Goal: Task Accomplishment & Management: Complete application form

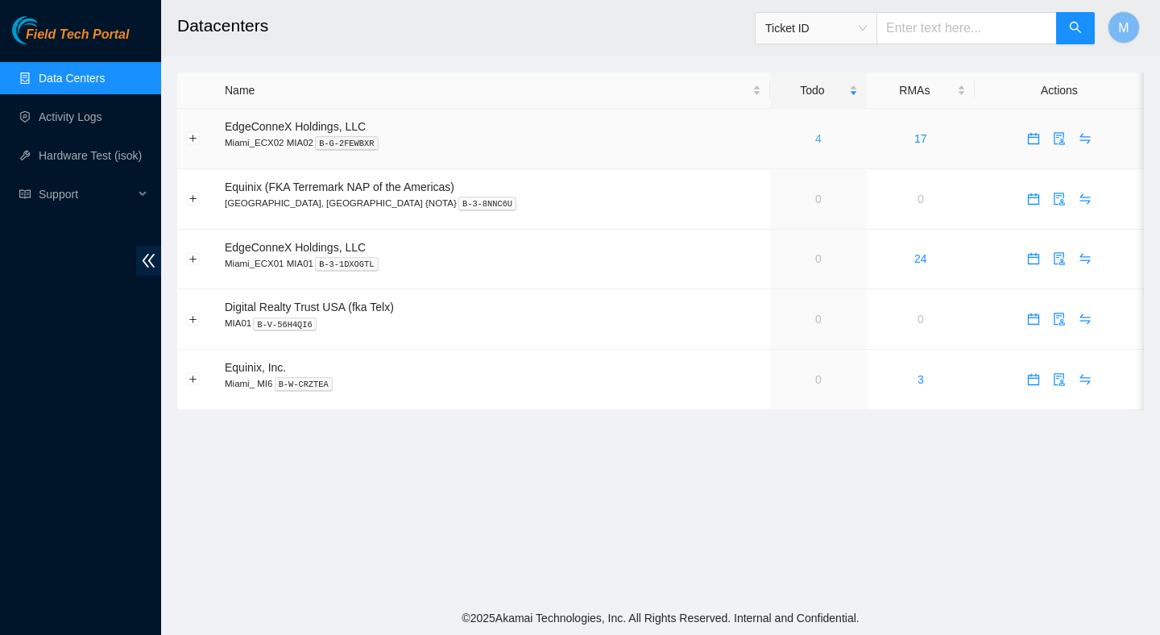
click at [815, 137] on link "4" at bounding box center [818, 138] width 6 height 13
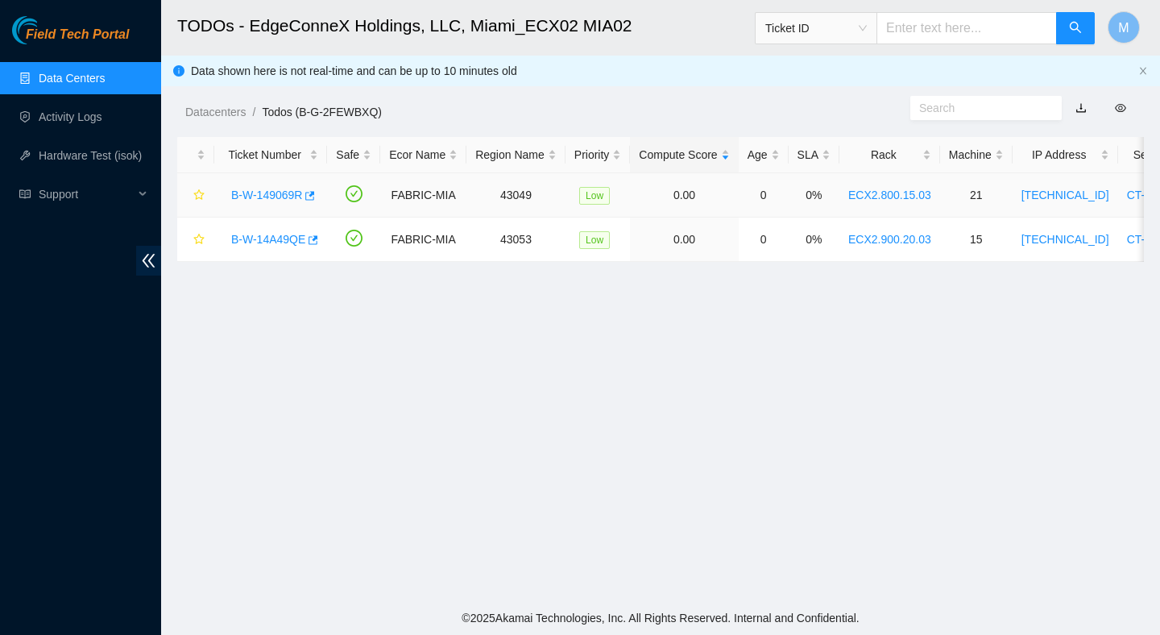
click at [275, 191] on link "B-W-149069R" at bounding box center [266, 194] width 71 height 13
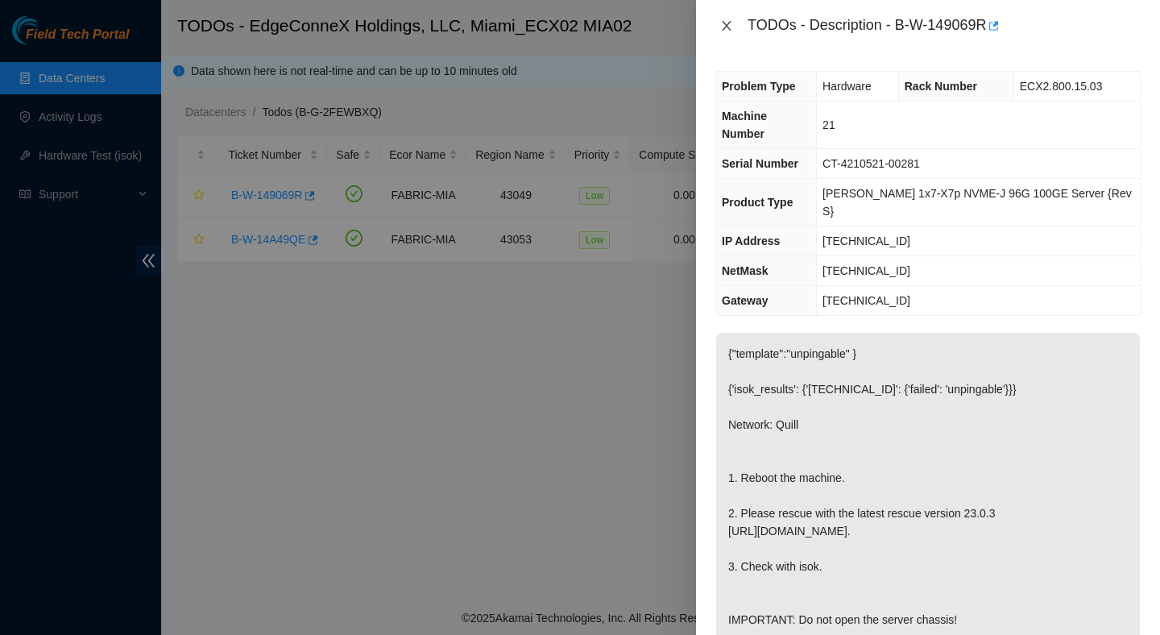
click at [724, 28] on icon "close" at bounding box center [726, 26] width 9 height 10
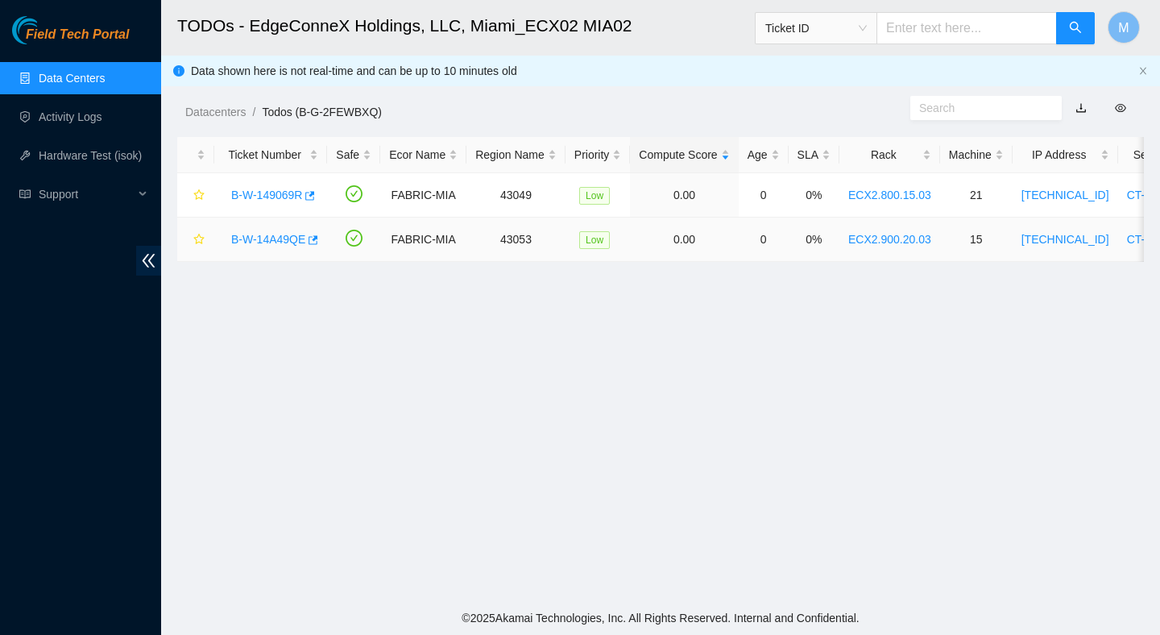
click at [284, 244] on link "B-W-14A49QE" at bounding box center [268, 239] width 74 height 13
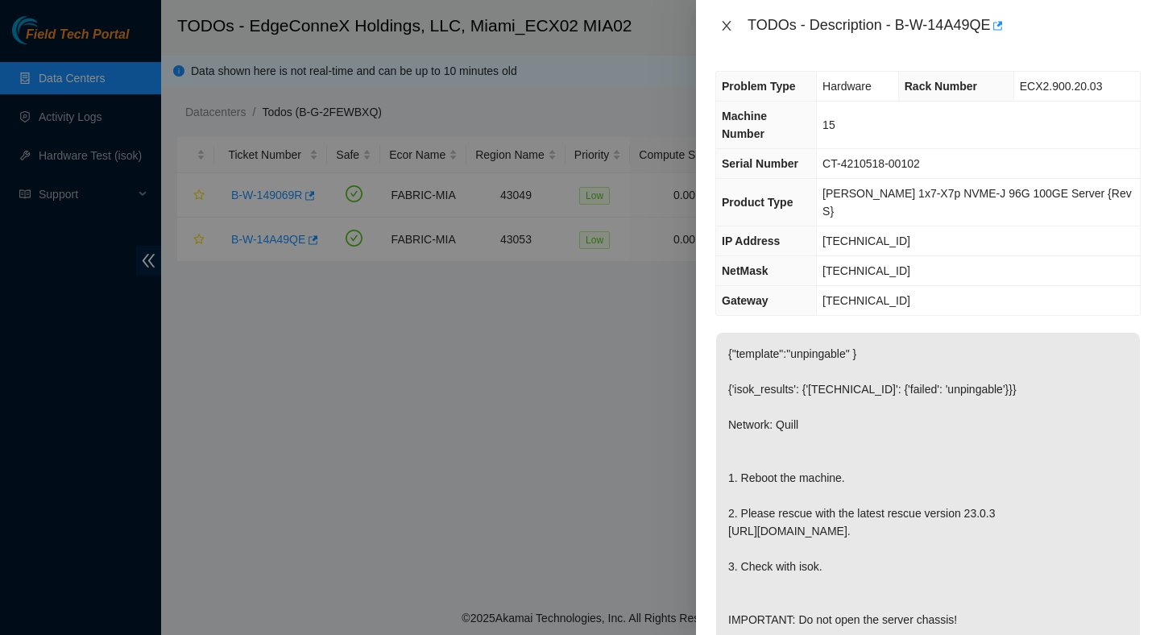
click at [726, 31] on icon "close" at bounding box center [726, 25] width 13 height 13
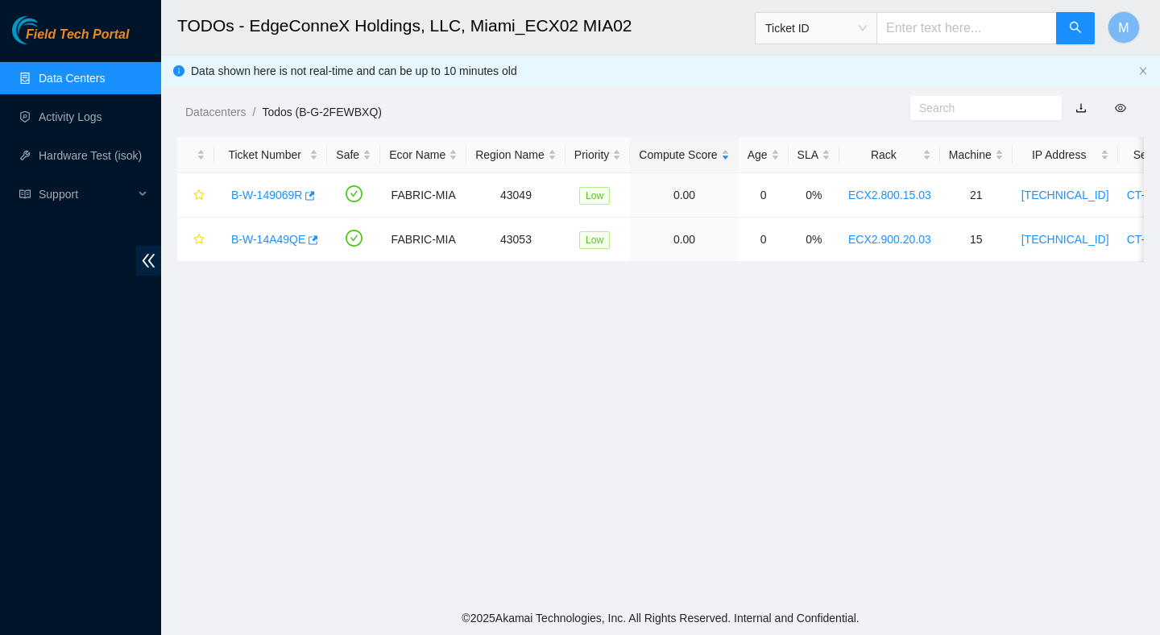
click at [505, 387] on main "TODOs - EdgeConneX Holdings, LLC, Miami_ECX02 MIA02 Ticket ID M Data shown here…" at bounding box center [660, 300] width 999 height 601
click at [281, 197] on link "B-W-149069R" at bounding box center [266, 194] width 71 height 13
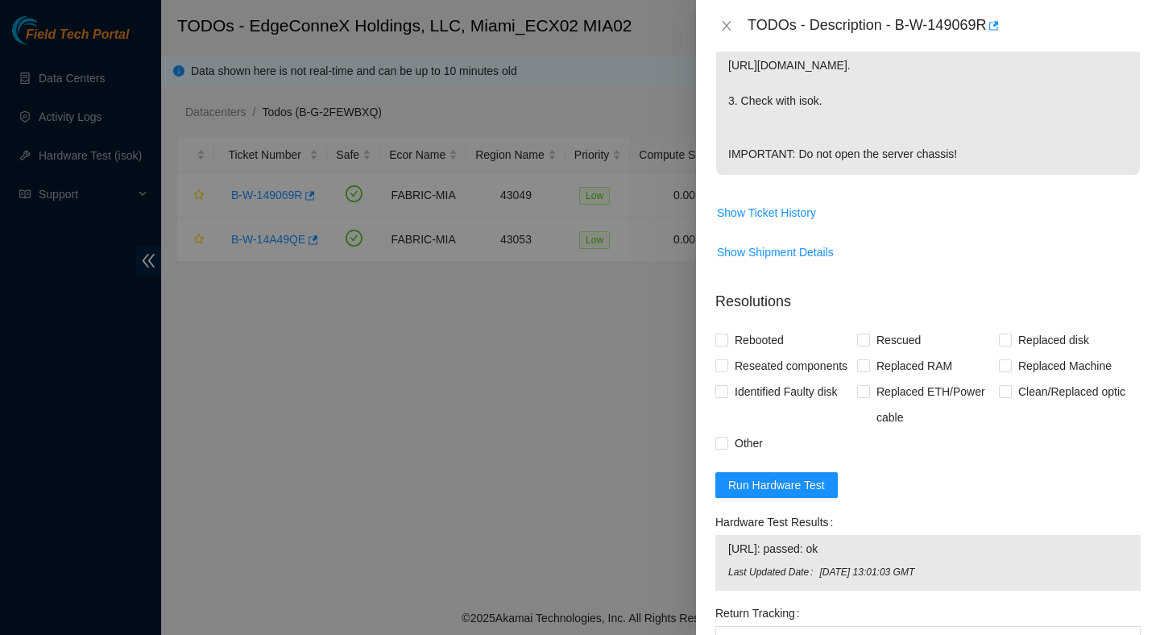
scroll to position [708, 0]
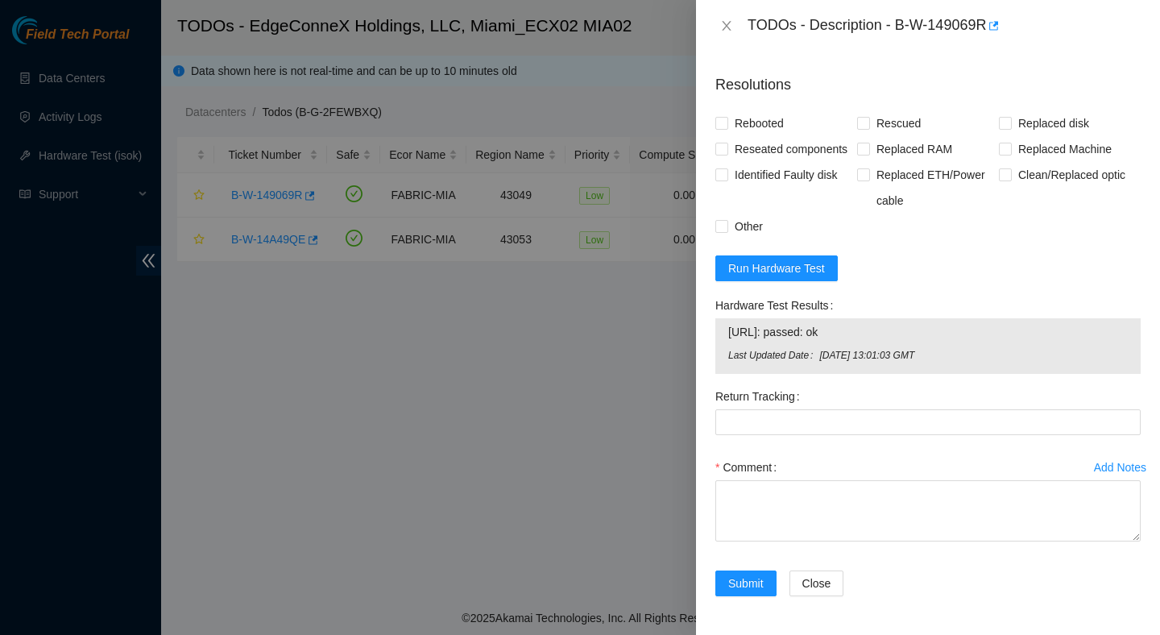
click at [722, 34] on div "TODOs - Description - B-W-149069R" at bounding box center [927, 26] width 425 height 26
click at [726, 25] on icon "close" at bounding box center [726, 26] width 9 height 10
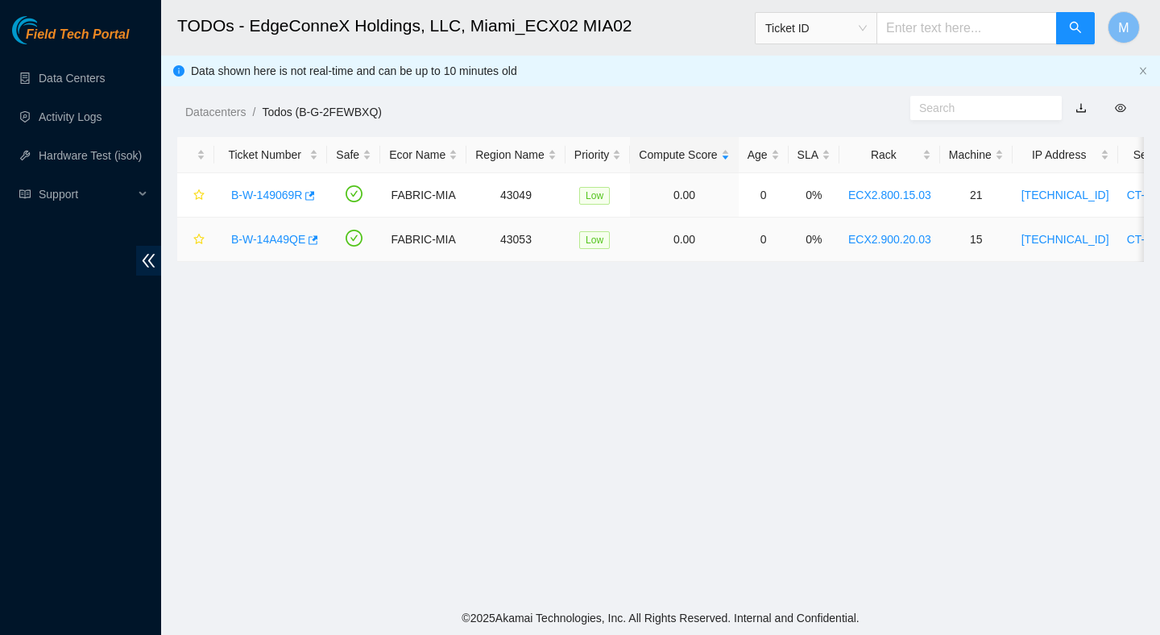
click at [298, 238] on link "B-W-14A49QE" at bounding box center [268, 239] width 74 height 13
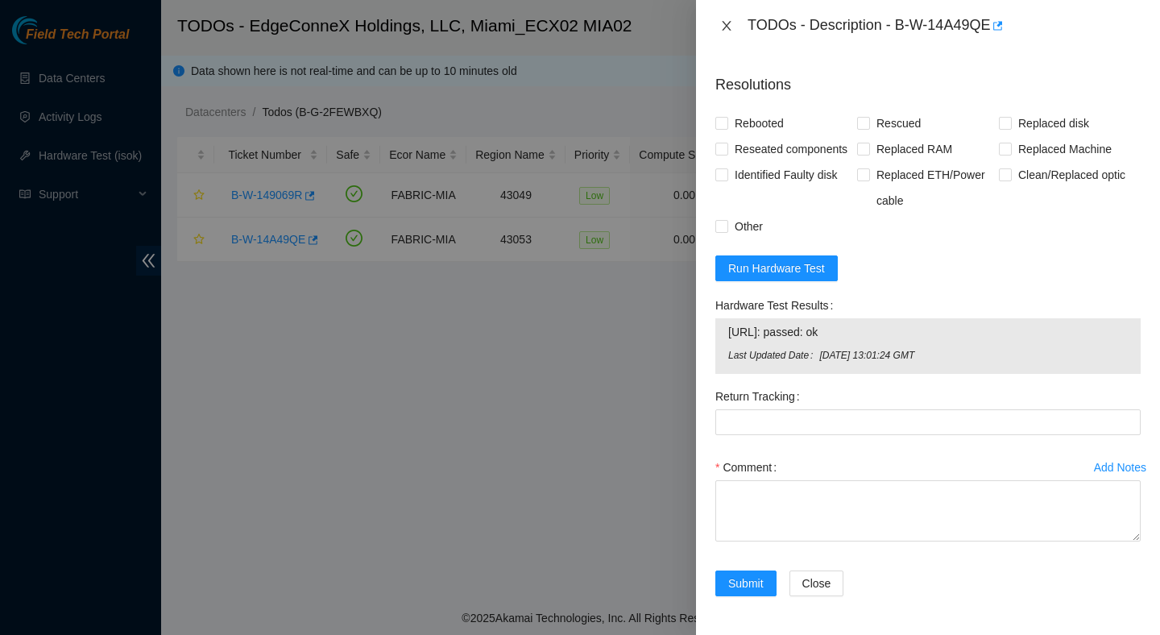
click at [730, 29] on icon "close" at bounding box center [726, 26] width 9 height 10
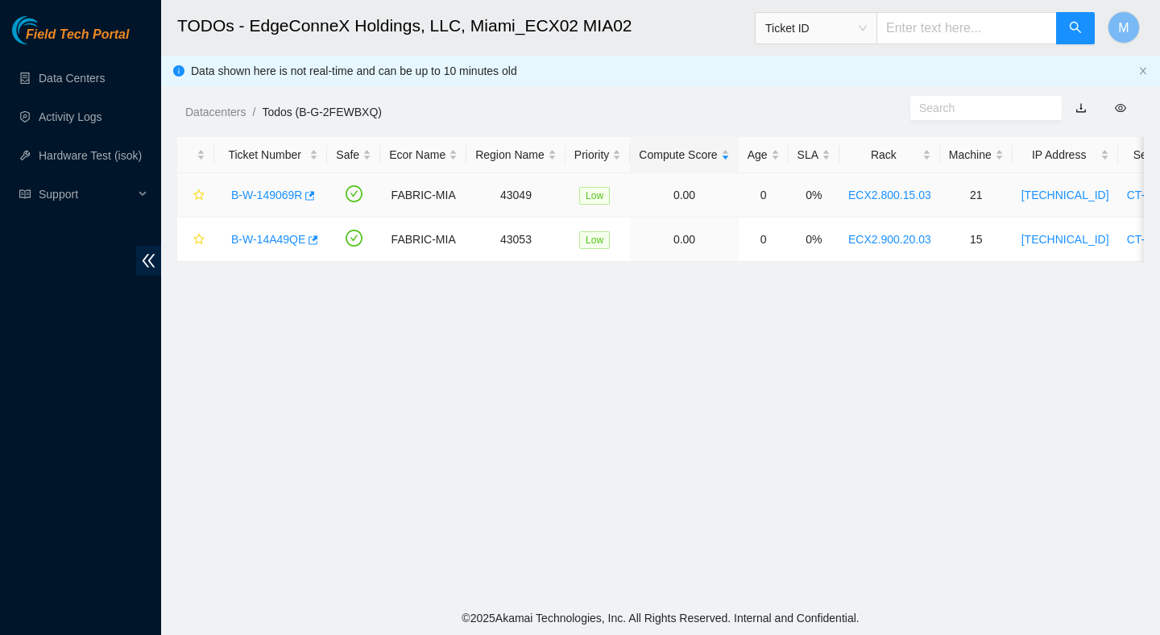
click at [263, 195] on link "B-W-149069R" at bounding box center [266, 194] width 71 height 13
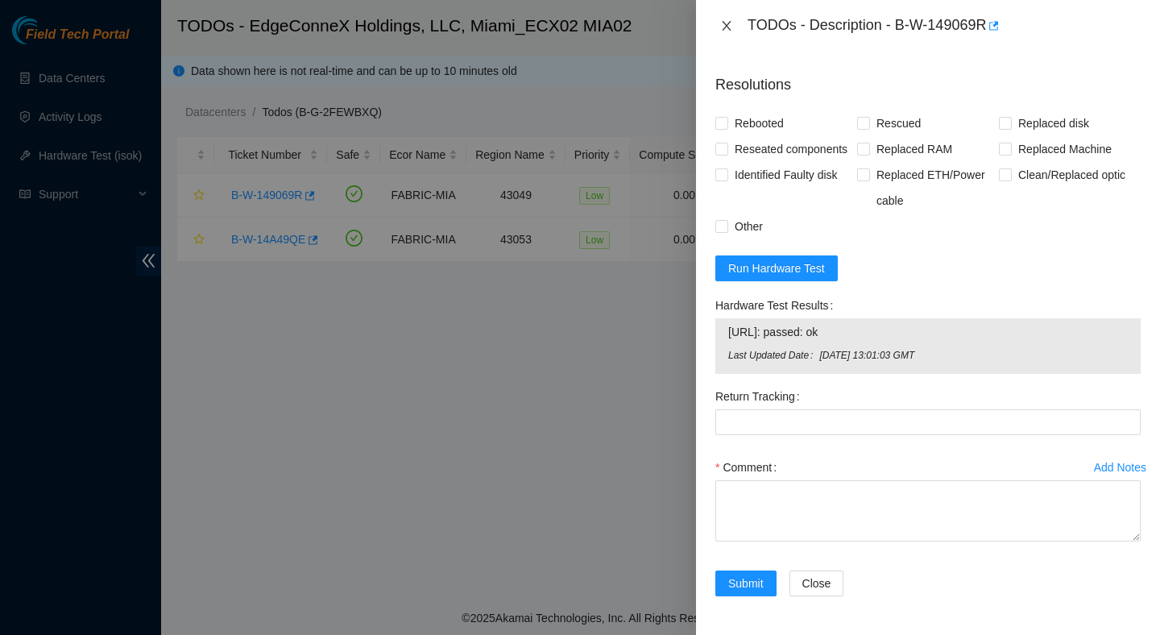
click at [725, 31] on icon "close" at bounding box center [726, 25] width 13 height 13
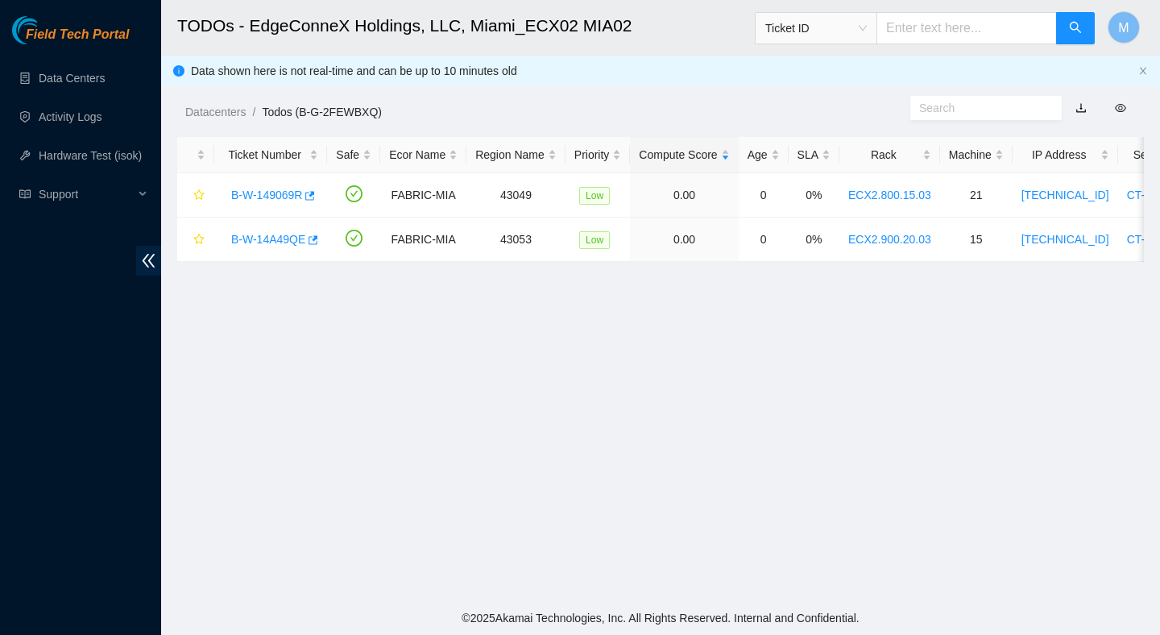
scroll to position [404, 0]
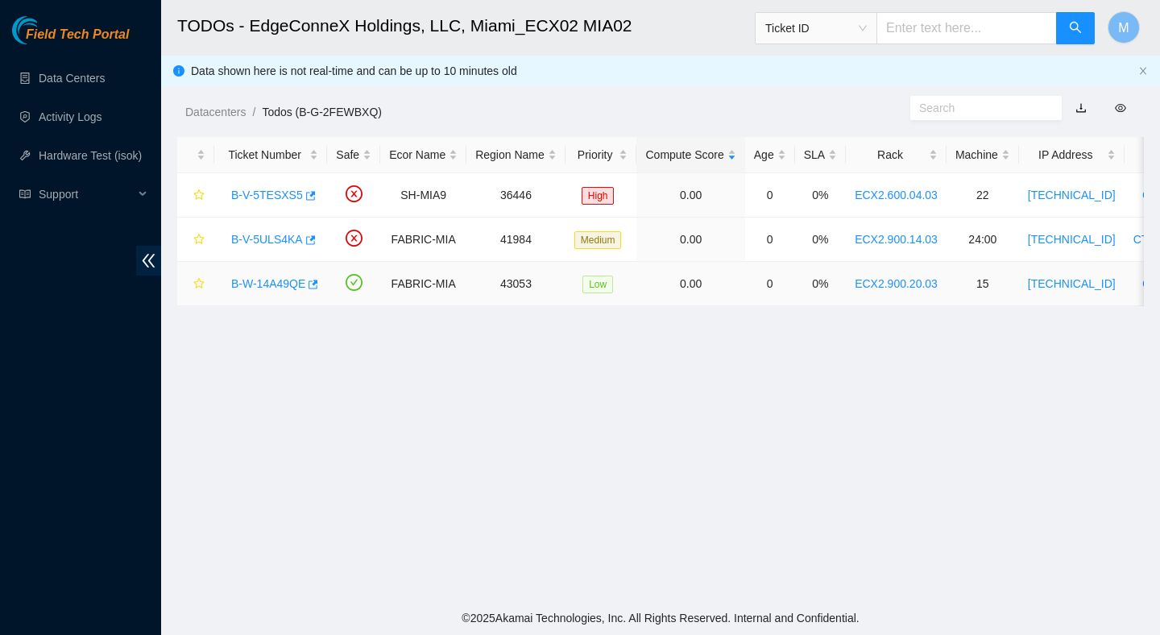
click at [287, 279] on link "B-W-14A49QE" at bounding box center [268, 283] width 74 height 13
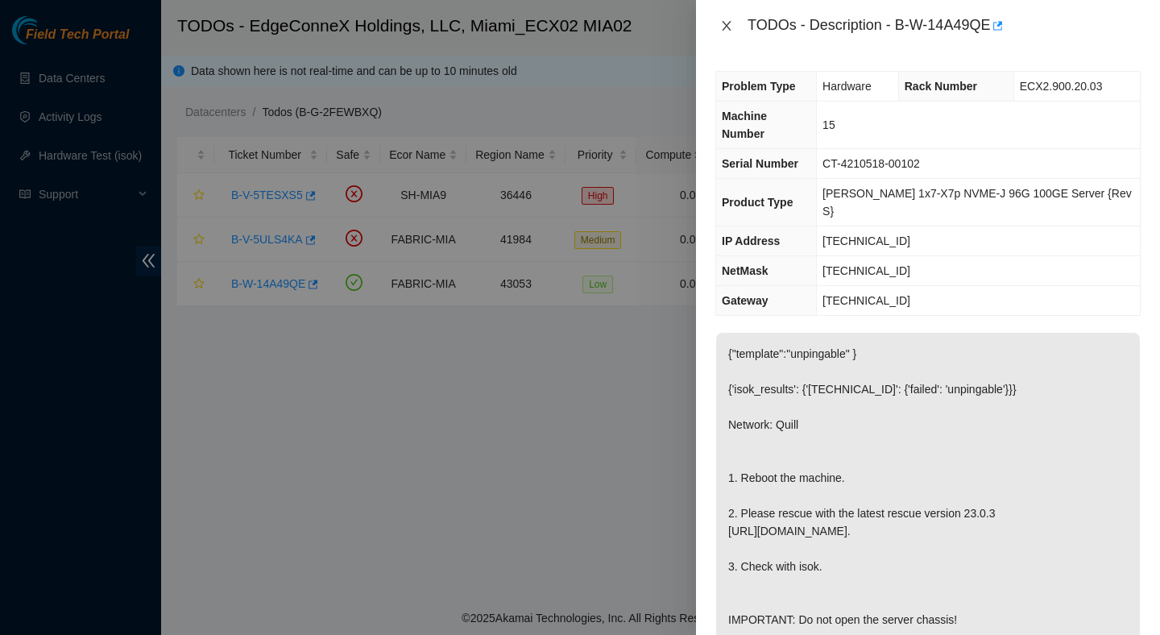
click at [726, 25] on icon "close" at bounding box center [726, 26] width 9 height 10
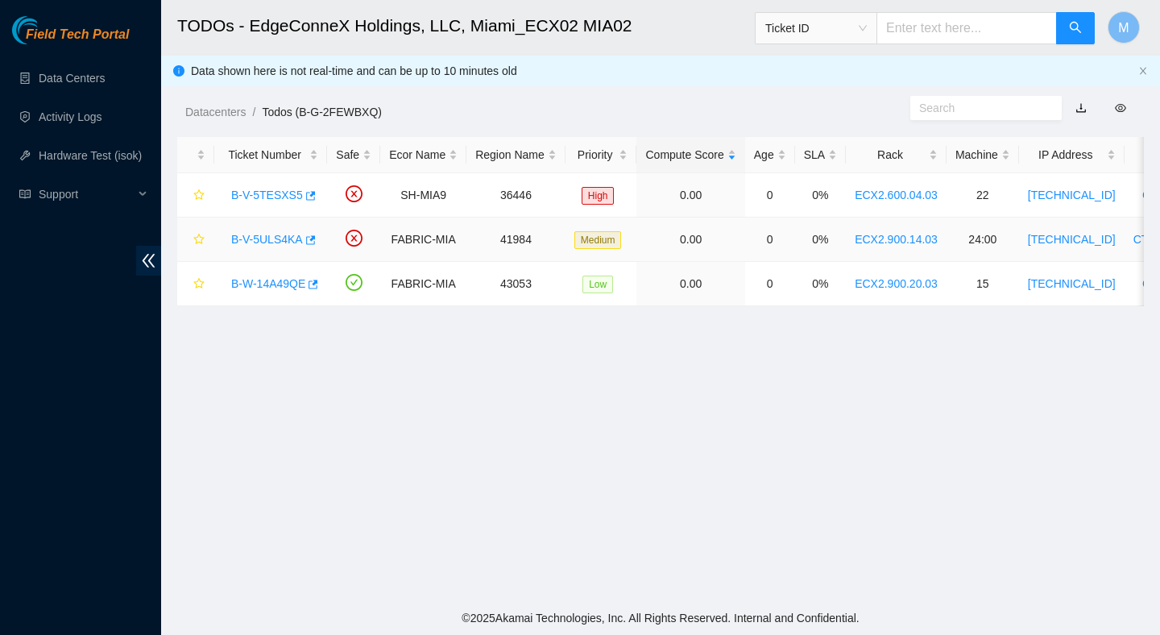
click at [276, 238] on link "B-V-5ULS4KA" at bounding box center [267, 239] width 72 height 13
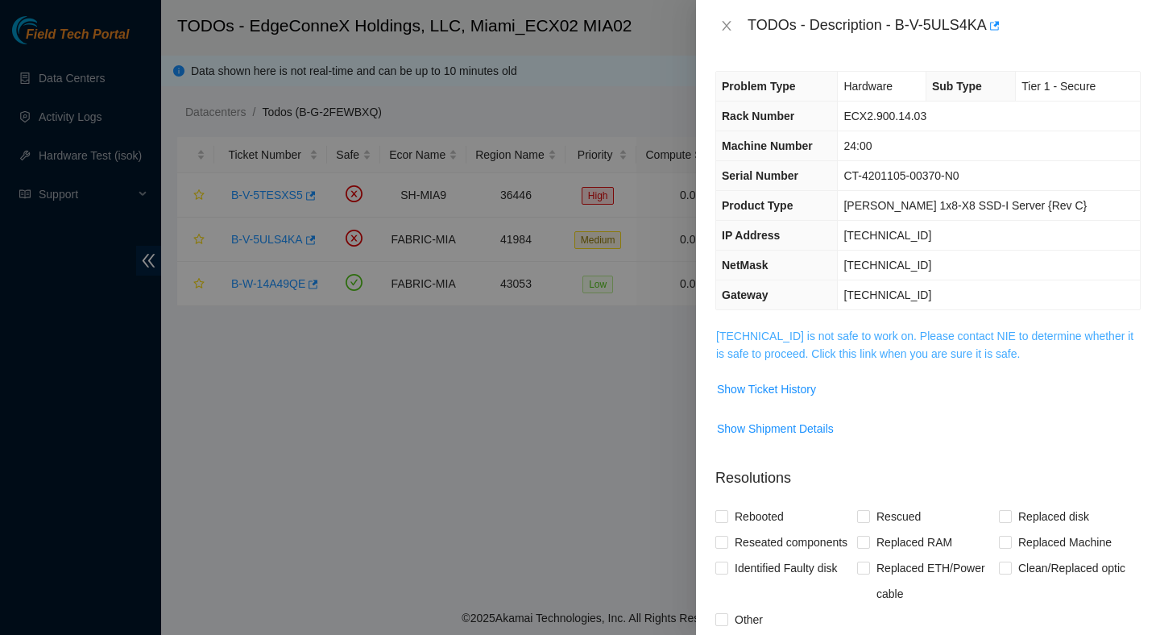
click at [747, 346] on link "23.218.255.50 is not safe to work on. Please contact NIE to determine whether i…" at bounding box center [924, 344] width 417 height 31
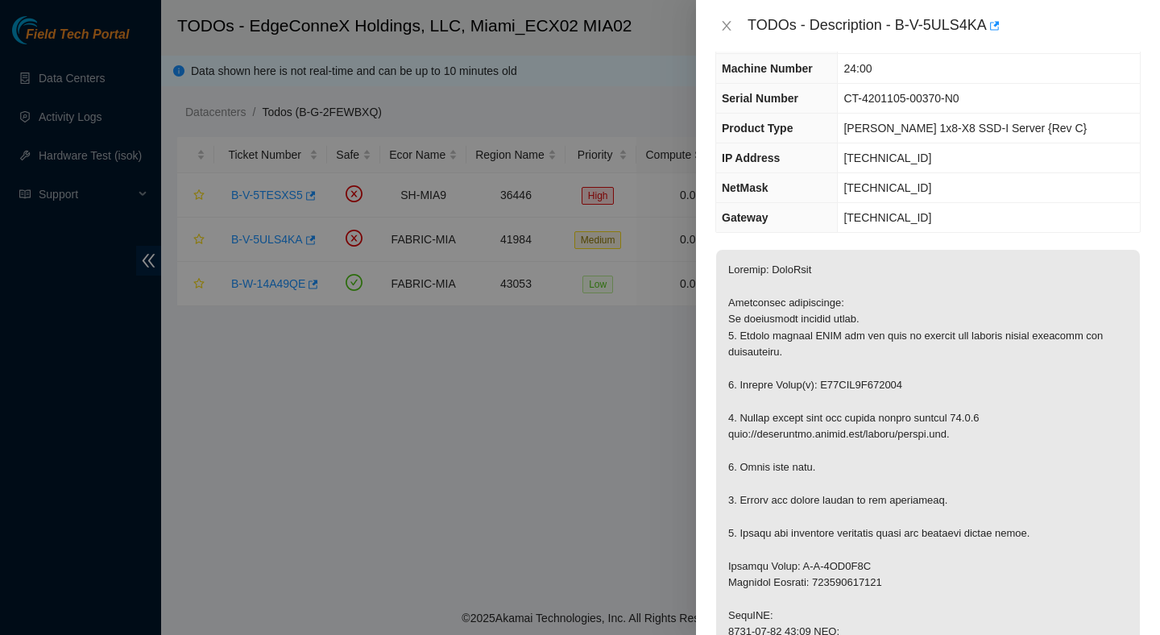
scroll to position [131, 0]
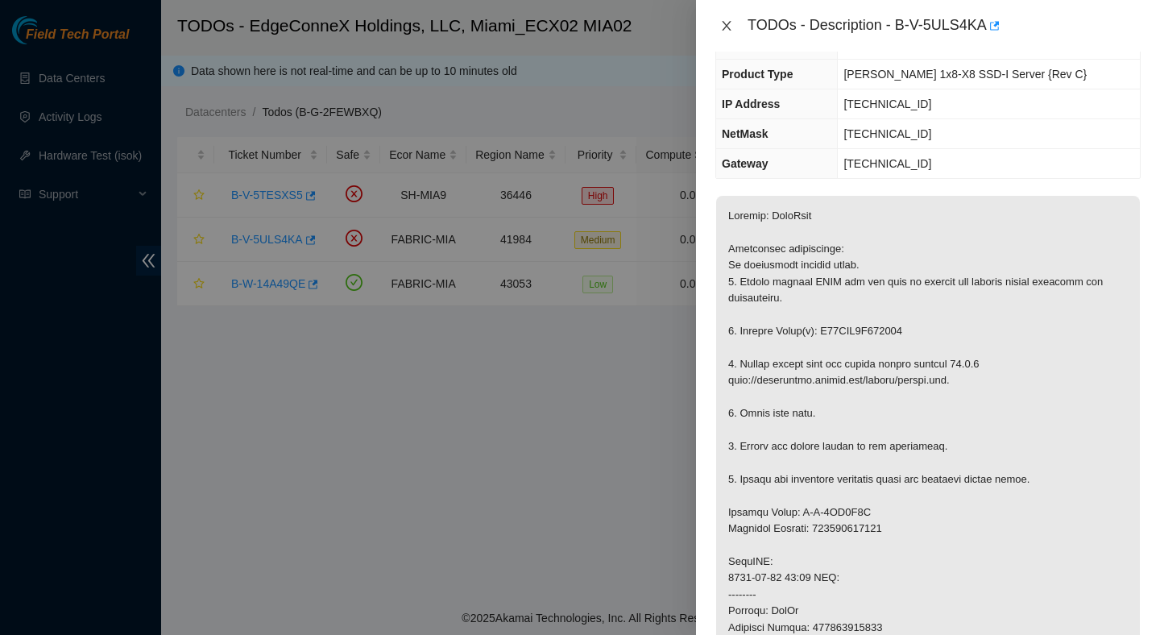
click at [723, 21] on icon "close" at bounding box center [726, 26] width 9 height 10
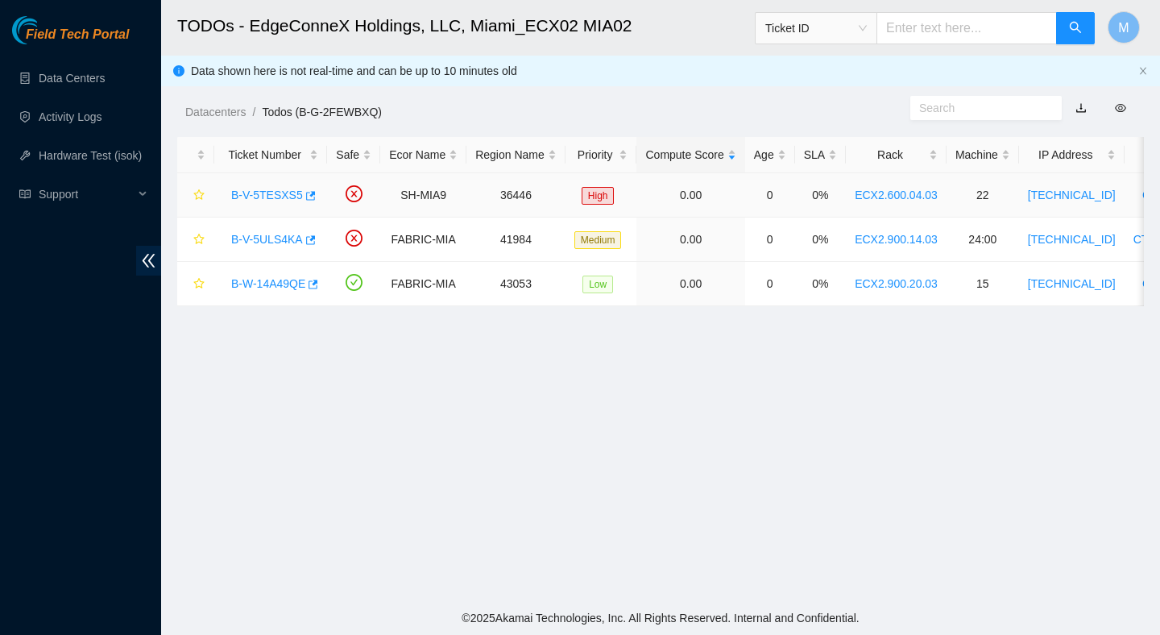
click at [261, 196] on link "B-V-5TESXS5" at bounding box center [267, 194] width 72 height 13
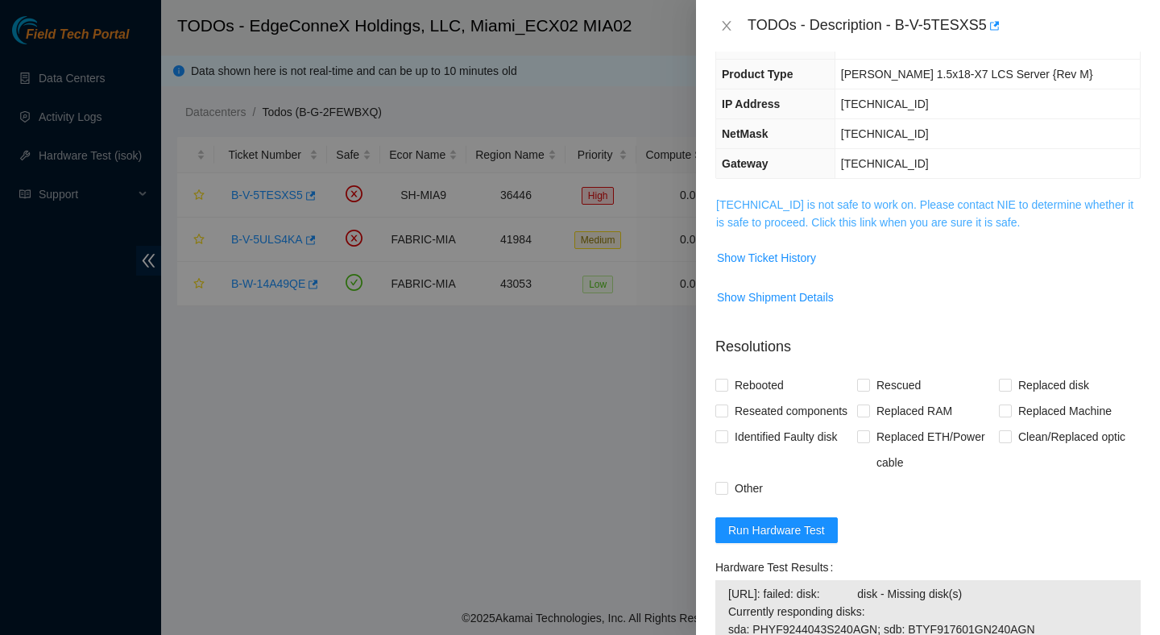
click at [797, 219] on link "23.205.45.59 is not safe to work on. Please contact NIE to determine whether it…" at bounding box center [924, 213] width 417 height 31
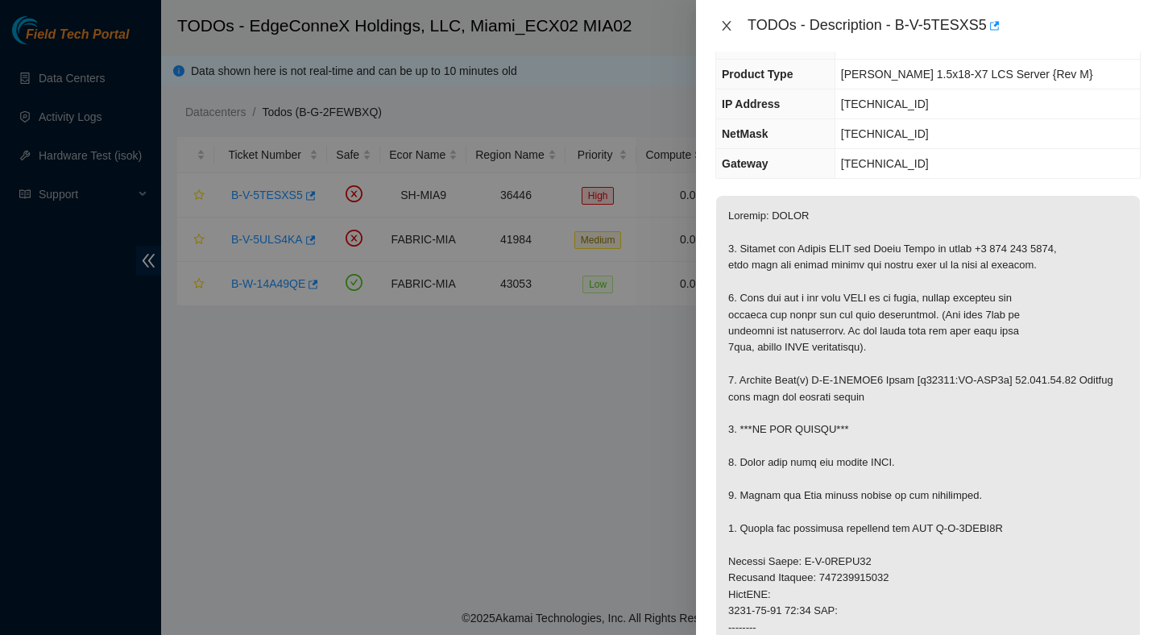
click at [724, 23] on icon "close" at bounding box center [726, 26] width 9 height 10
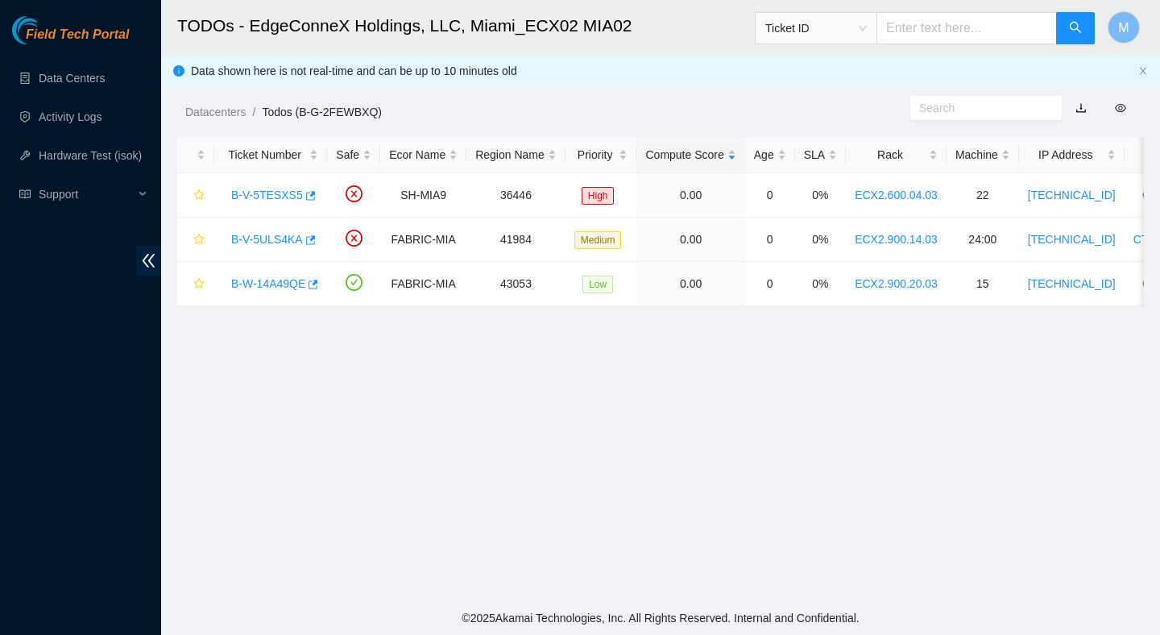
scroll to position [184, 0]
click at [274, 237] on link "B-V-5ULS4KA" at bounding box center [267, 239] width 72 height 13
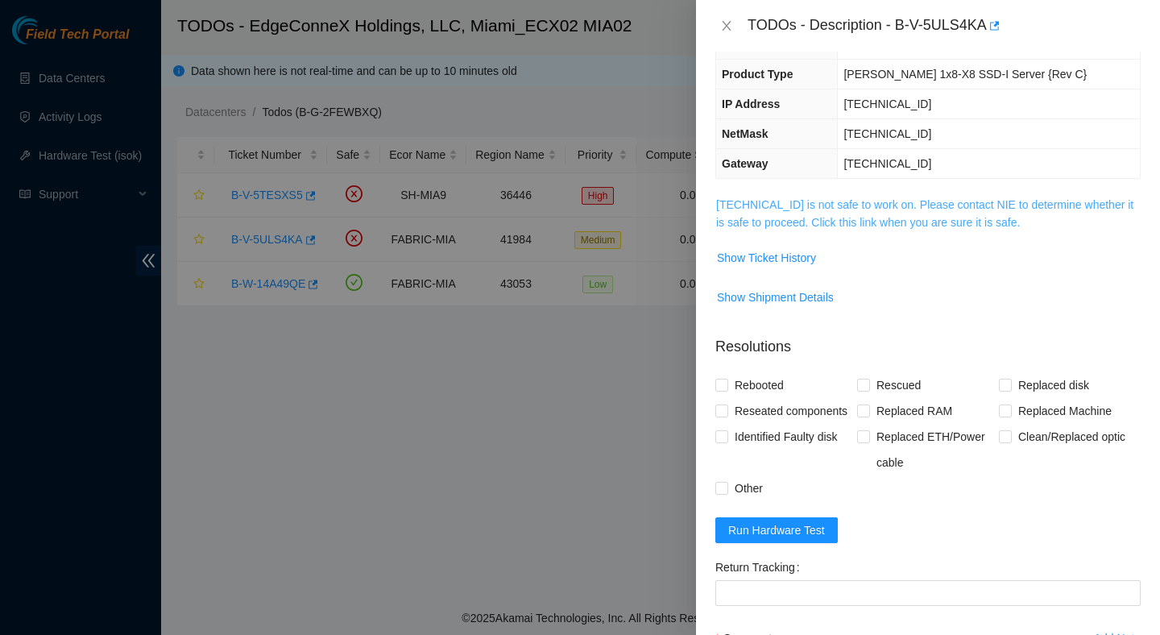
click at [834, 219] on link "23.218.255.50 is not safe to work on. Please contact NIE to determine whether i…" at bounding box center [924, 213] width 417 height 31
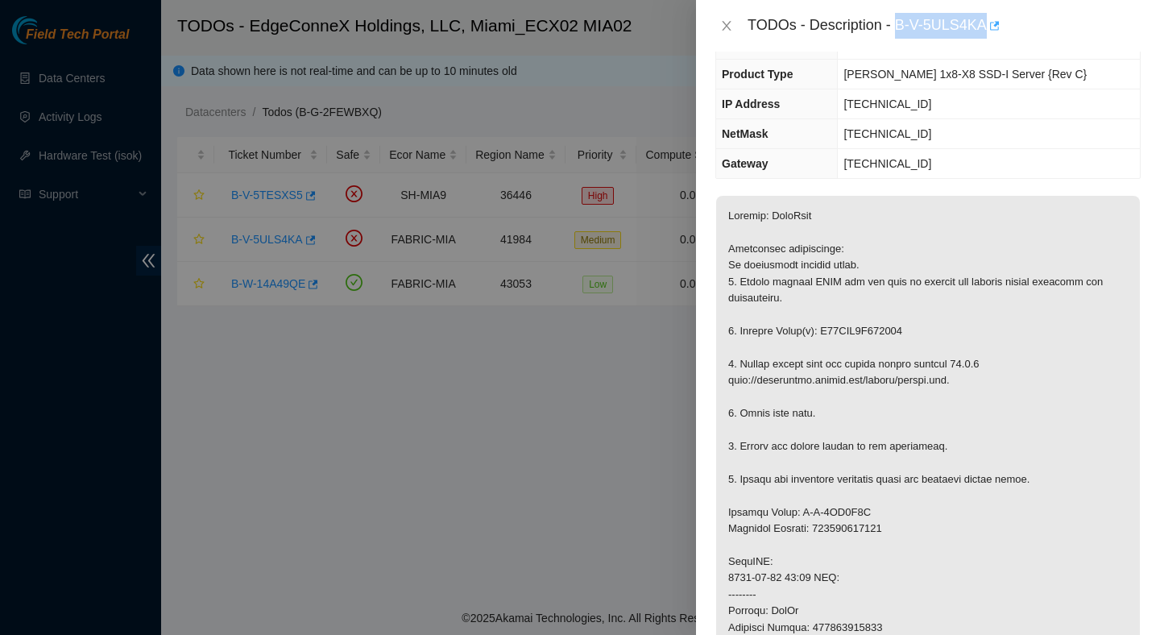
click at [995, 35] on body "Field Tech Portal Data Centers Activity Logs Hardware Test (isok) Support TODOs…" at bounding box center [580, 317] width 1160 height 635
copy div "B-V-5ULS4KA"
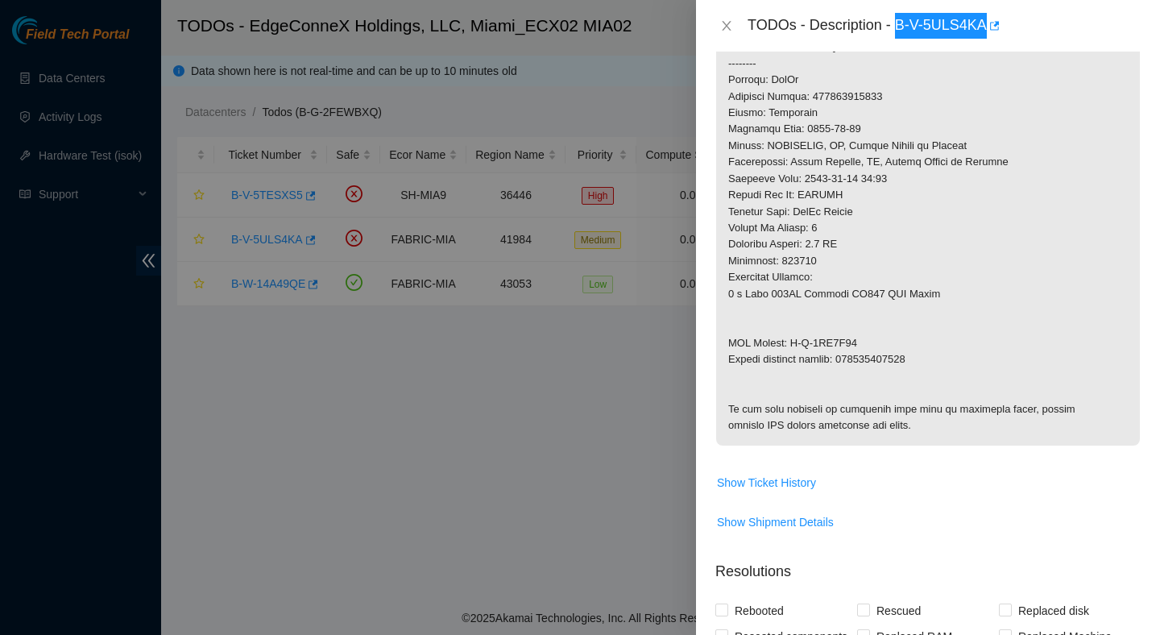
scroll to position [840, 0]
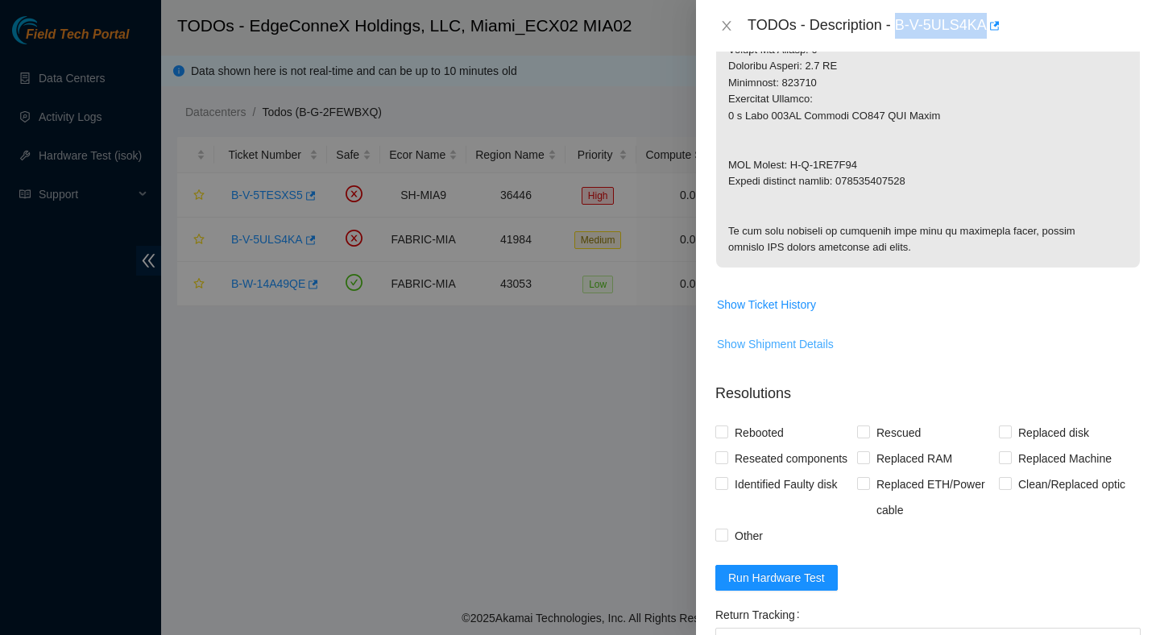
click at [799, 353] on span "Show Shipment Details" at bounding box center [775, 344] width 117 height 18
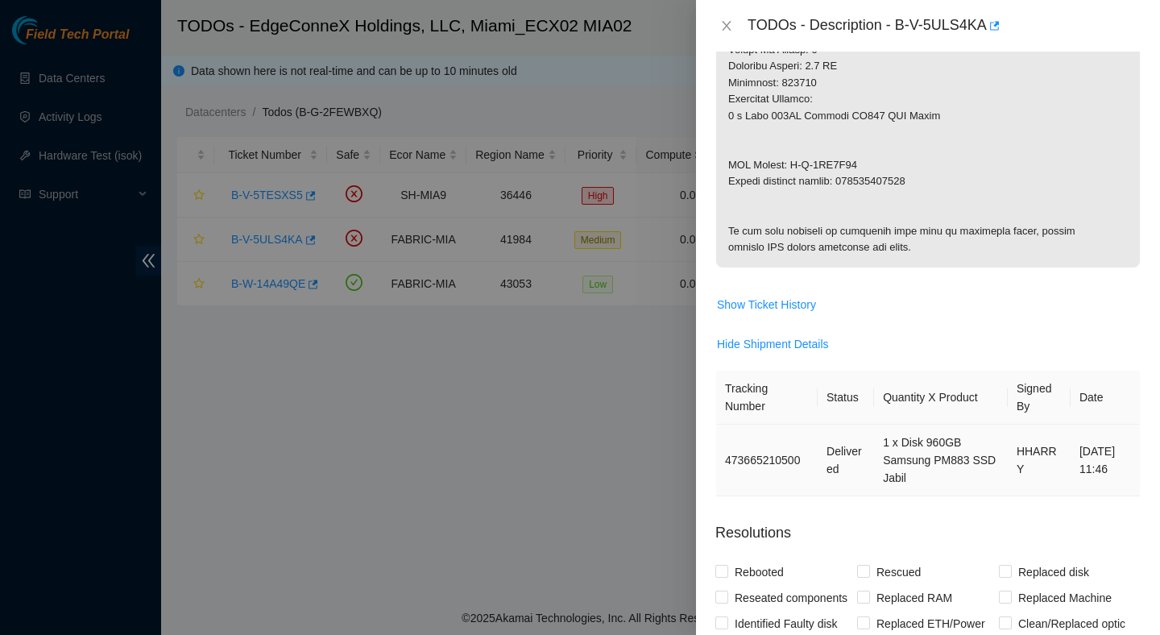
click at [767, 496] on td "473665210500" at bounding box center [766, 460] width 101 height 72
copy td "473665210500"
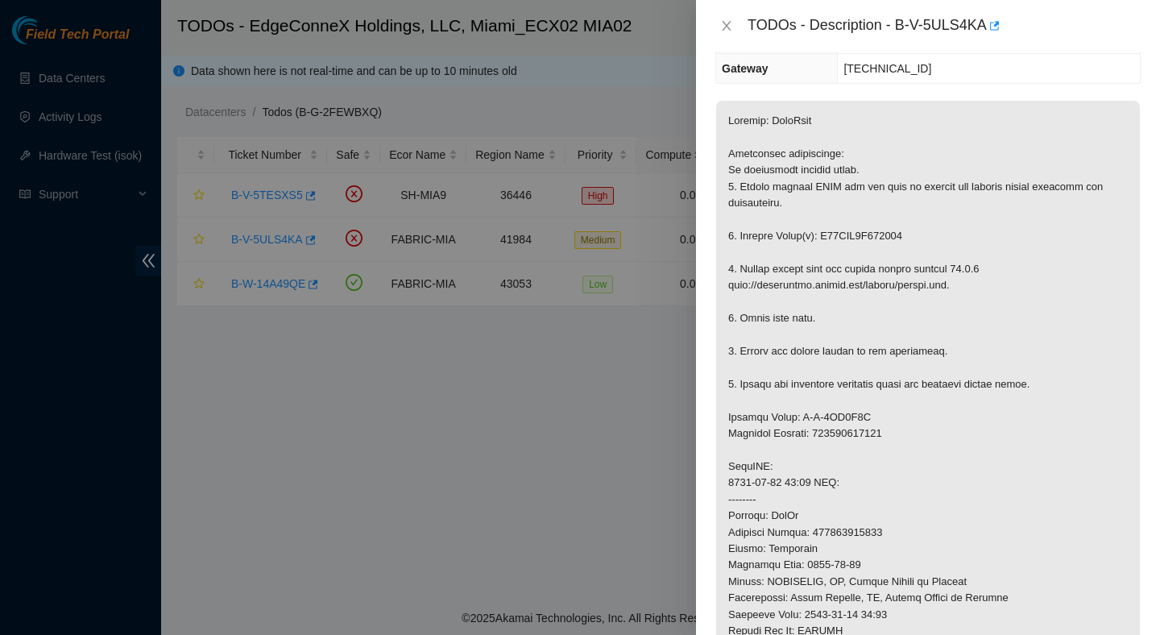
scroll to position [0, 0]
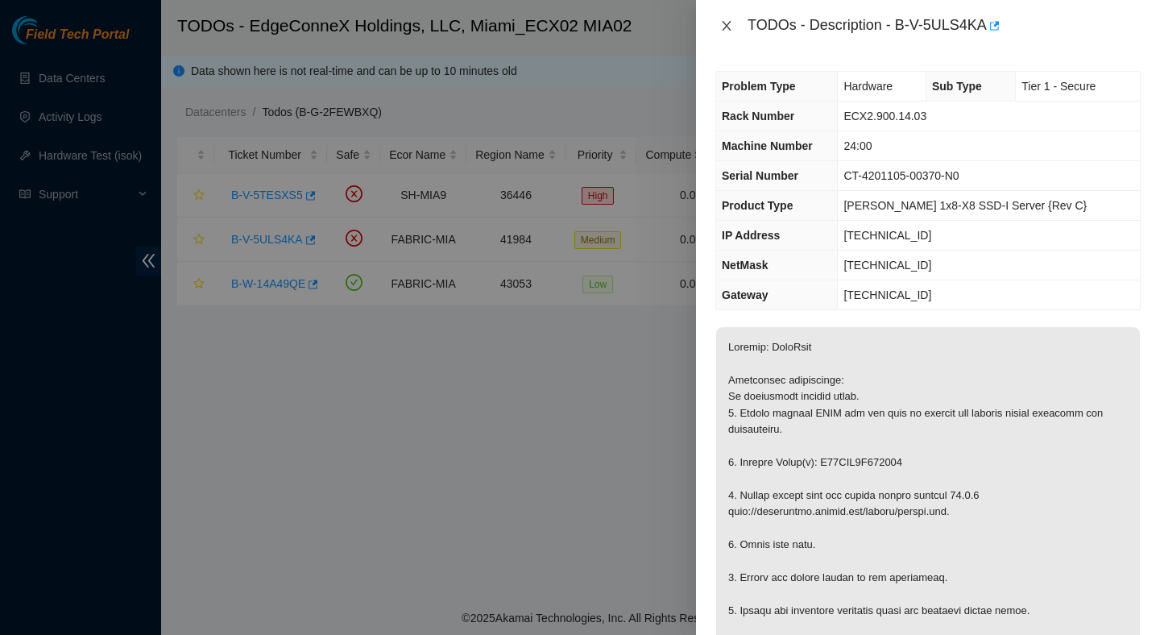
click at [727, 28] on icon "close" at bounding box center [726, 25] width 13 height 13
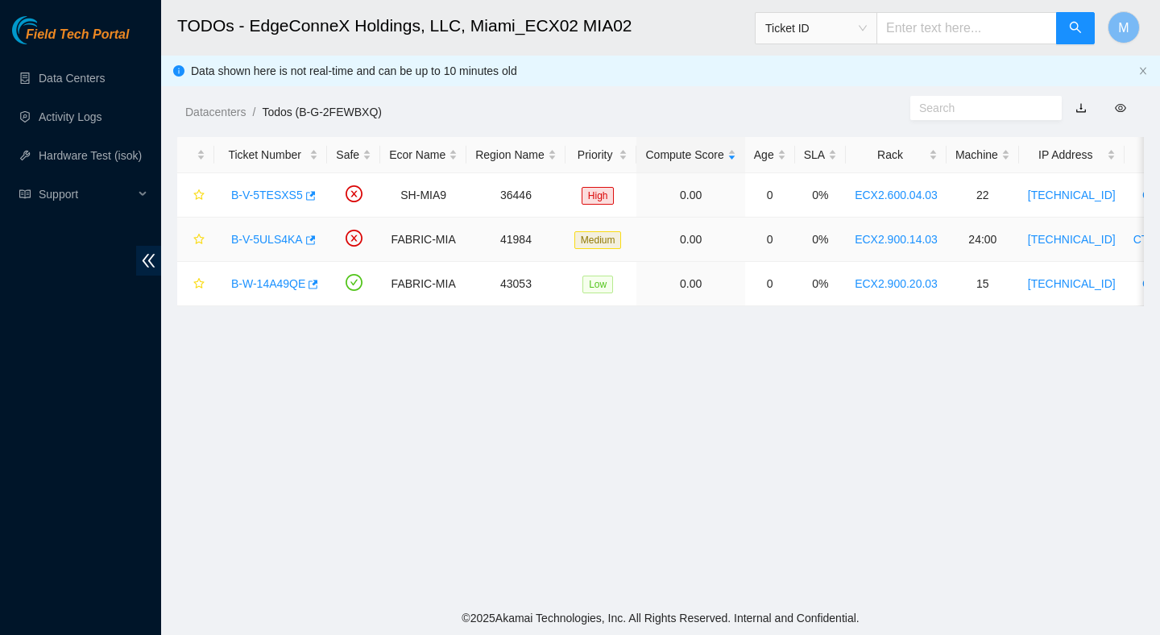
click at [267, 241] on link "B-V-5ULS4KA" at bounding box center [267, 239] width 72 height 13
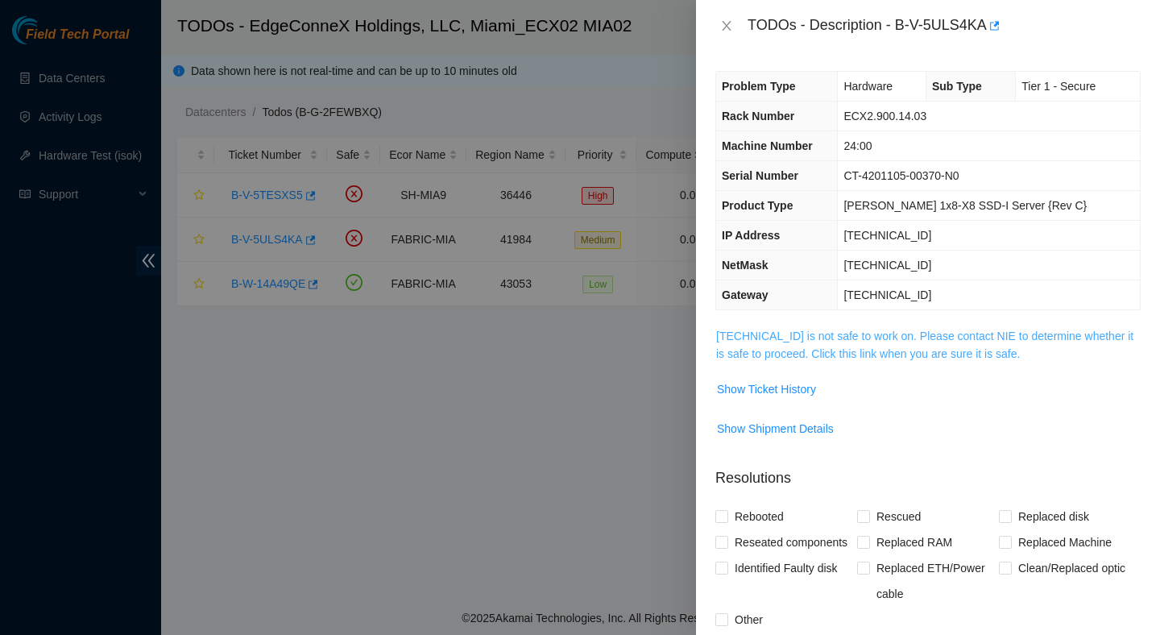
click at [980, 341] on link "23.218.255.50 is not safe to work on. Please contact NIE to determine whether i…" at bounding box center [924, 344] width 417 height 31
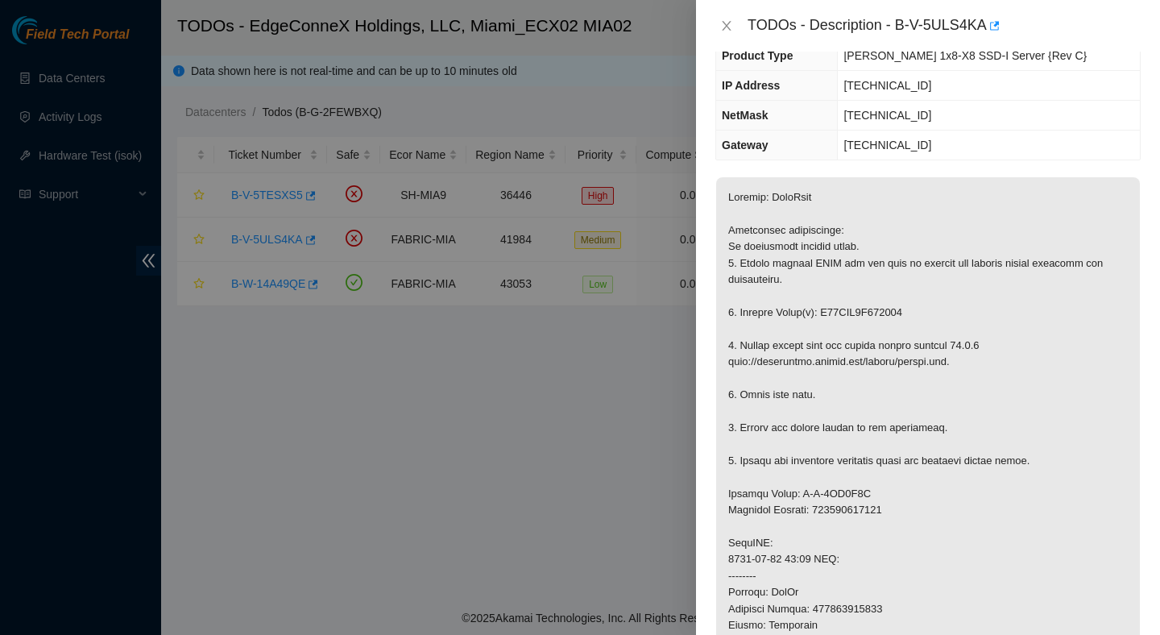
scroll to position [149, 0]
click at [728, 20] on icon "close" at bounding box center [726, 25] width 13 height 13
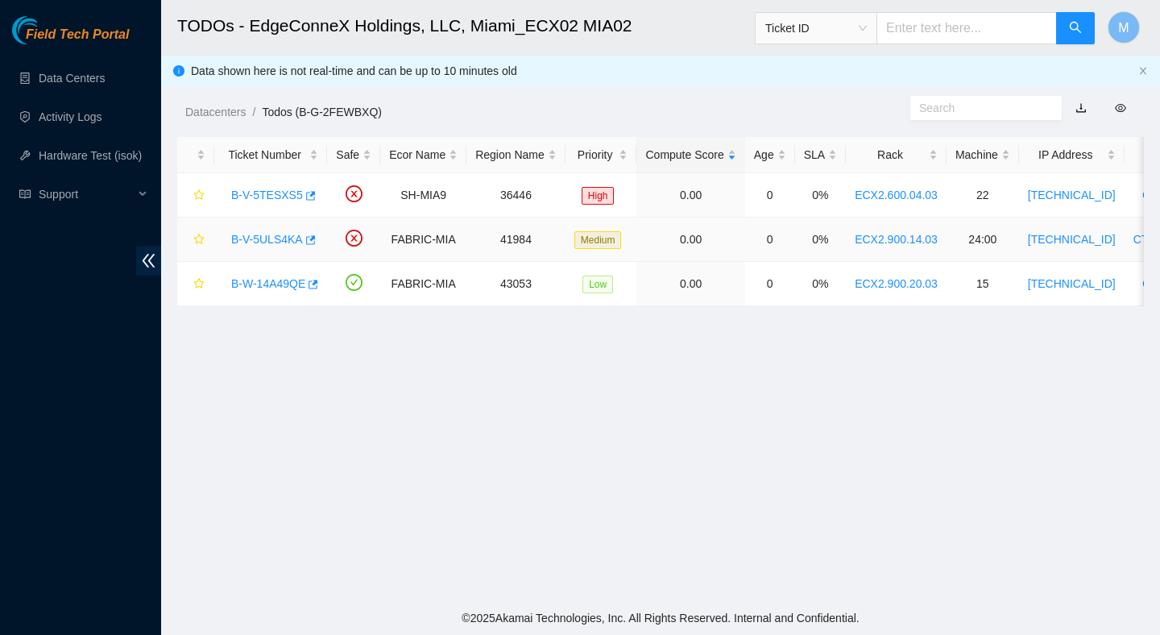
scroll to position [202, 0]
click at [294, 187] on div "B-V-5TESXS5" at bounding box center [270, 195] width 95 height 26
click at [294, 190] on link "B-V-5TESXS5" at bounding box center [267, 194] width 72 height 13
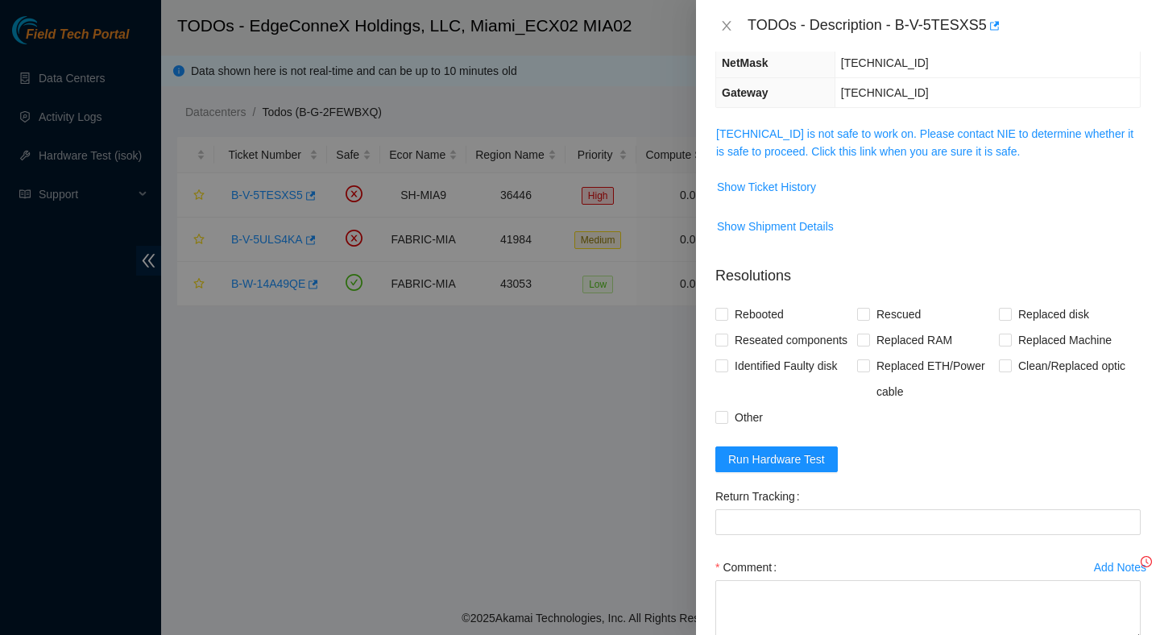
scroll to position [149, 0]
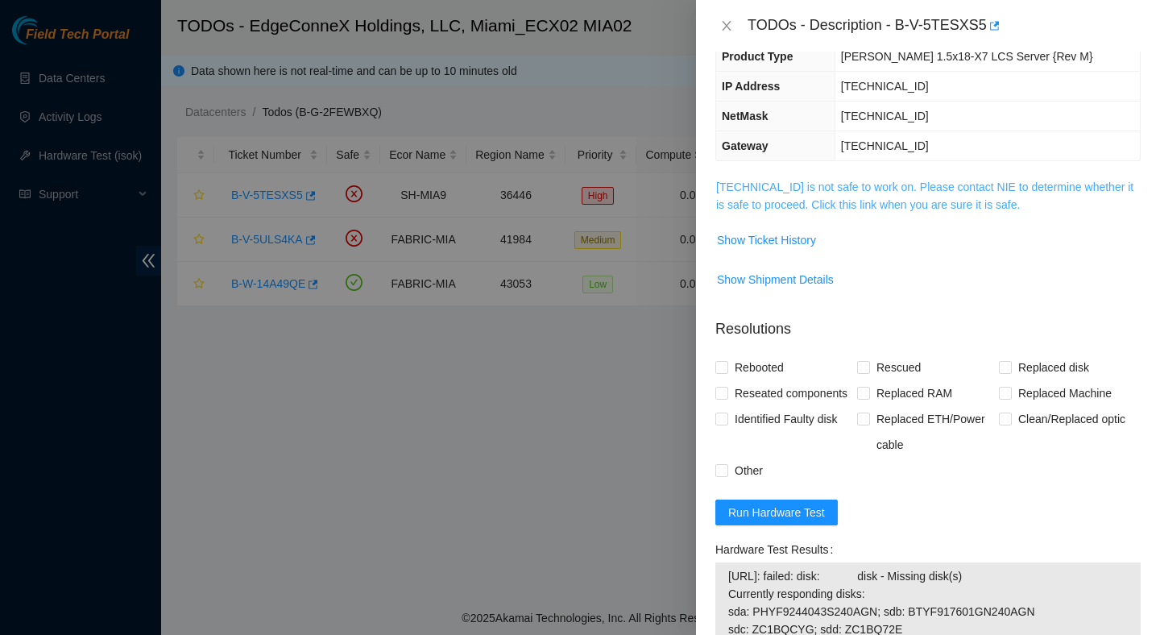
click at [845, 203] on link "23.205.45.59 is not safe to work on. Please contact NIE to determine whether it…" at bounding box center [924, 195] width 417 height 31
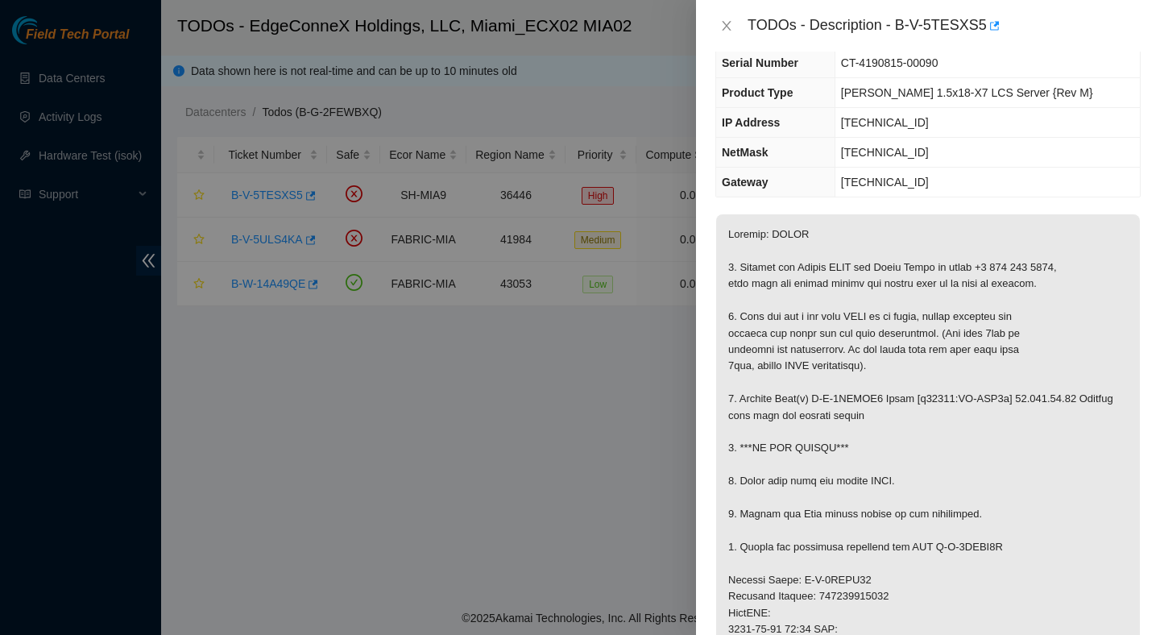
scroll to position [105, 0]
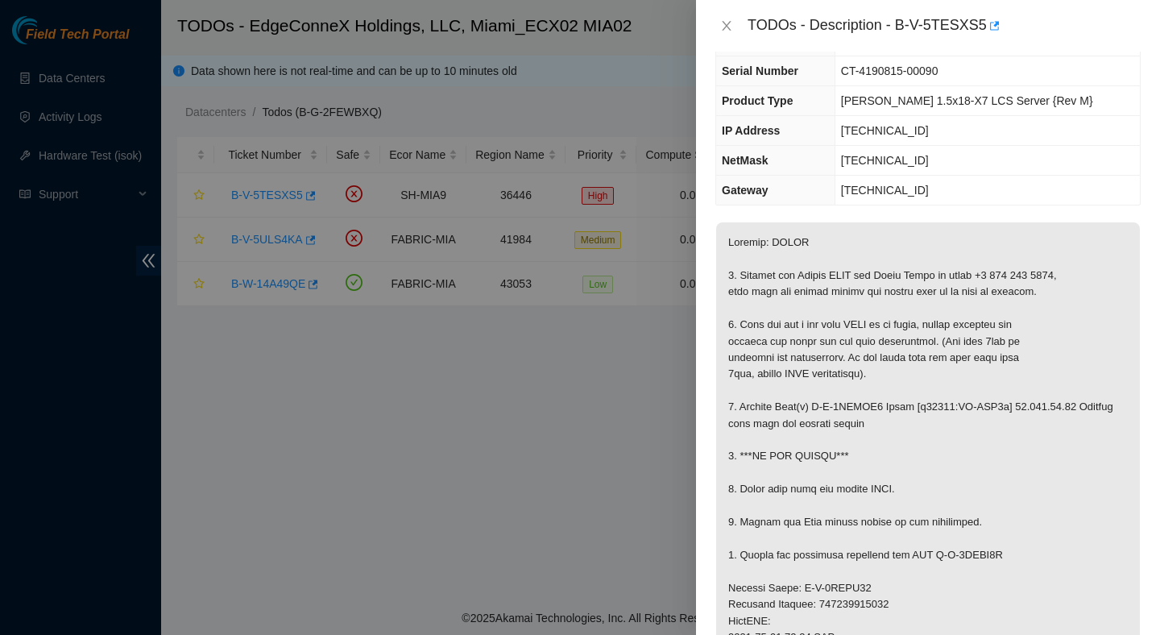
click at [741, 24] on div "TODOs - Description - B-V-5TESXS5" at bounding box center [927, 26] width 425 height 26
click at [726, 23] on icon "close" at bounding box center [726, 25] width 13 height 13
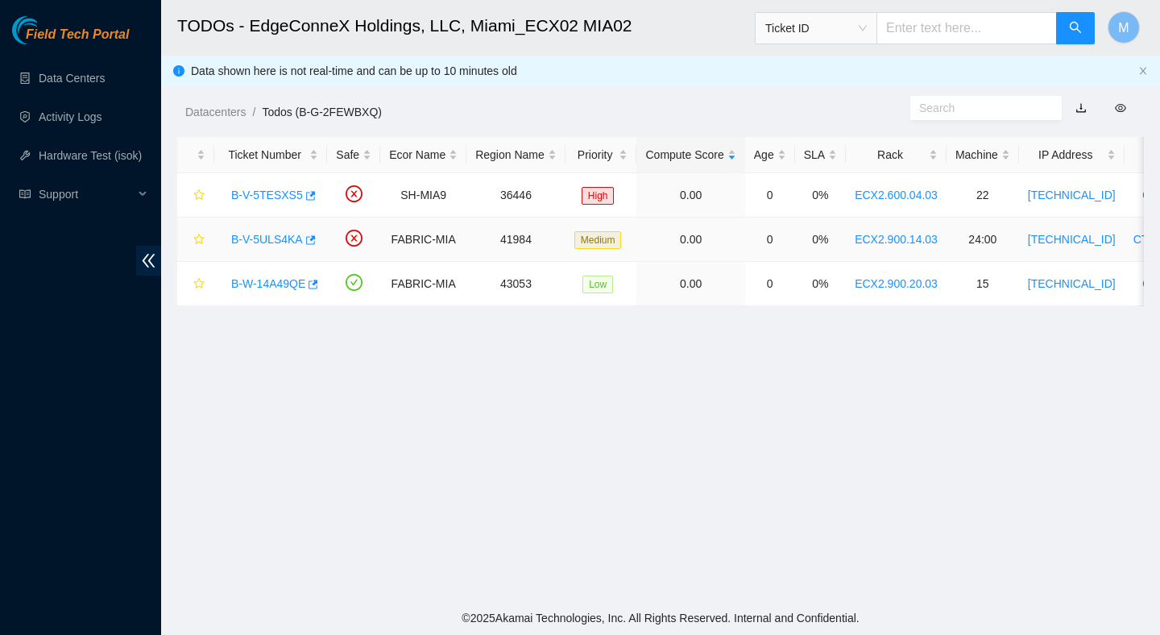
click at [283, 240] on link "B-V-5ULS4KA" at bounding box center [267, 239] width 72 height 13
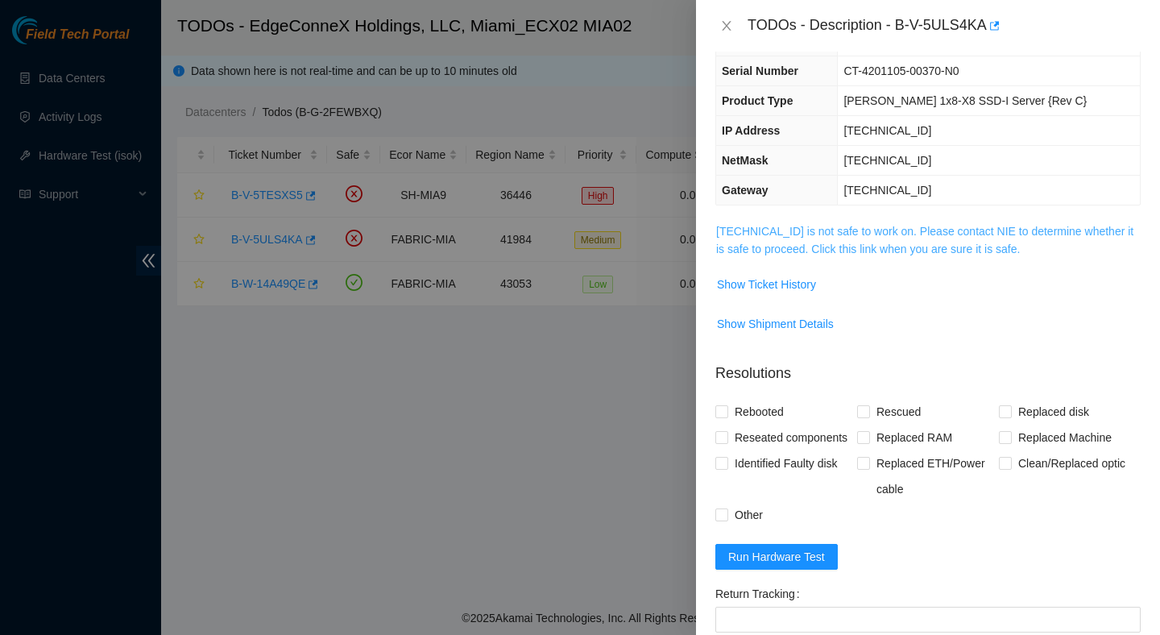
click at [818, 246] on link "23.218.255.50 is not safe to work on. Please contact NIE to determine whether i…" at bounding box center [924, 240] width 417 height 31
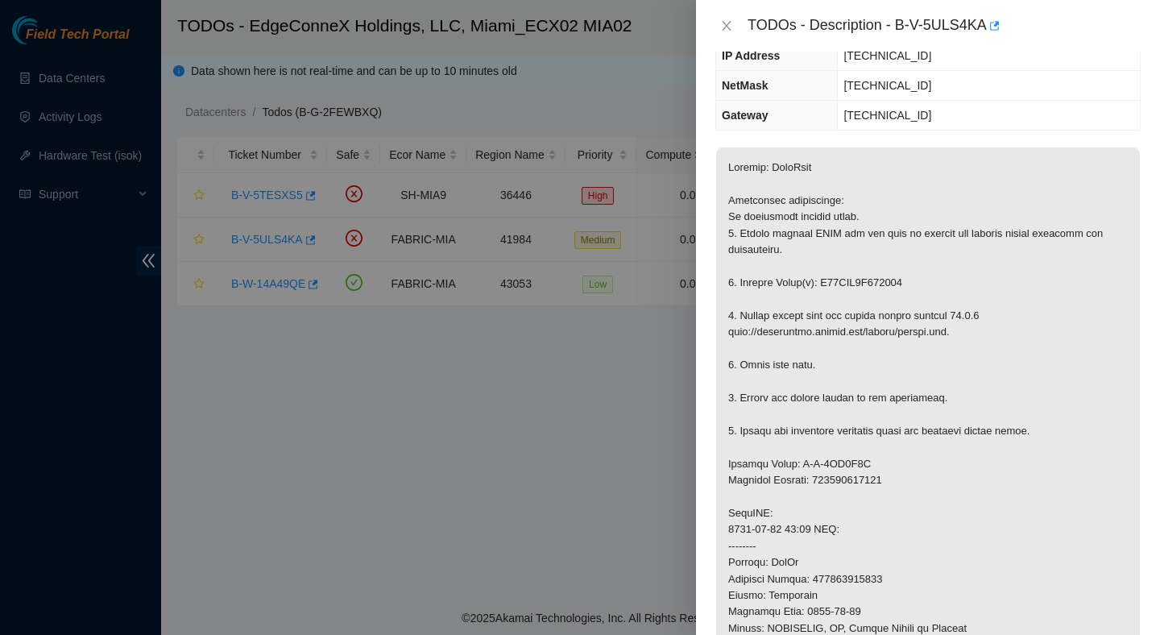
scroll to position [181, 0]
click at [720, 24] on icon "close" at bounding box center [726, 25] width 13 height 13
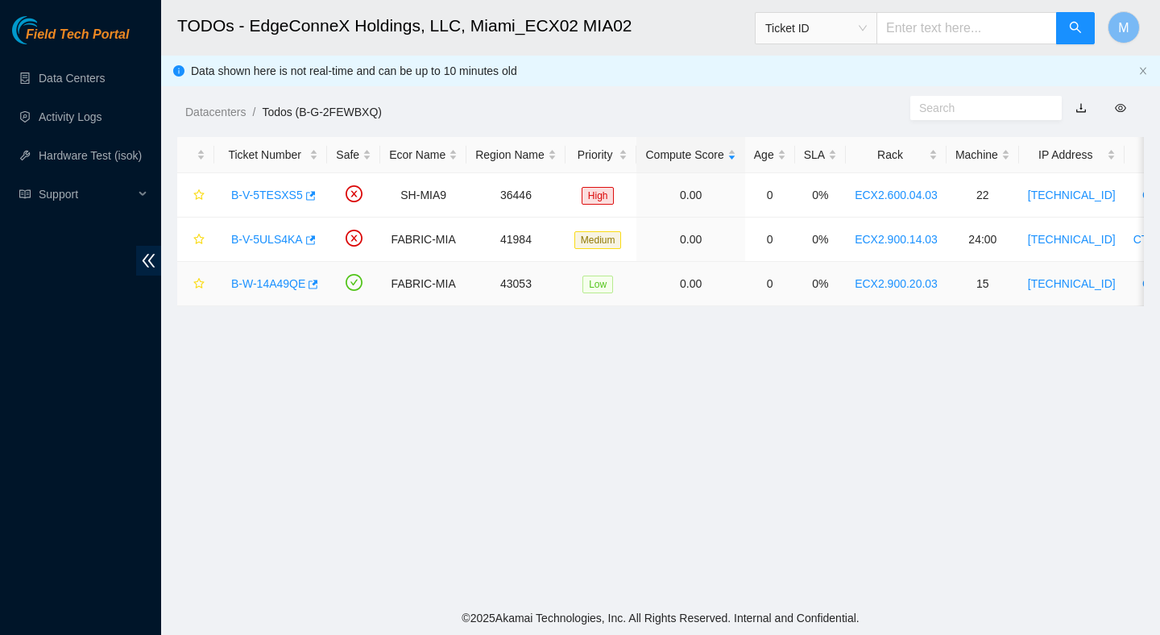
click at [259, 279] on link "B-W-14A49QE" at bounding box center [268, 283] width 74 height 13
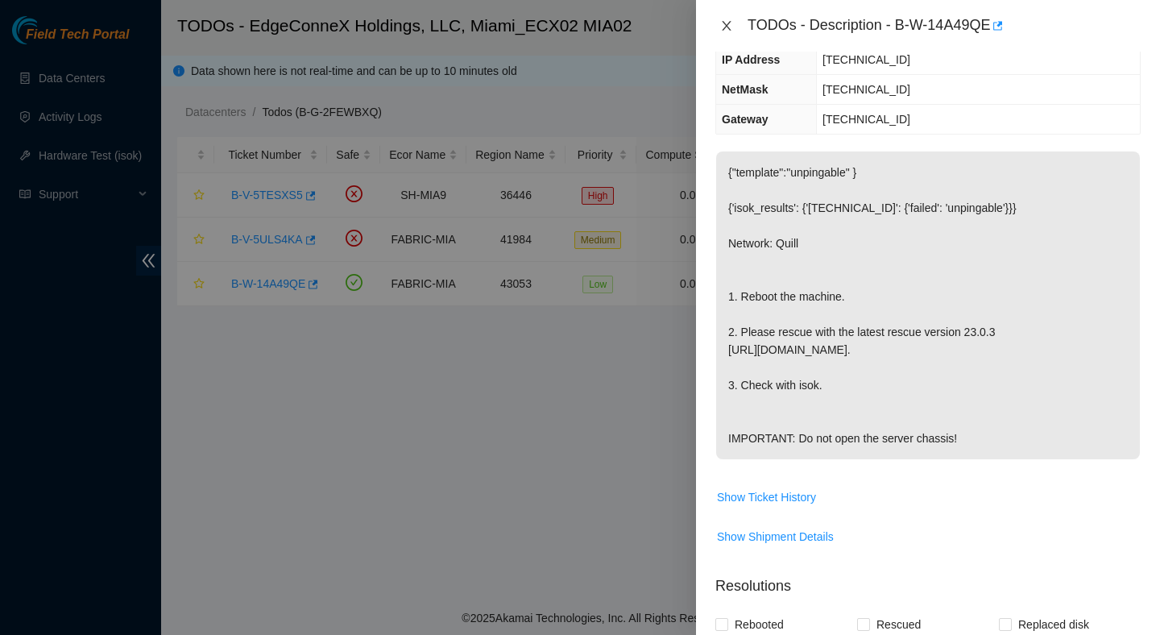
click at [727, 24] on icon "close" at bounding box center [726, 26] width 9 height 10
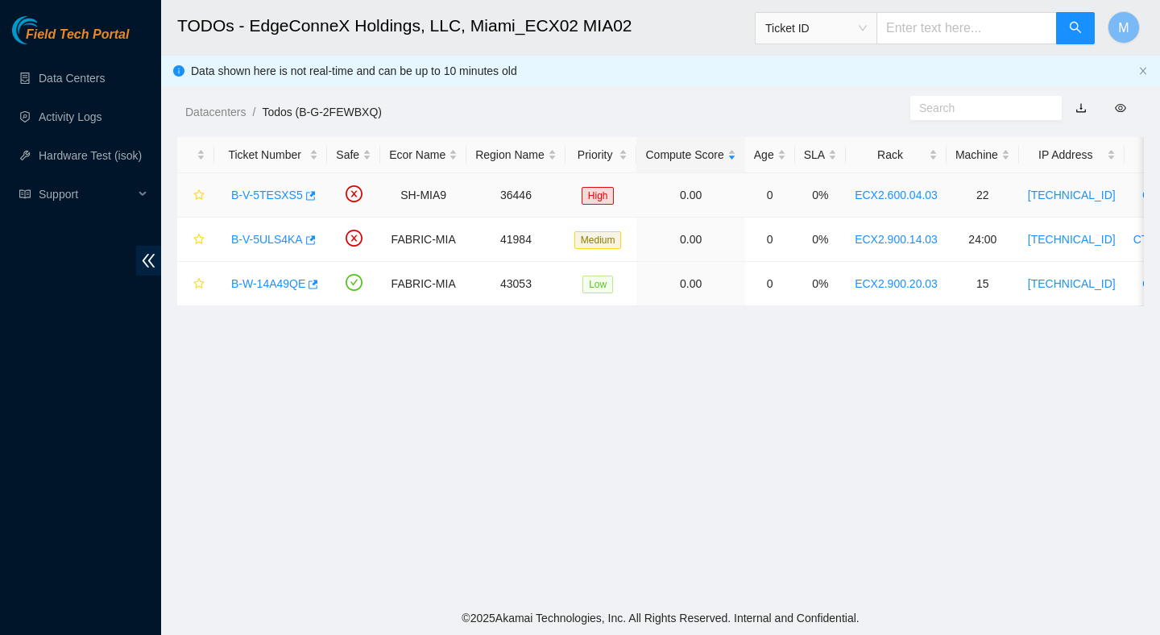
scroll to position [234, 0]
click at [247, 202] on div "B-V-5TESXS5" at bounding box center [270, 195] width 95 height 26
click at [263, 198] on link "B-V-5TESXS5" at bounding box center [267, 194] width 72 height 13
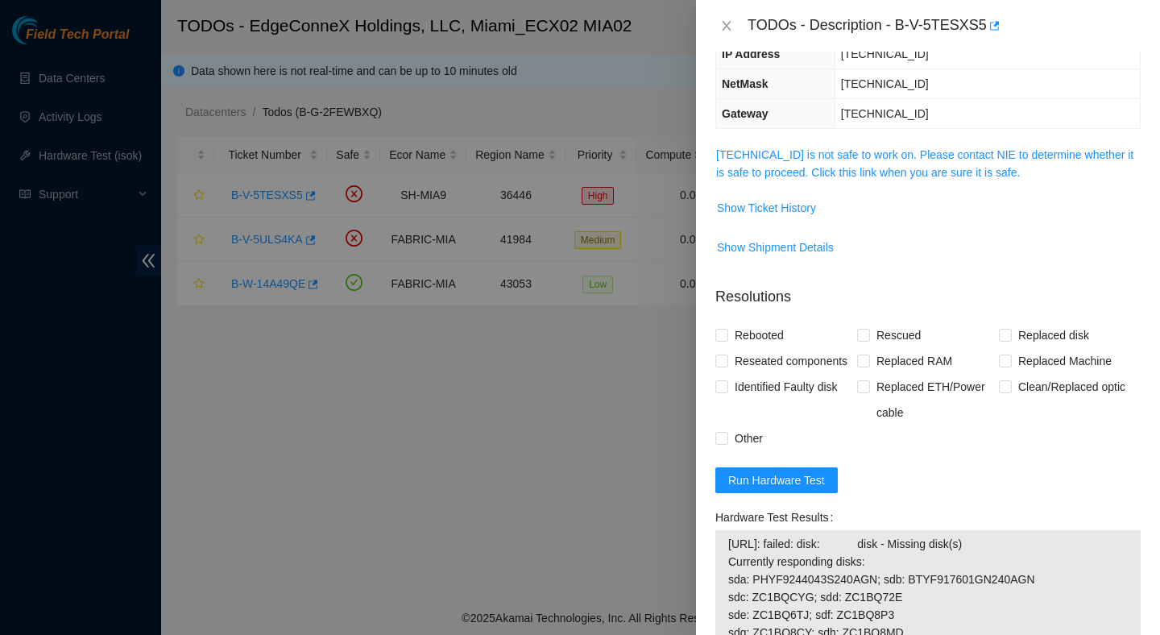
click at [850, 145] on td "23.205.45.59 is not safe to work on. Please contact NIE to determine whether it…" at bounding box center [927, 169] width 425 height 49
click at [846, 159] on link "23.205.45.59 is not safe to work on. Please contact NIE to determine whether it…" at bounding box center [924, 163] width 417 height 31
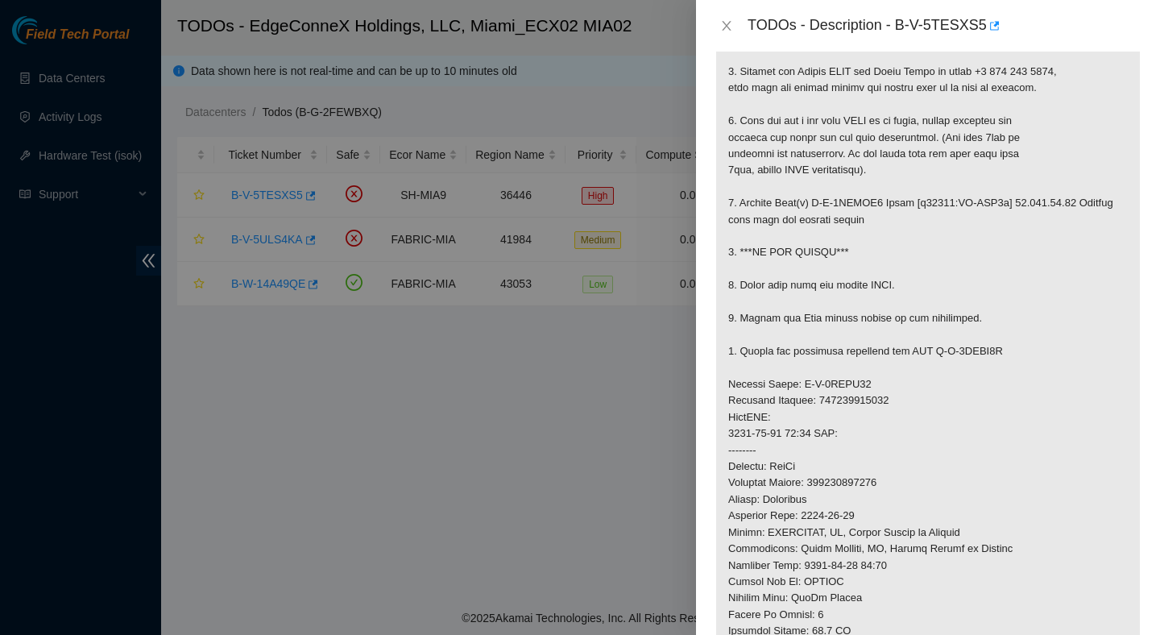
scroll to position [243, 0]
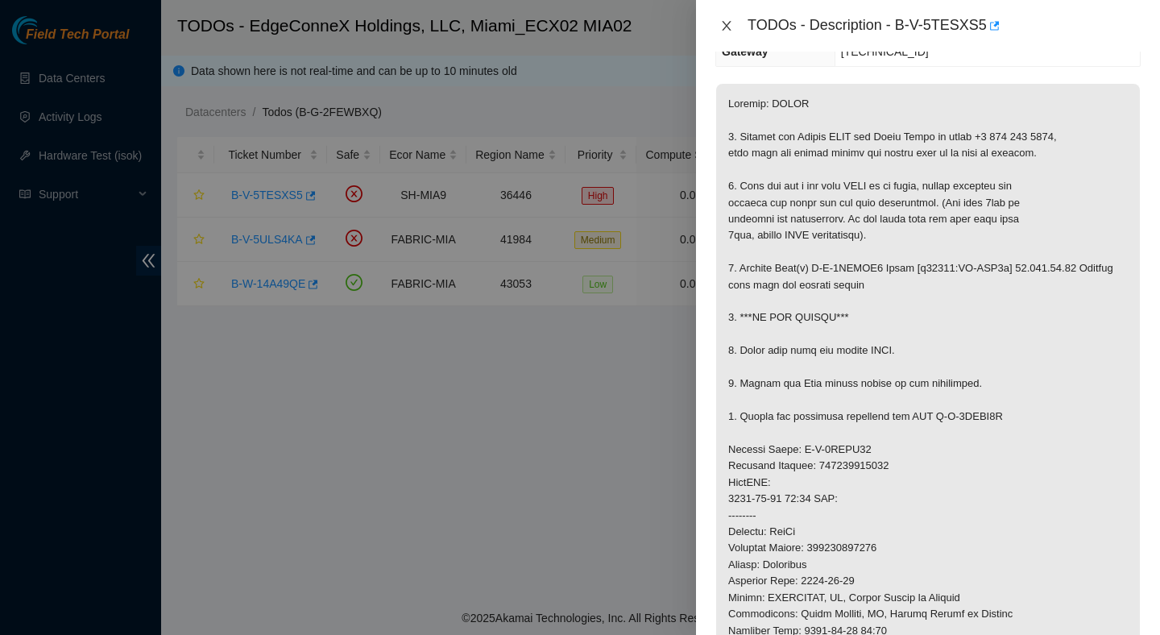
click at [720, 24] on icon "close" at bounding box center [726, 25] width 13 height 13
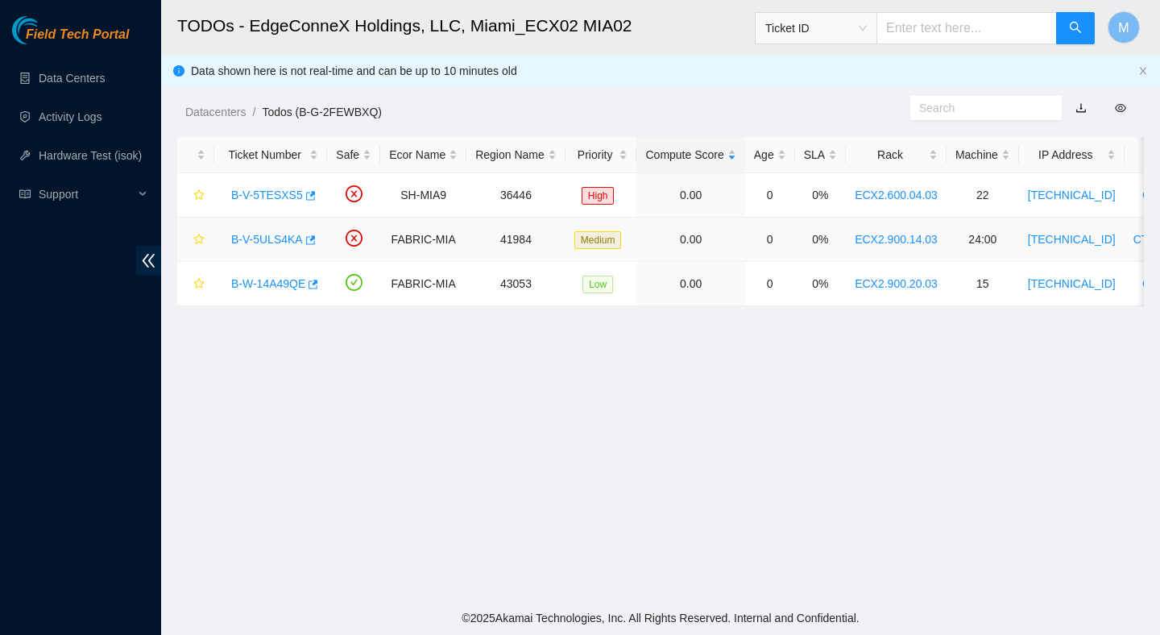
click at [289, 240] on link "B-V-5ULS4KA" at bounding box center [267, 239] width 72 height 13
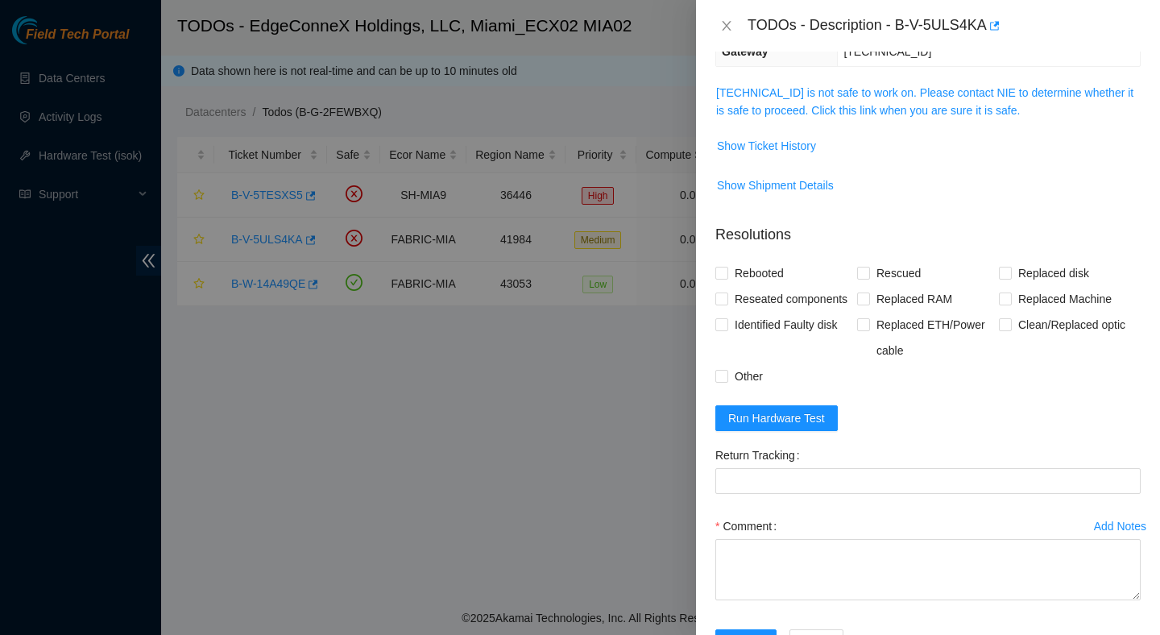
scroll to position [0, 0]
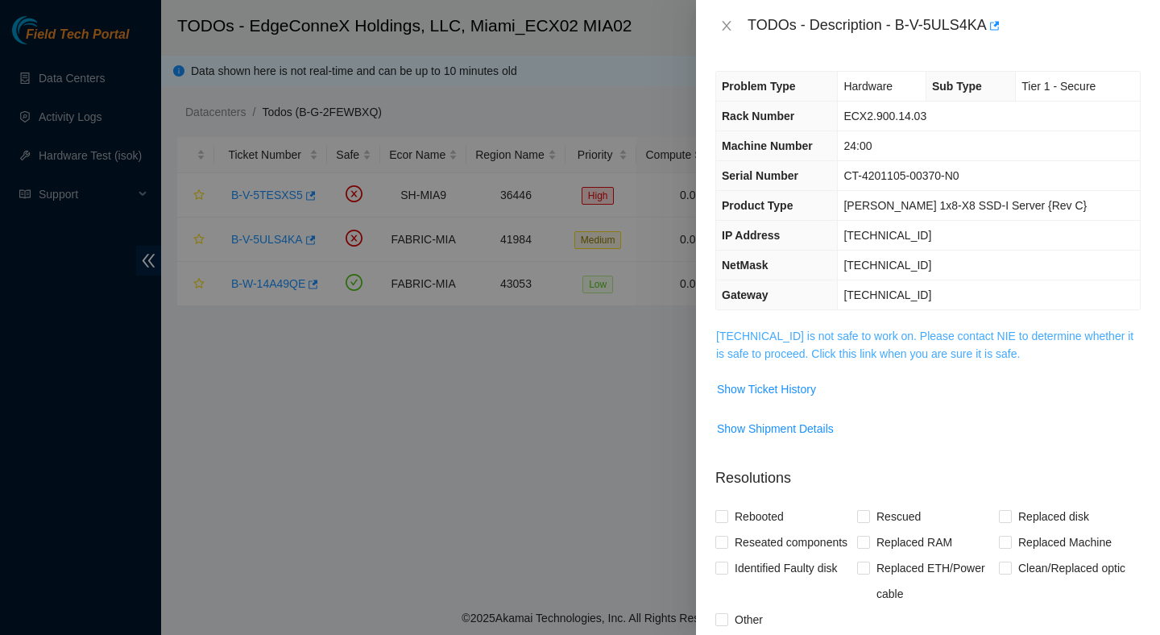
click at [937, 350] on link "23.218.255.50 is not safe to work on. Please contact NIE to determine whether i…" at bounding box center [924, 344] width 417 height 31
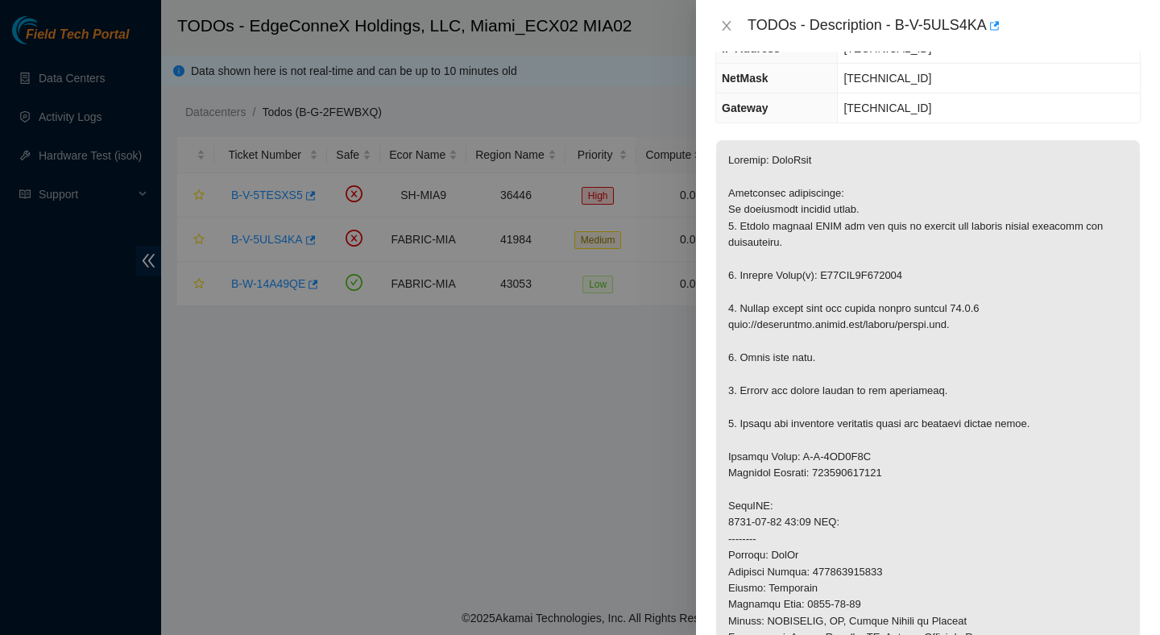
scroll to position [188, 0]
click at [904, 277] on p at bounding box center [928, 529] width 424 height 780
copy p "S45NNA0N911678"
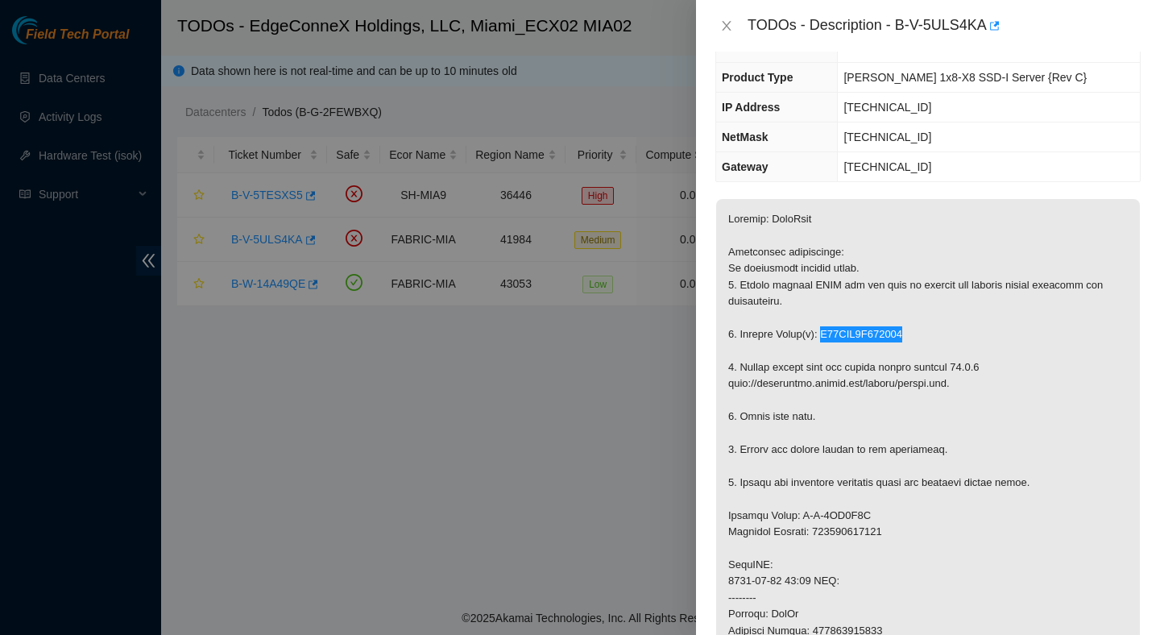
scroll to position [0, 0]
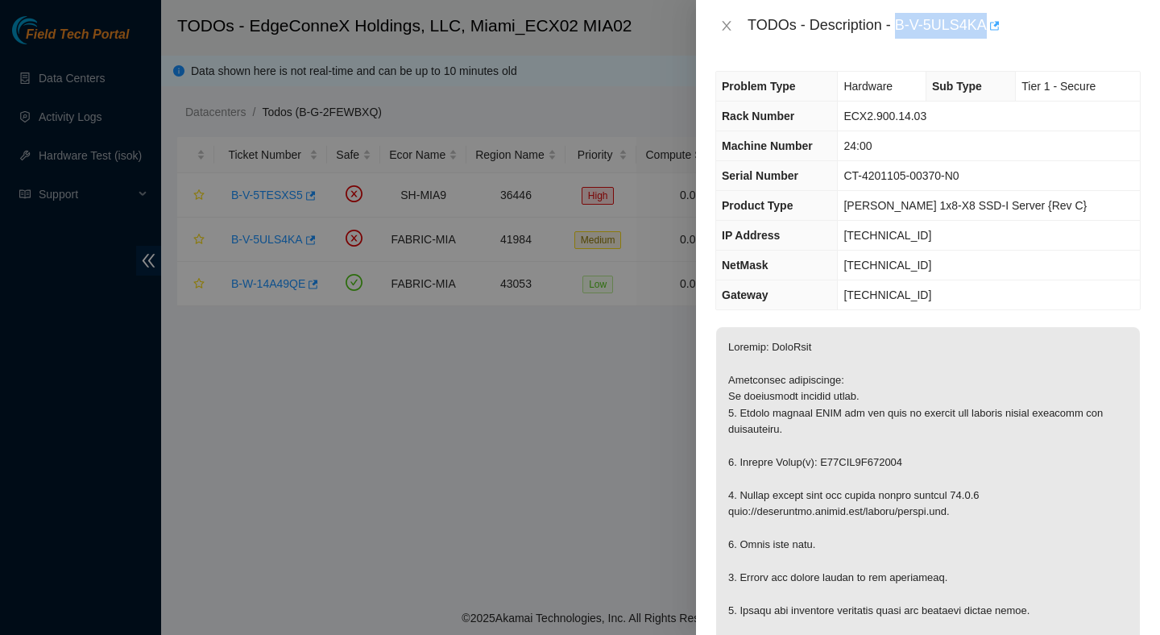
drag, startPoint x: 900, startPoint y: 21, endPoint x: 1001, endPoint y: 27, distance: 100.8
click at [1001, 27] on div "TODOs - Description - B-V-5ULS4KA" at bounding box center [943, 26] width 393 height 26
copy div "B-V-5ULS4KA"
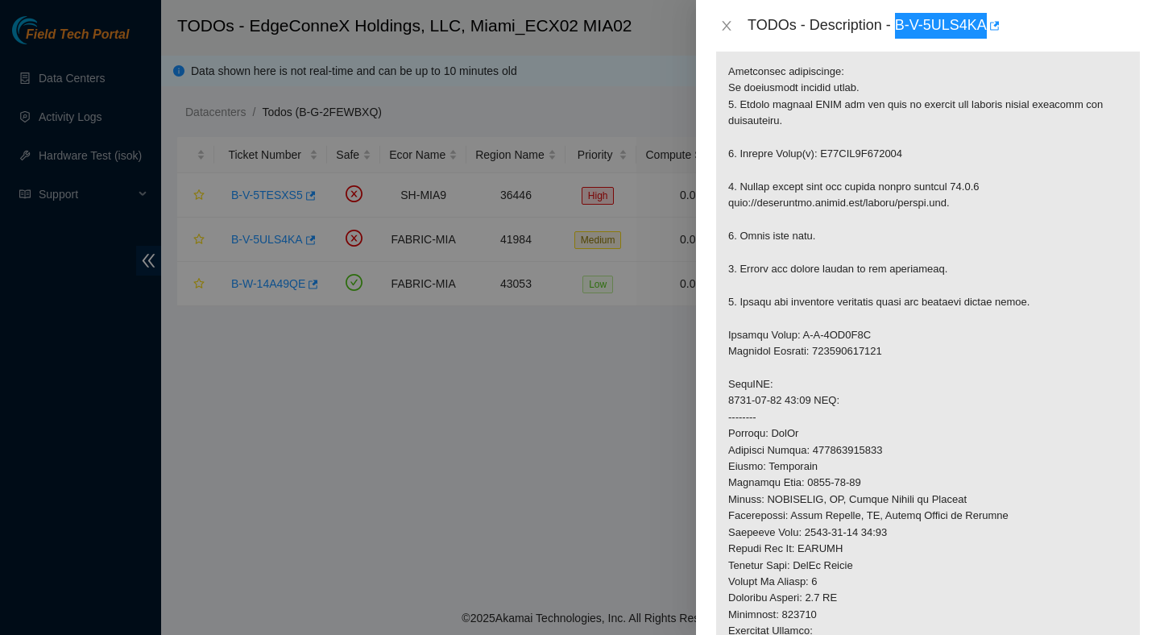
scroll to position [332, 0]
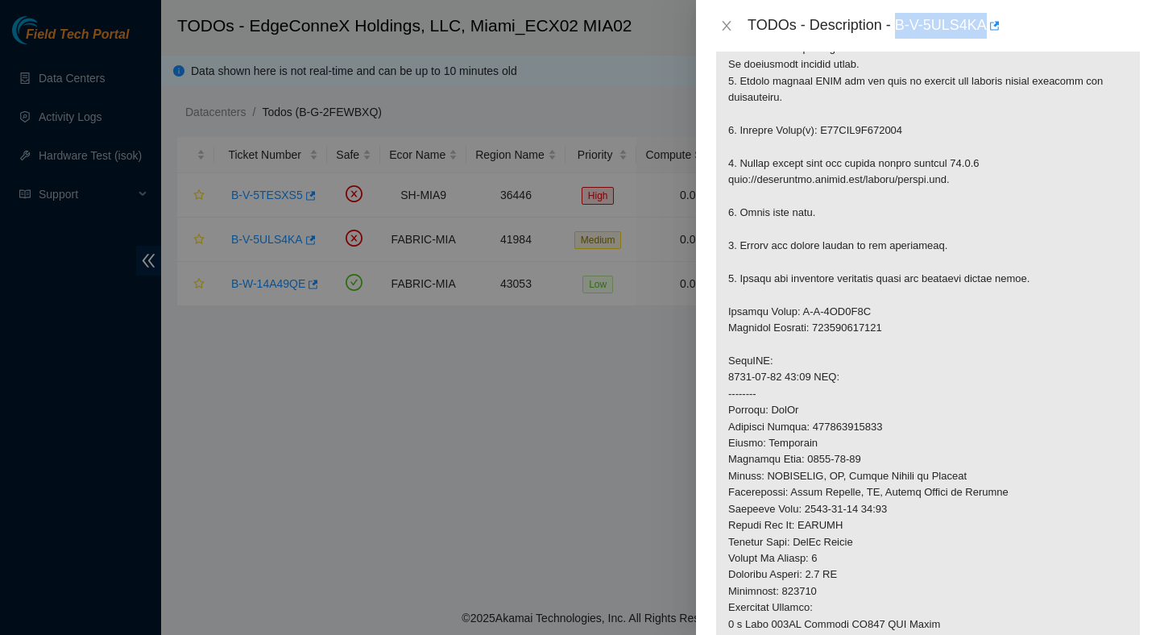
click at [850, 428] on p at bounding box center [928, 385] width 424 height 780
copy p "473665210500"
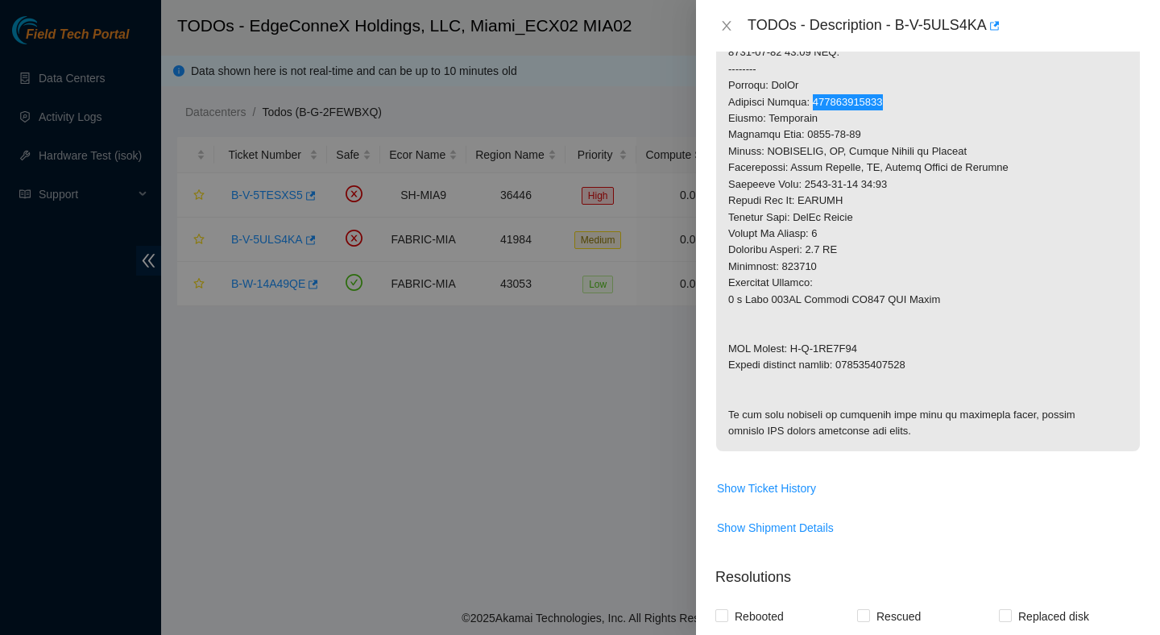
scroll to position [656, 0]
drag, startPoint x: 792, startPoint y: 346, endPoint x: 871, endPoint y: 358, distance: 80.5
click at [871, 358] on p at bounding box center [928, 61] width 424 height 780
drag, startPoint x: 863, startPoint y: 350, endPoint x: 794, endPoint y: 347, distance: 69.3
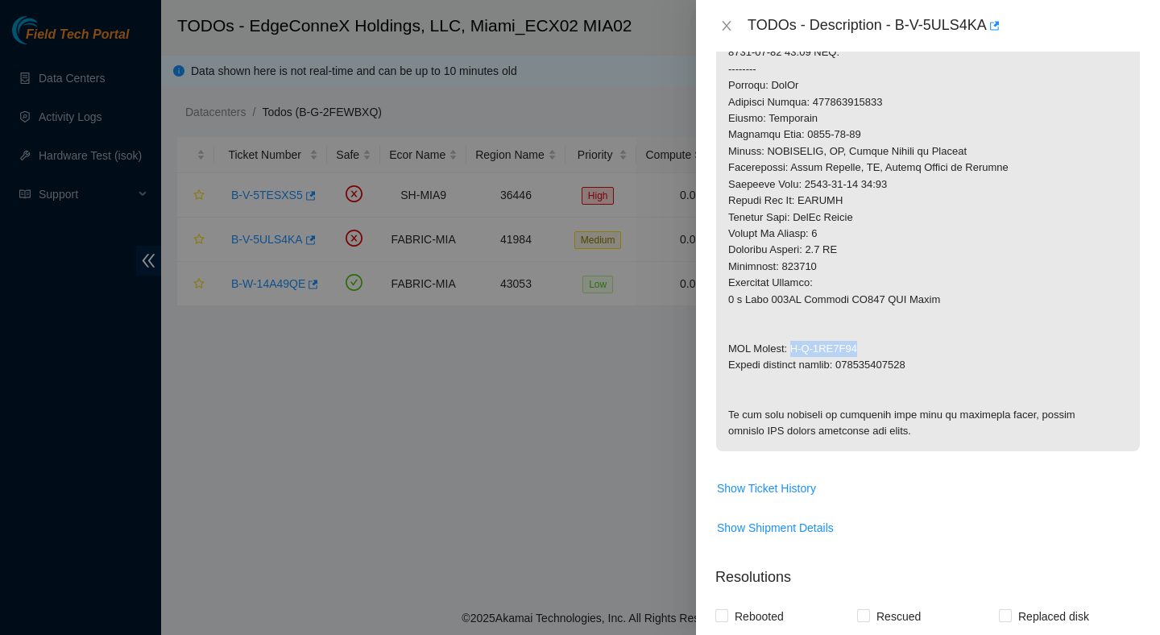
click at [794, 347] on p at bounding box center [928, 61] width 424 height 780
copy p "B-V-5UP1Q14"
click at [912, 366] on p at bounding box center [928, 61] width 424 height 780
copy p "473665210511"
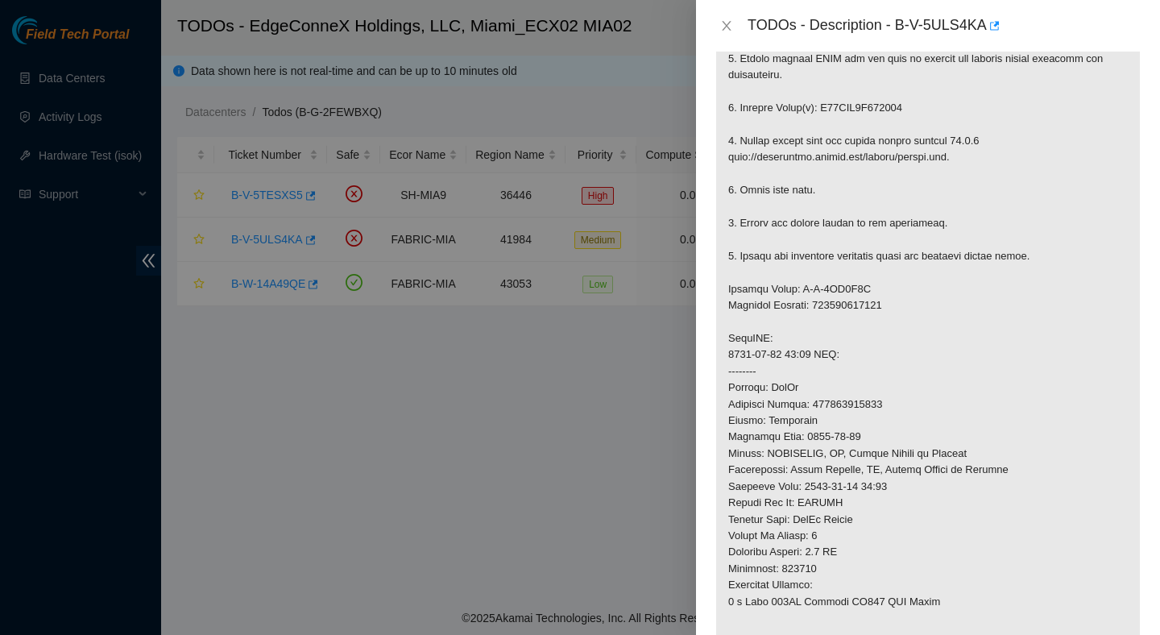
scroll to position [0, 0]
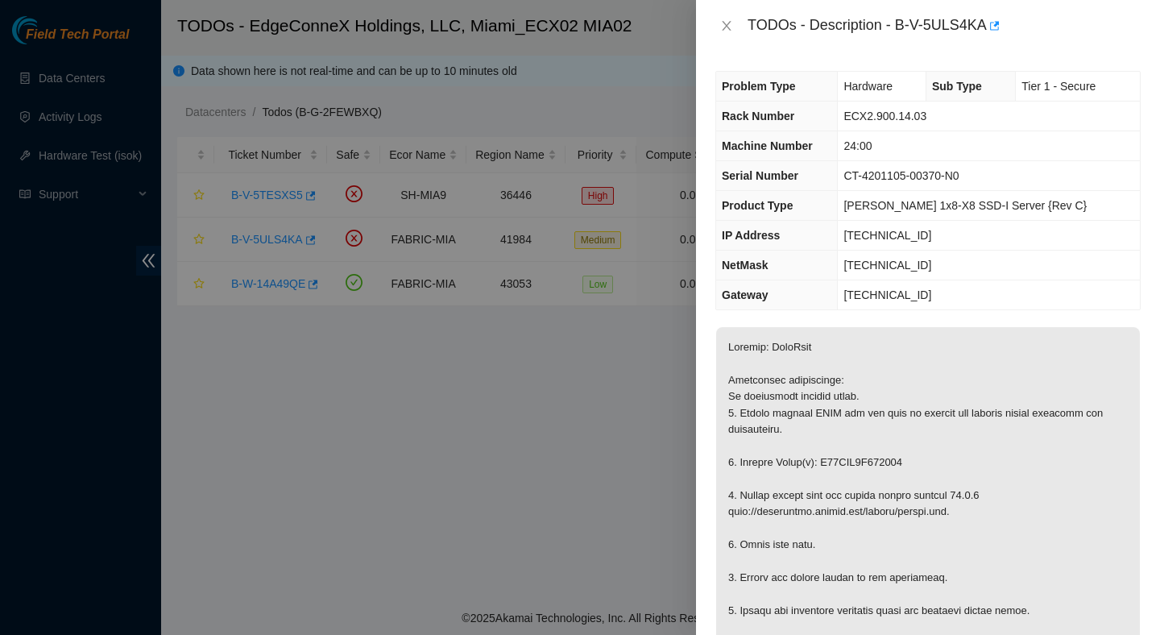
click at [900, 26] on div "TODOs - Description - B-V-5ULS4KA" at bounding box center [943, 26] width 393 height 26
drag, startPoint x: 900, startPoint y: 26, endPoint x: 966, endPoint y: 27, distance: 66.1
click at [966, 27] on div "TODOs - Description - B-V-5ULS4KA" at bounding box center [943, 26] width 393 height 26
copy div "B-V-5ULS4KA"
click at [726, 35] on div "TODOs - Description - B-V-5ULS4KA" at bounding box center [927, 26] width 425 height 26
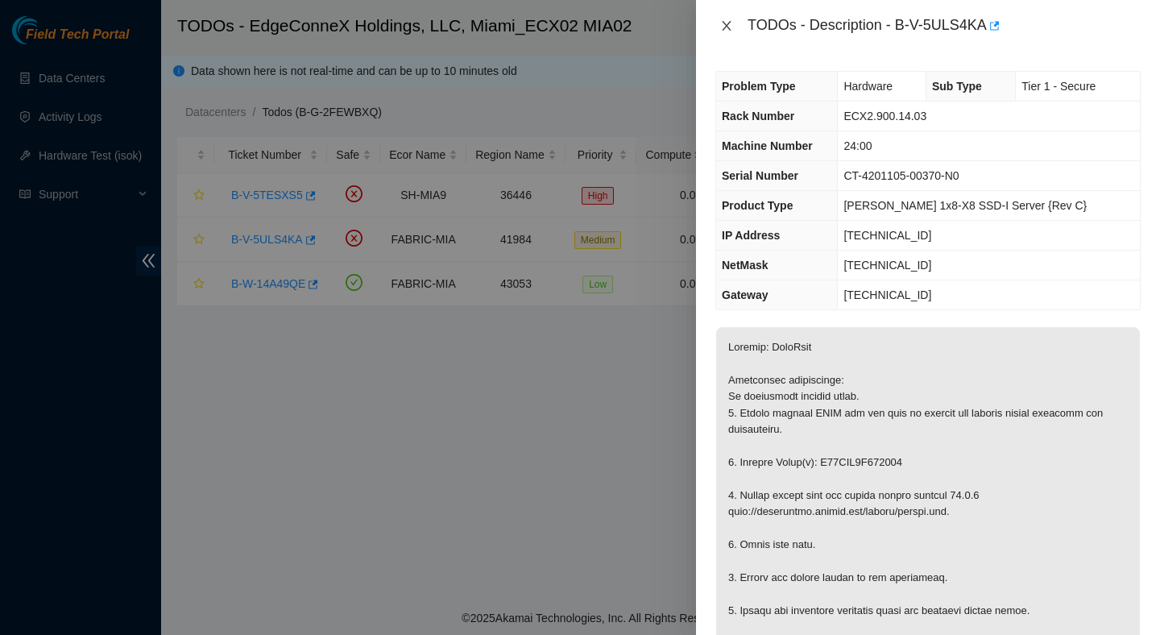
click at [726, 30] on icon "close" at bounding box center [726, 25] width 13 height 13
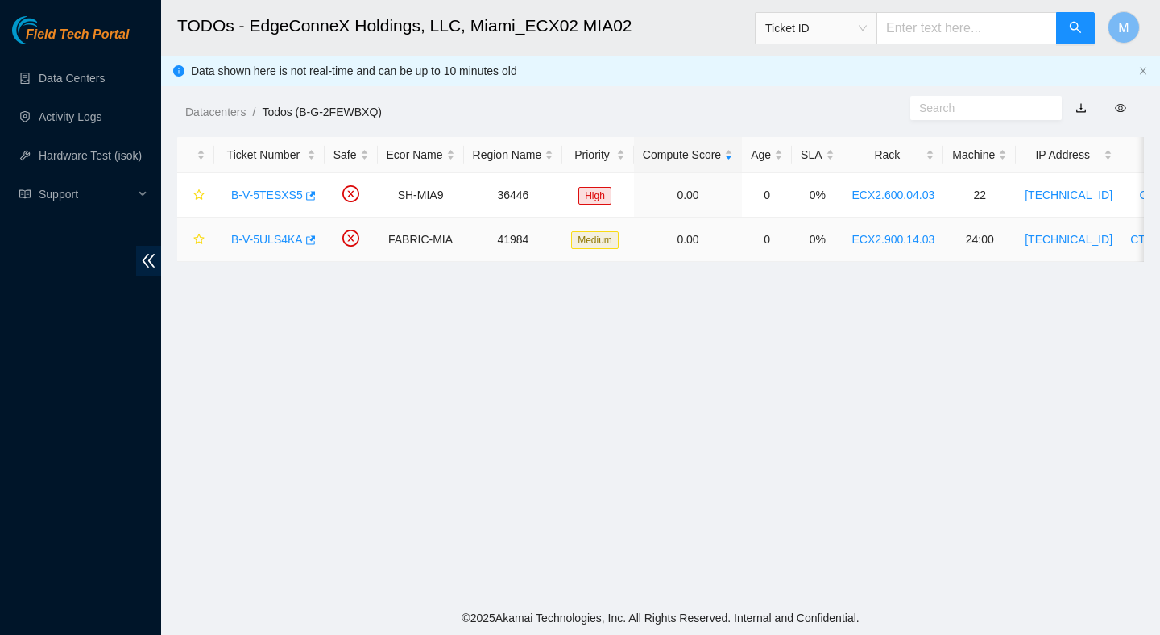
click at [282, 241] on link "B-V-5ULS4KA" at bounding box center [267, 239] width 72 height 13
click at [283, 242] on link "B-V-5ULS4KA" at bounding box center [267, 239] width 72 height 13
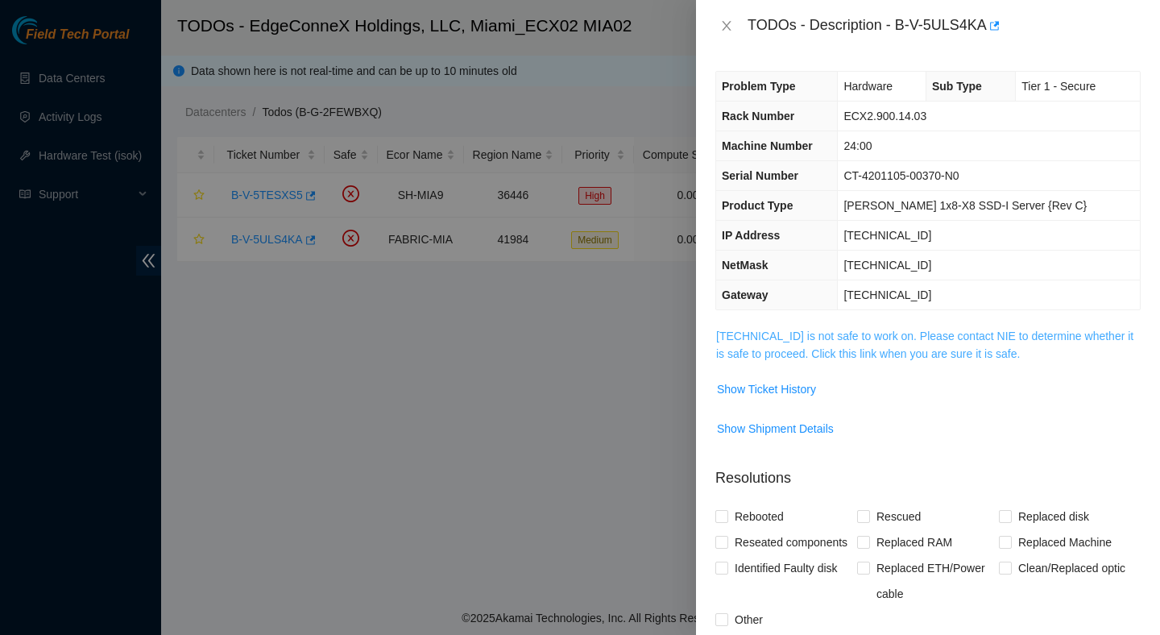
click at [858, 352] on link "23.218.255.50 is not safe to work on. Please contact NIE to determine whether i…" at bounding box center [924, 344] width 417 height 31
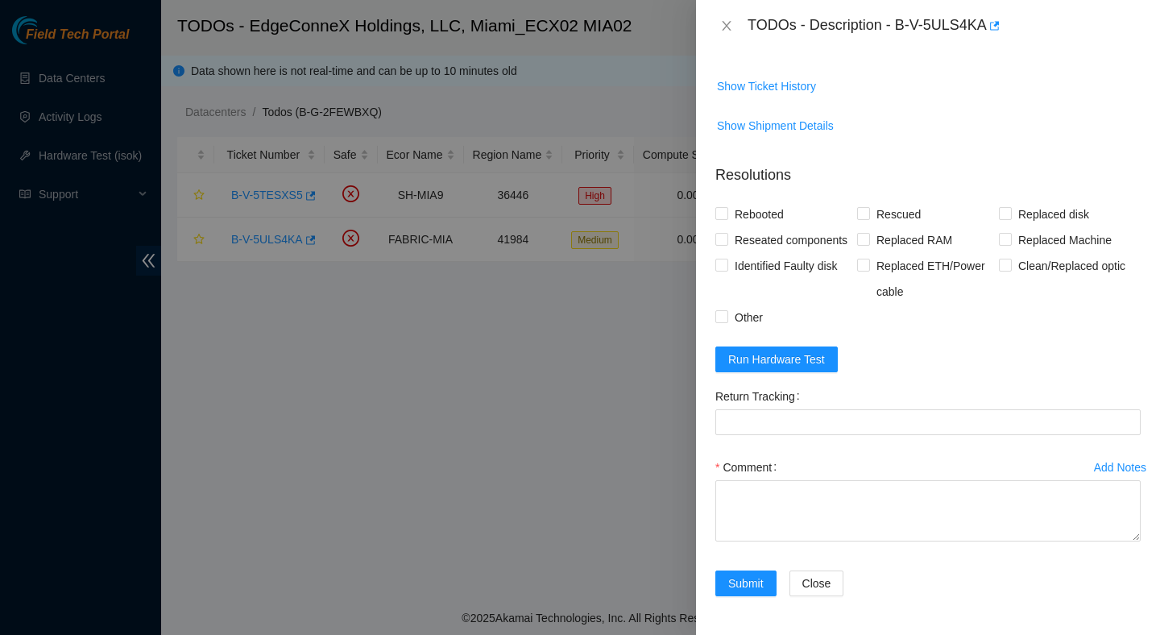
scroll to position [1073, 0]
click at [796, 368] on span "Run Hardware Test" at bounding box center [776, 359] width 97 height 18
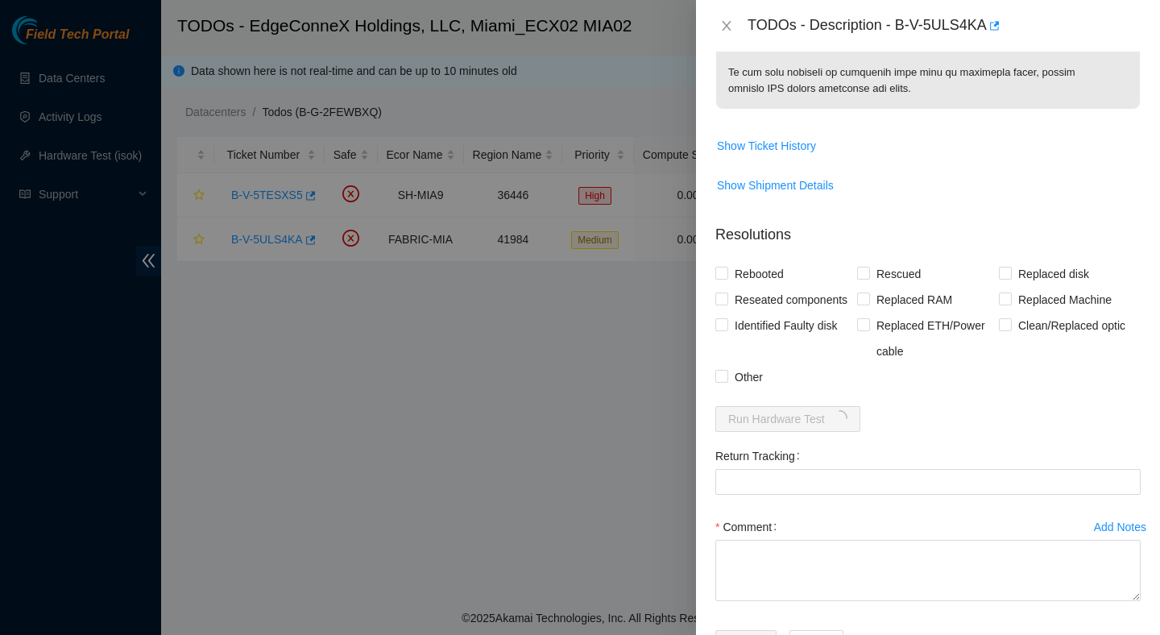
scroll to position [995, 0]
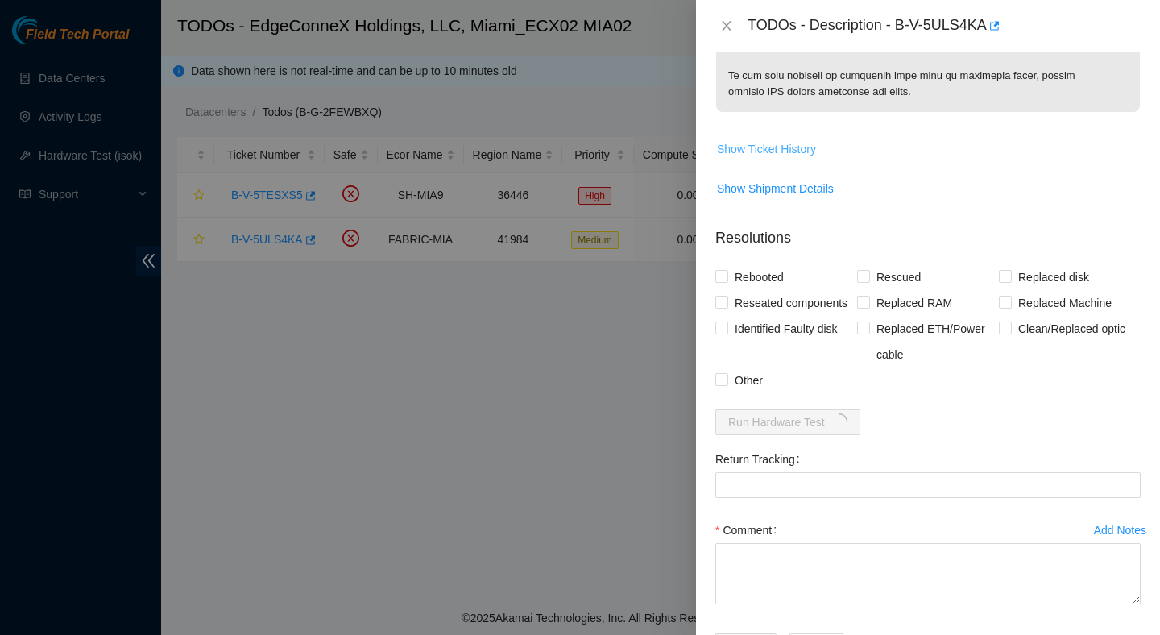
click at [798, 158] on span "Show Ticket History" at bounding box center [766, 149] width 99 height 18
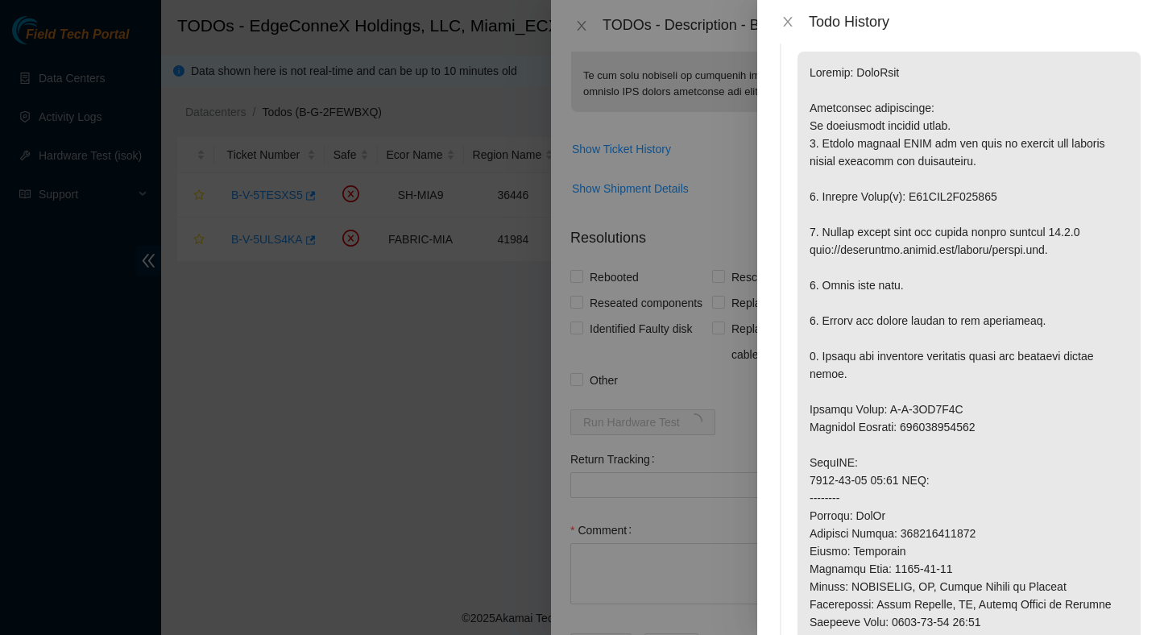
scroll to position [0, 0]
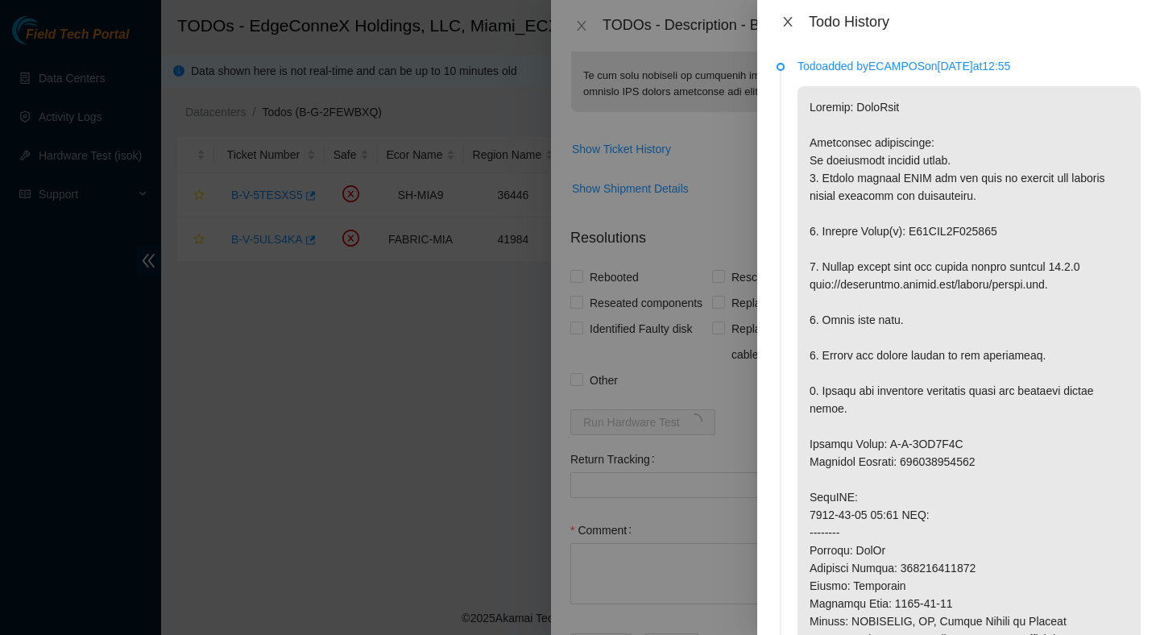
click at [792, 23] on icon "close" at bounding box center [787, 21] width 13 height 13
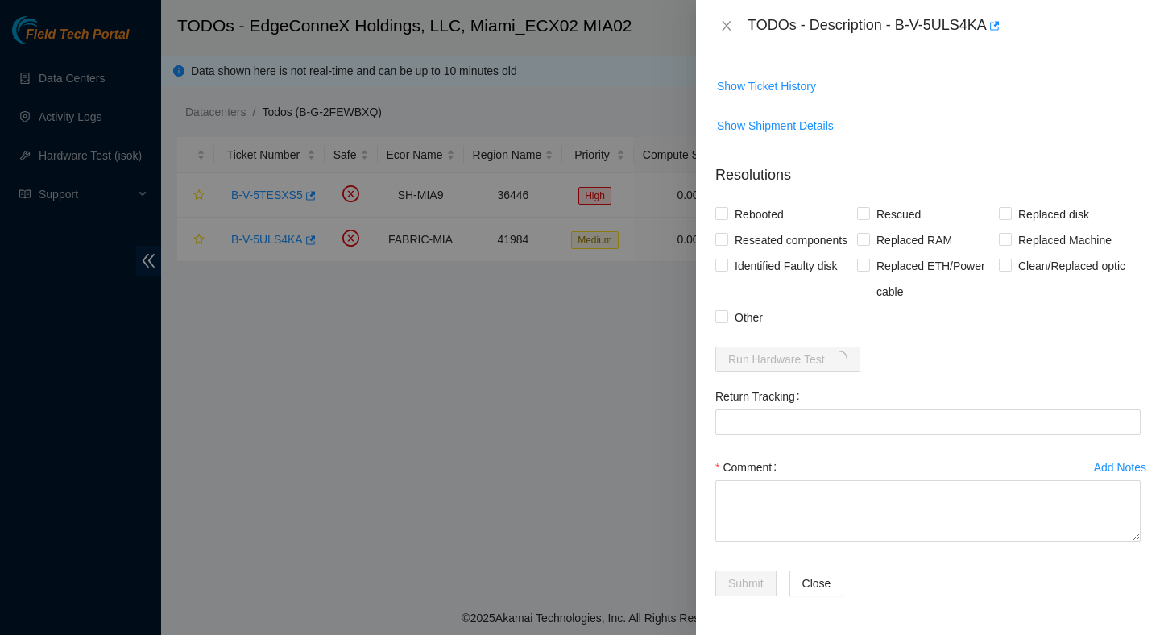
scroll to position [1149, 0]
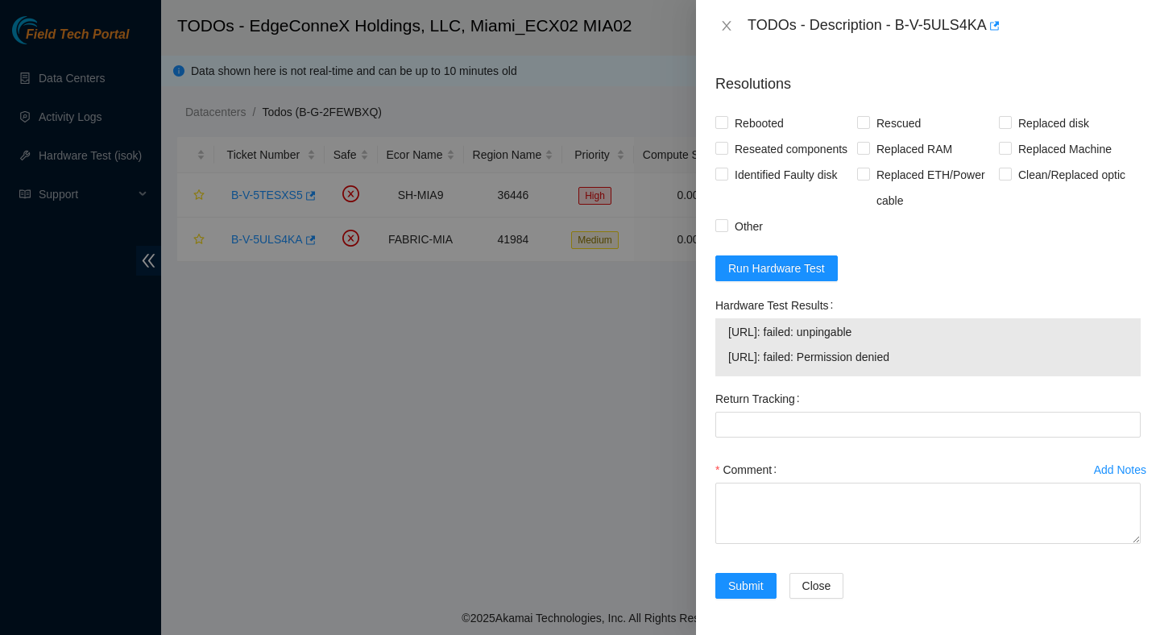
drag, startPoint x: 952, startPoint y: 445, endPoint x: 699, endPoint y: 430, distance: 253.3
click at [699, 430] on div "Problem Type Hardware Sub Type Tier 1 - Secure Rack Number ECX2.900.14.03 Machi…" at bounding box center [928, 343] width 464 height 583
copy tbody "23.218.255.50: failed: unpingable 23.218.255.51: failed: Permission denied"
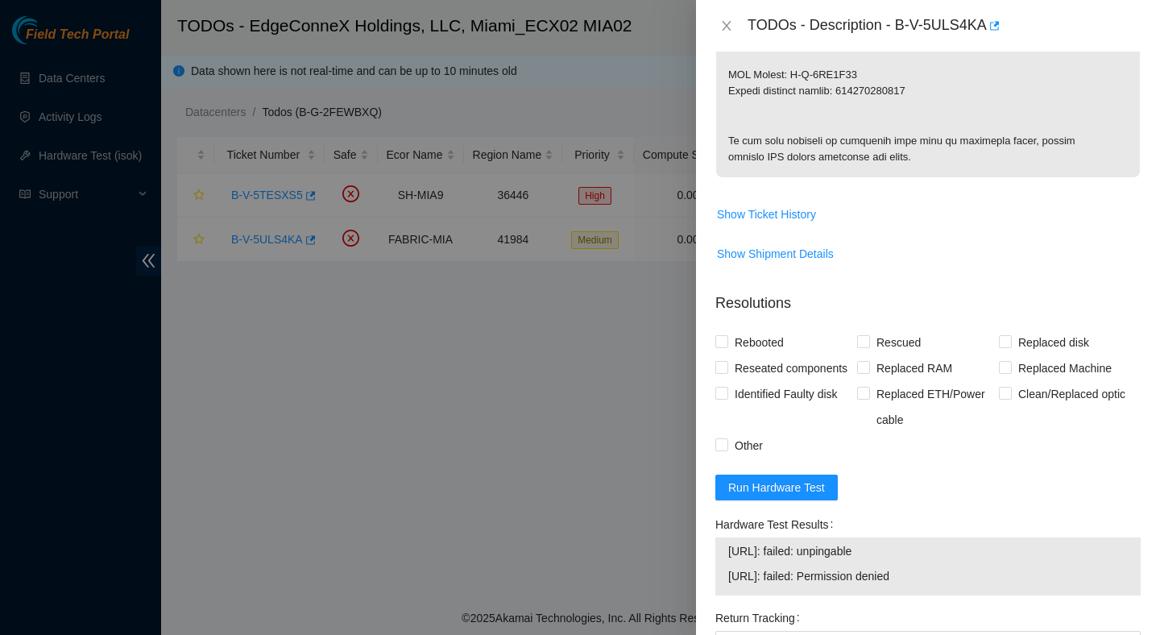
scroll to position [1243, 0]
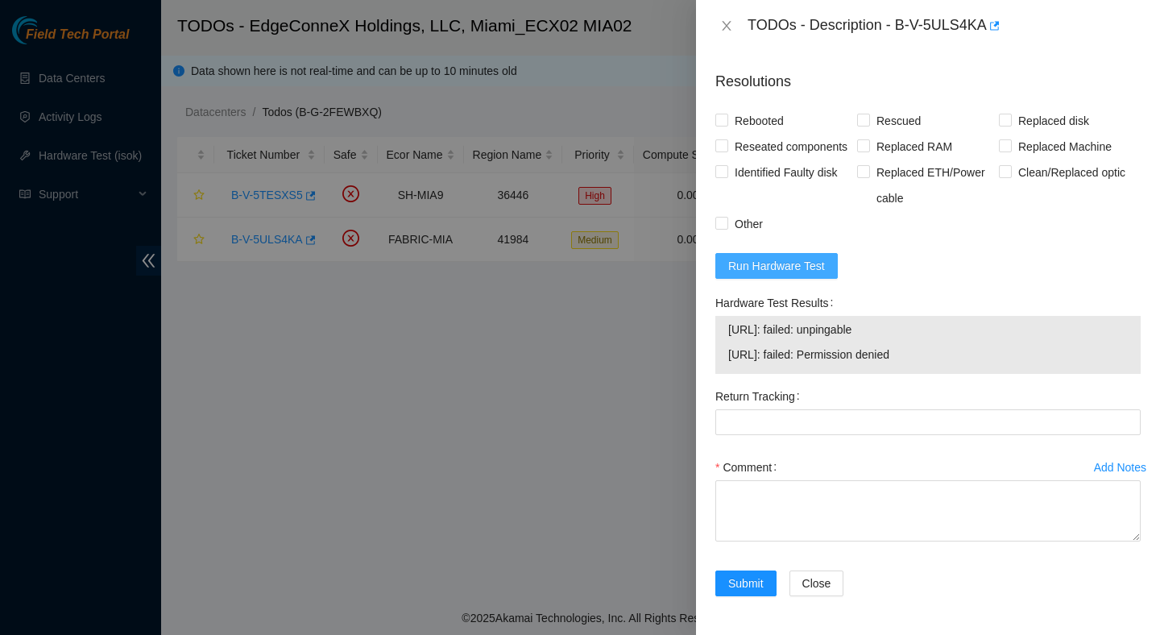
click at [809, 263] on span "Run Hardware Test" at bounding box center [776, 266] width 97 height 18
click at [554, 294] on div at bounding box center [580, 317] width 1160 height 635
click at [732, 33] on div "TODOs - Description - B-V-5ULS4KA" at bounding box center [927, 26] width 425 height 26
click at [730, 23] on icon "close" at bounding box center [726, 25] width 13 height 13
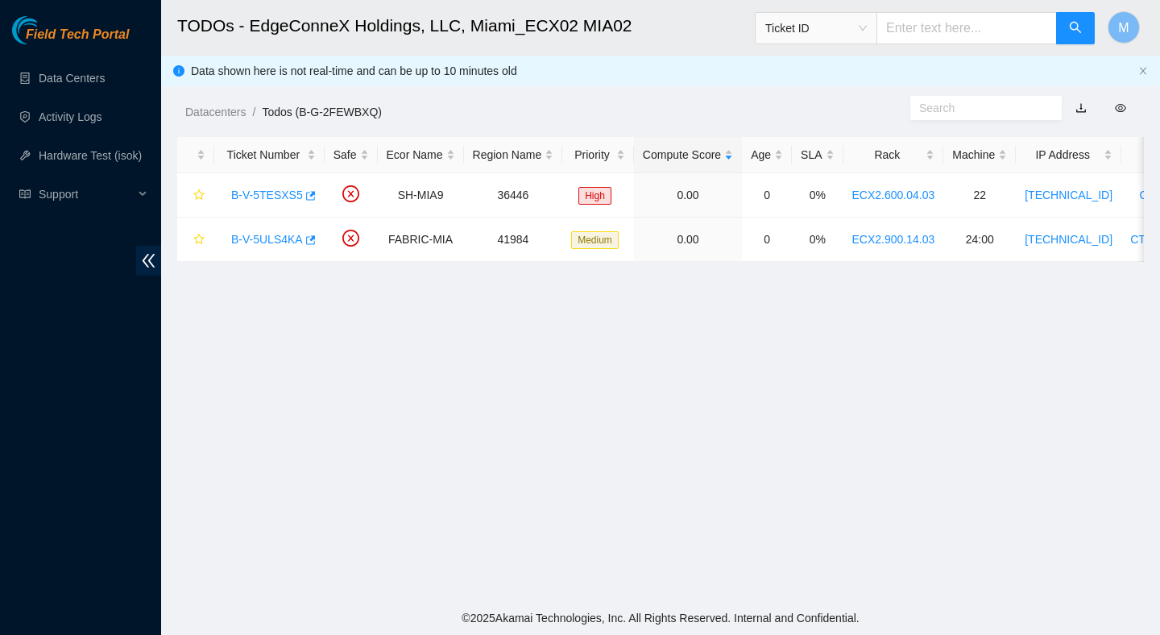
scroll to position [404, 0]
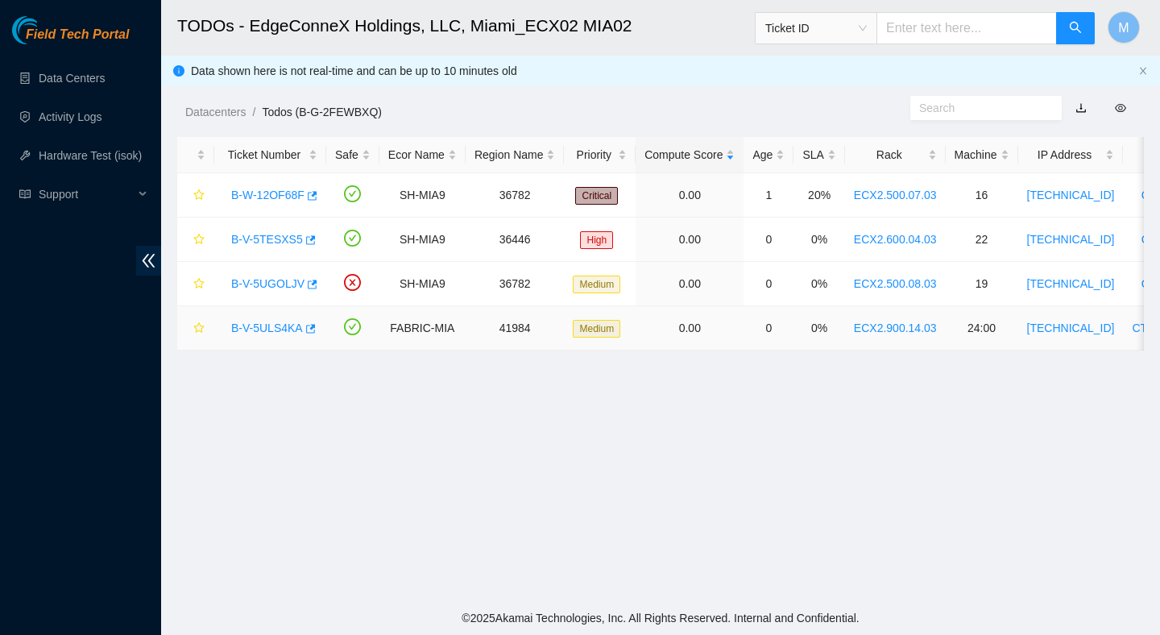
click at [279, 329] on link "B-V-5ULS4KA" at bounding box center [267, 327] width 72 height 13
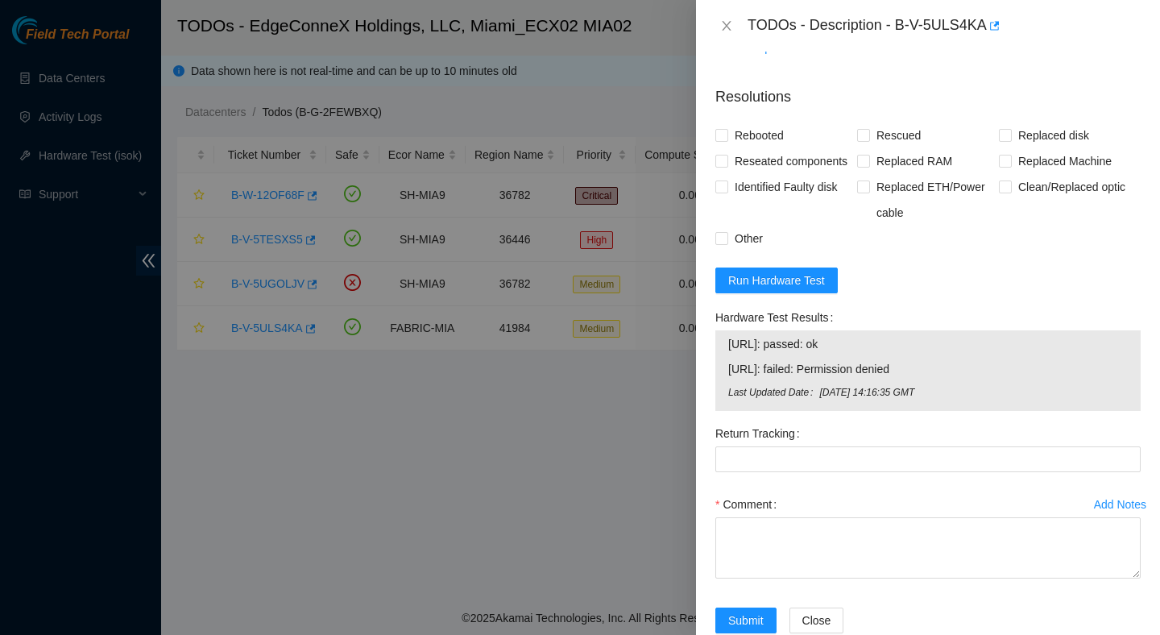
scroll to position [1199, 0]
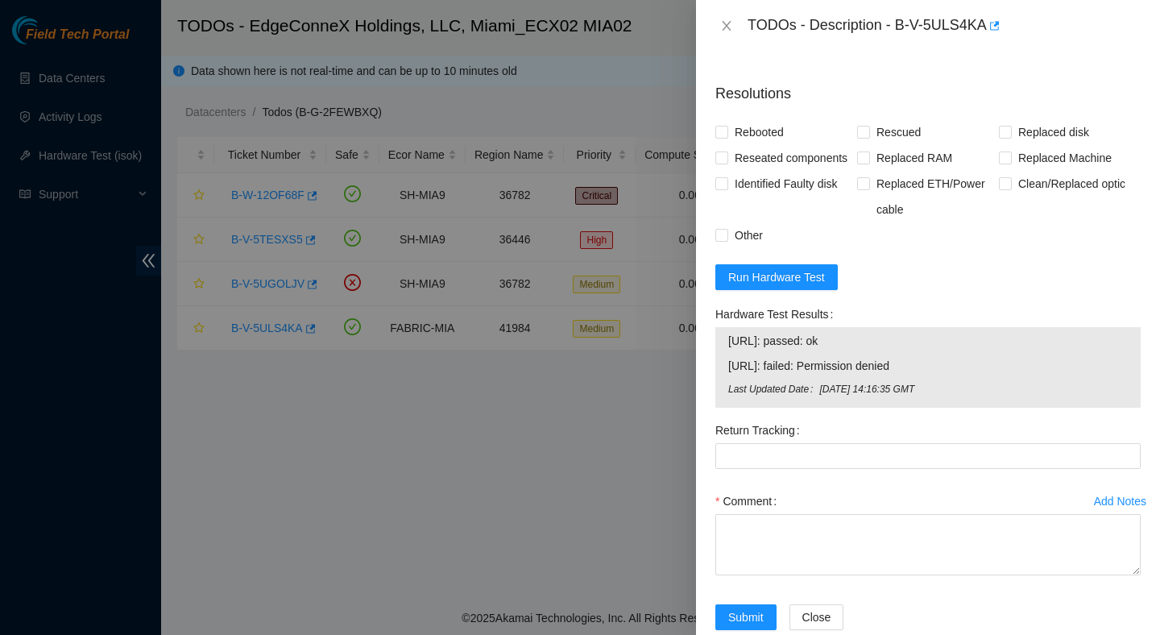
drag, startPoint x: 966, startPoint y: 467, endPoint x: 704, endPoint y: 436, distance: 264.4
click at [704, 436] on div "Problem Type Hardware Sub Type Tier 1 - Secure Rack Number ECX2.900.14.03 Machi…" at bounding box center [928, 343] width 464 height 583
copy tbody "[URL]: passed: ok [URL]: failed: Permission denied"
click at [774, 145] on span "Rebooted" at bounding box center [759, 132] width 62 height 26
click at [726, 137] on input "Rebooted" at bounding box center [720, 131] width 11 height 11
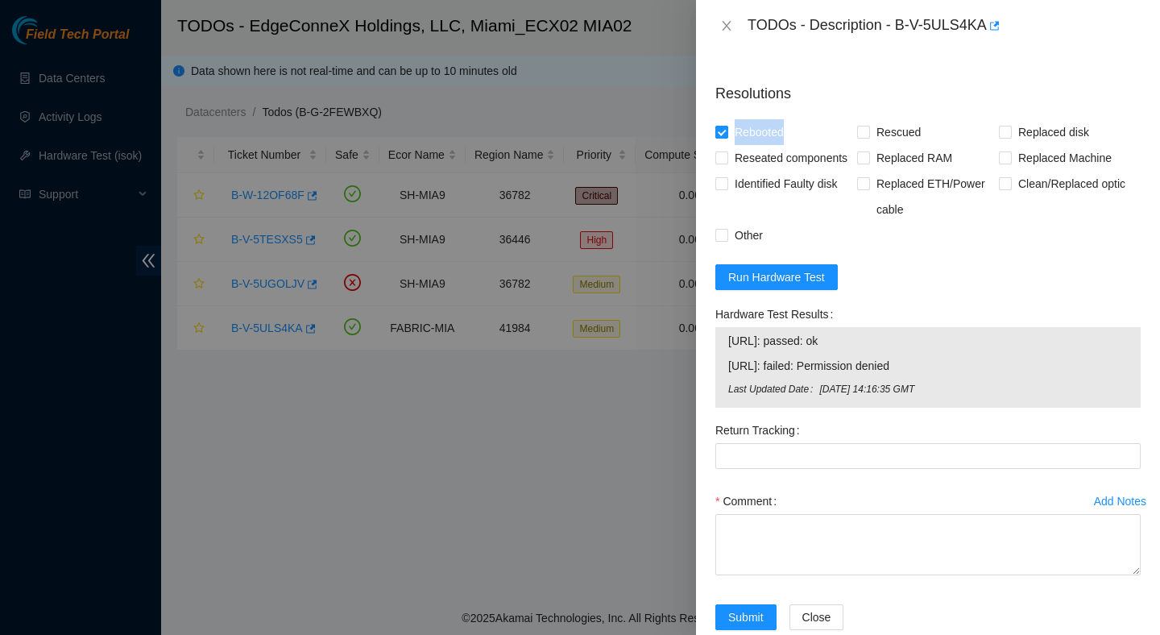
click at [774, 145] on span "Rebooted" at bounding box center [759, 132] width 62 height 26
click at [726, 137] on input "Rebooted" at bounding box center [720, 131] width 11 height 11
checkbox input "false"
click at [893, 145] on span "Rescued" at bounding box center [898, 132] width 57 height 26
click at [868, 137] on input "Rescued" at bounding box center [862, 131] width 11 height 11
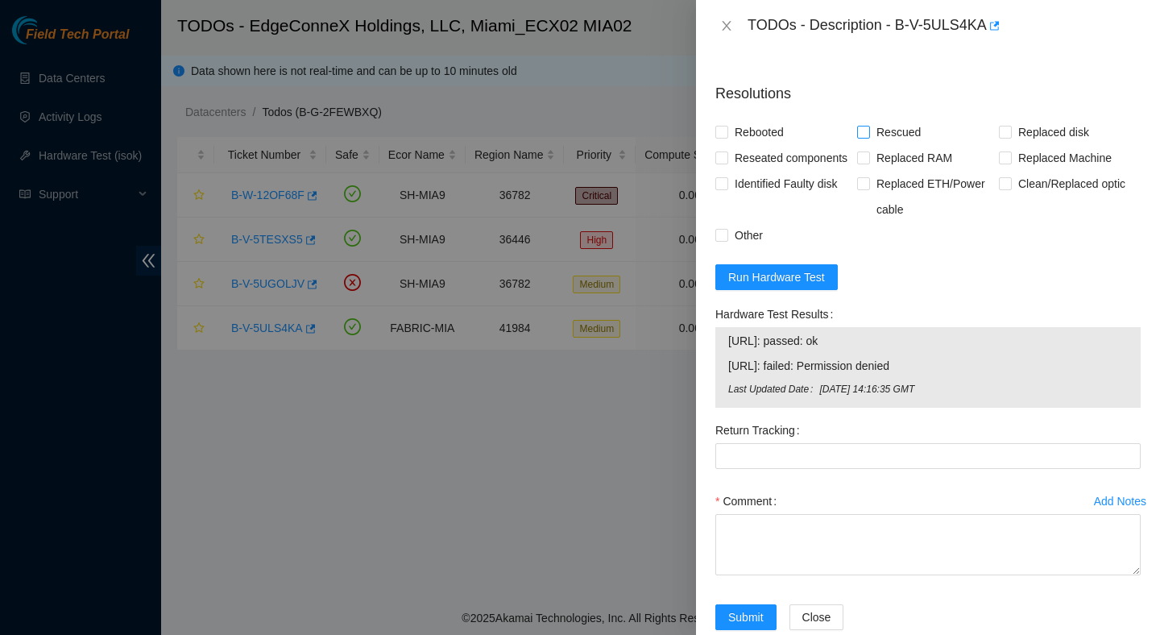
checkbox input "true"
click at [788, 145] on span "Rebooted" at bounding box center [759, 132] width 62 height 26
click at [726, 137] on input "Rebooted" at bounding box center [720, 131] width 11 height 11
click at [786, 145] on span "Rebooted" at bounding box center [759, 132] width 62 height 26
click at [726, 137] on input "Rebooted" at bounding box center [720, 131] width 11 height 11
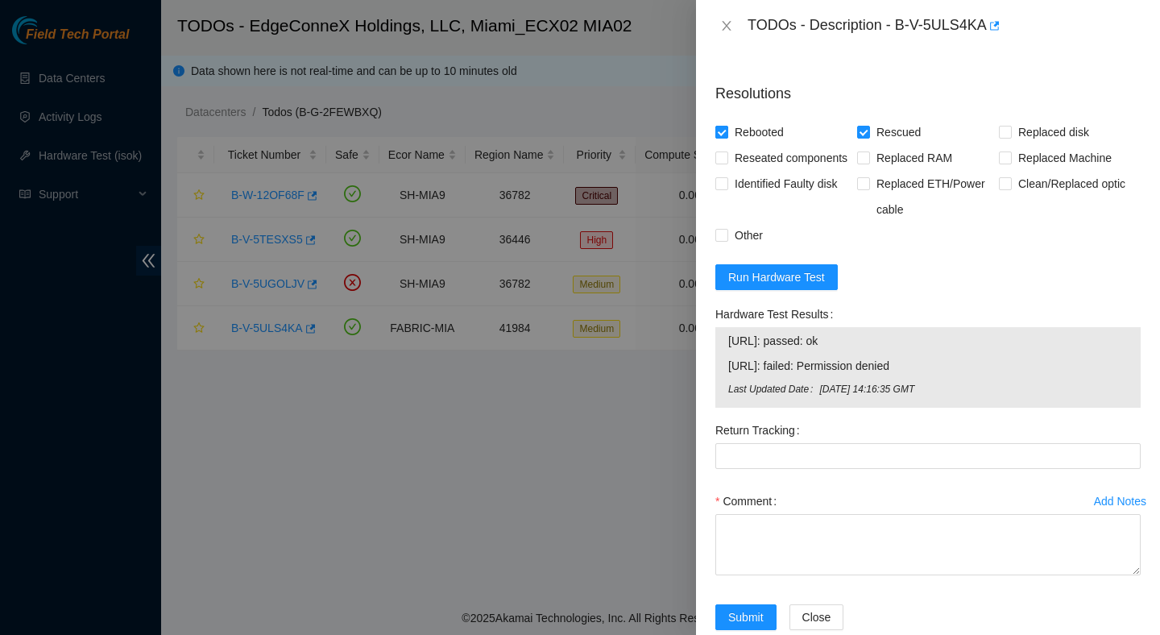
checkbox input "false"
click at [1060, 145] on span "Replaced disk" at bounding box center [1053, 132] width 84 height 26
click at [1010, 137] on input "Replaced disk" at bounding box center [1004, 131] width 11 height 11
checkbox input "true"
click at [773, 145] on span "Rebooted" at bounding box center [759, 132] width 62 height 26
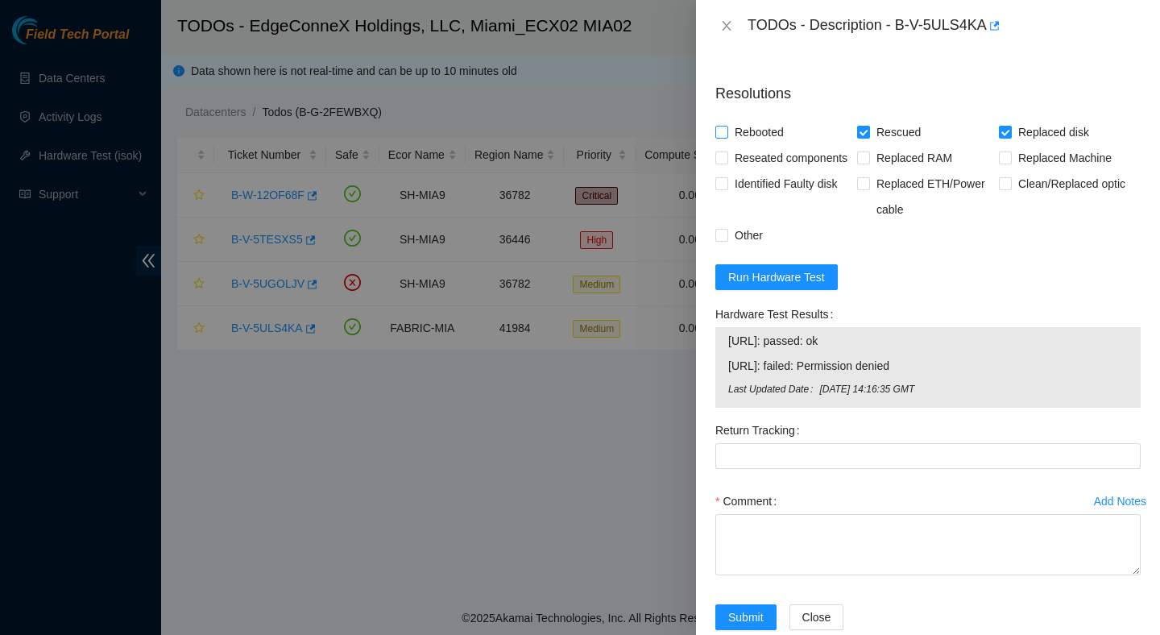
click at [726, 137] on input "Rebooted" at bounding box center [720, 131] width 11 height 11
checkbox input "true"
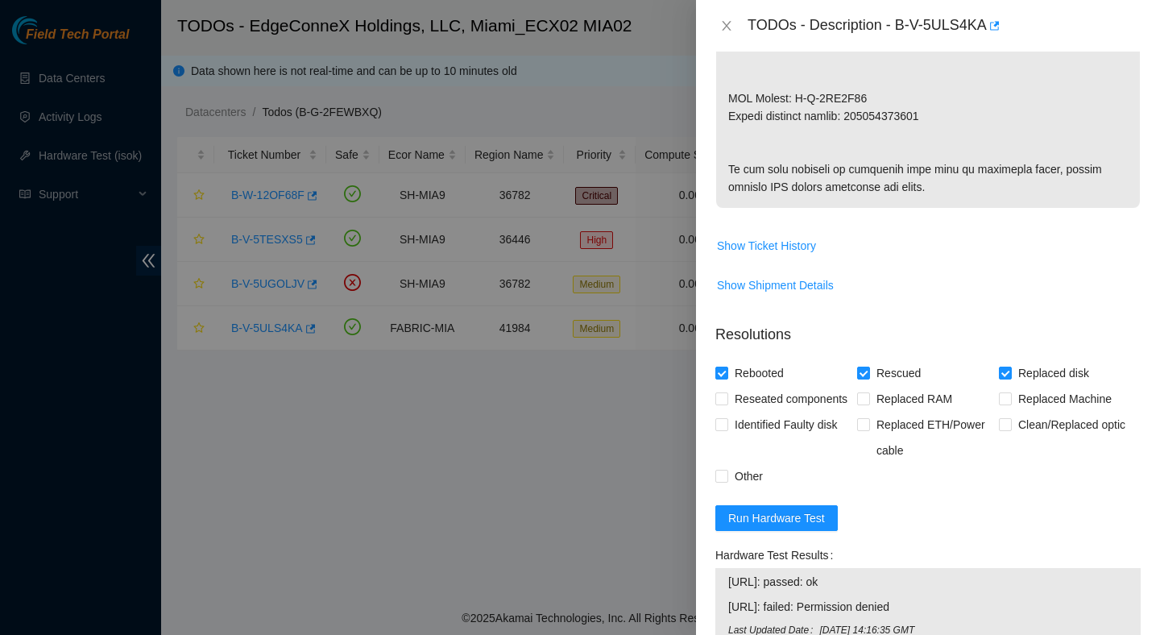
scroll to position [940, 0]
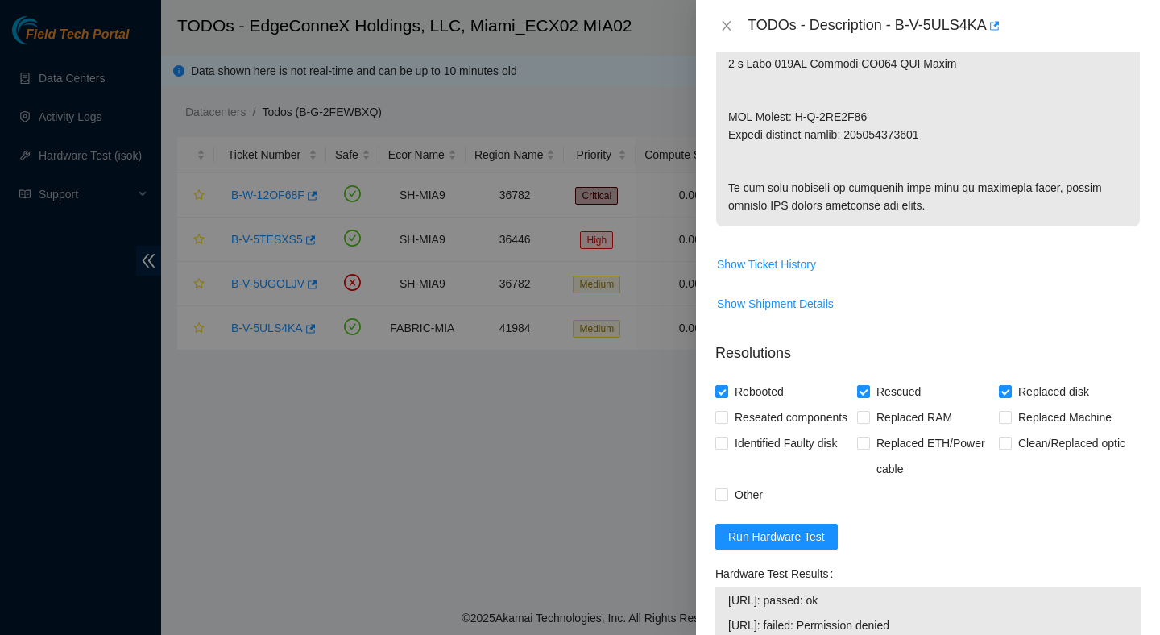
copy p "473665210511"
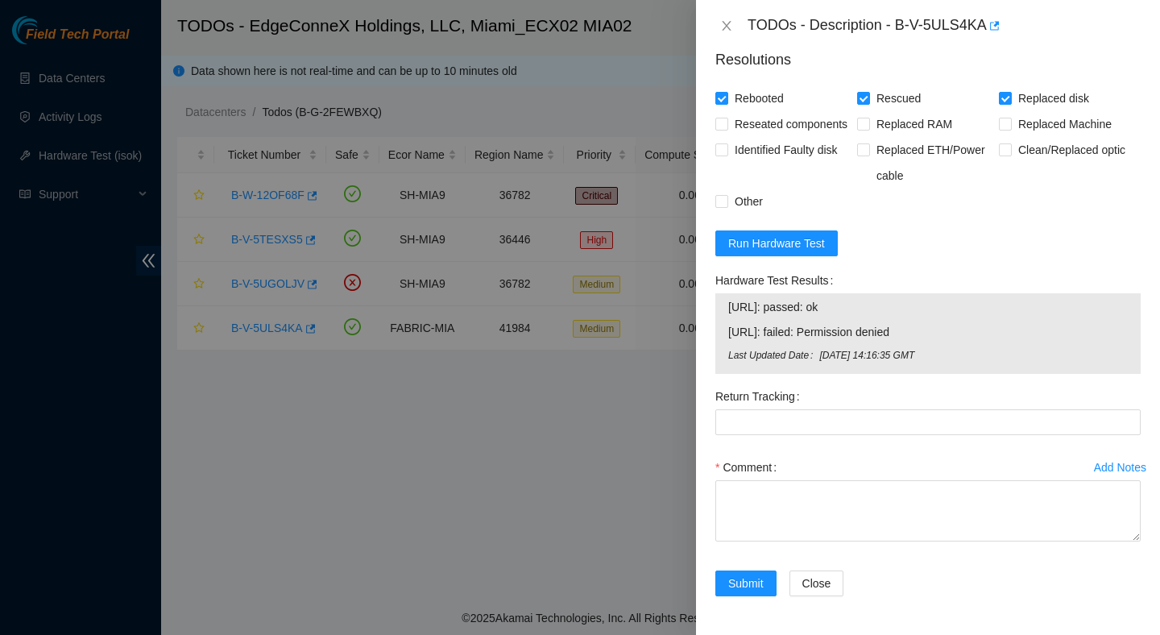
scroll to position [1244, 0]
click at [792, 435] on Tracking "Return Tracking" at bounding box center [927, 422] width 425 height 26
paste Tracking "473665210511"
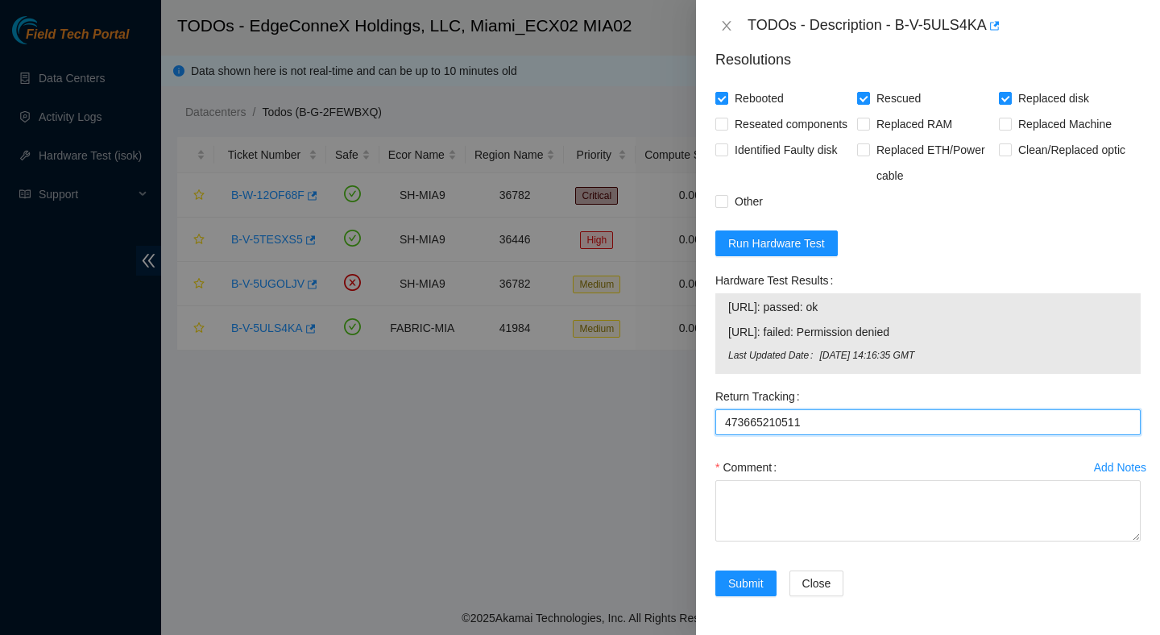
type Tracking "473665210511"
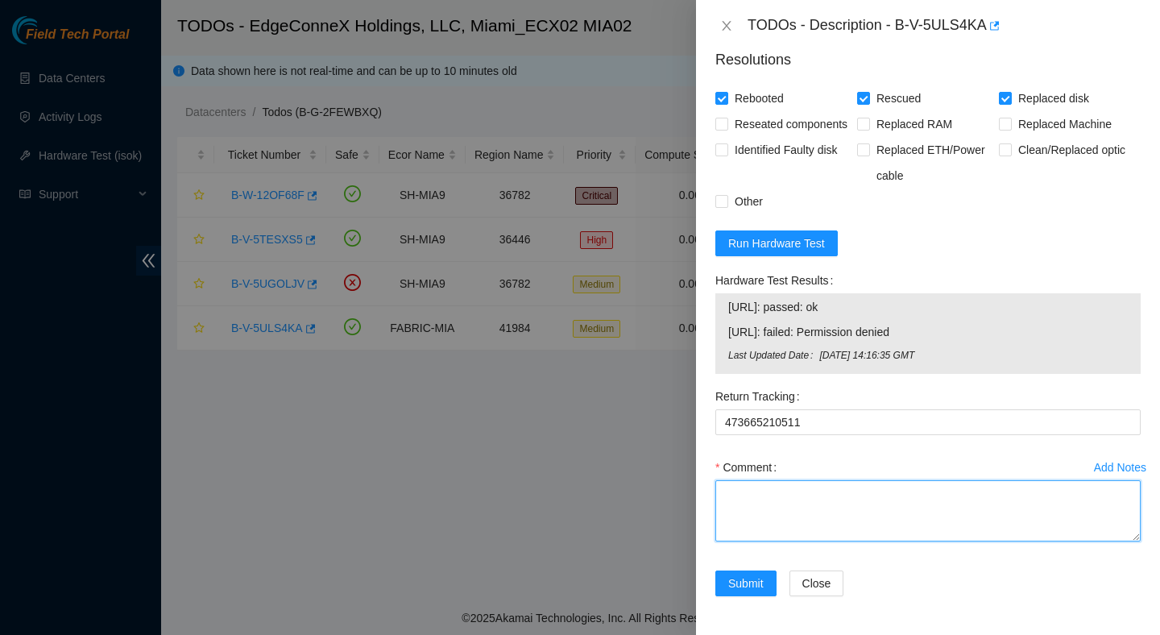
click at [821, 501] on textarea "Comment" at bounding box center [927, 510] width 425 height 61
paste textarea "Verified ticket is safe to work on : Yes NOCC Authorized: Yes Located server co…"
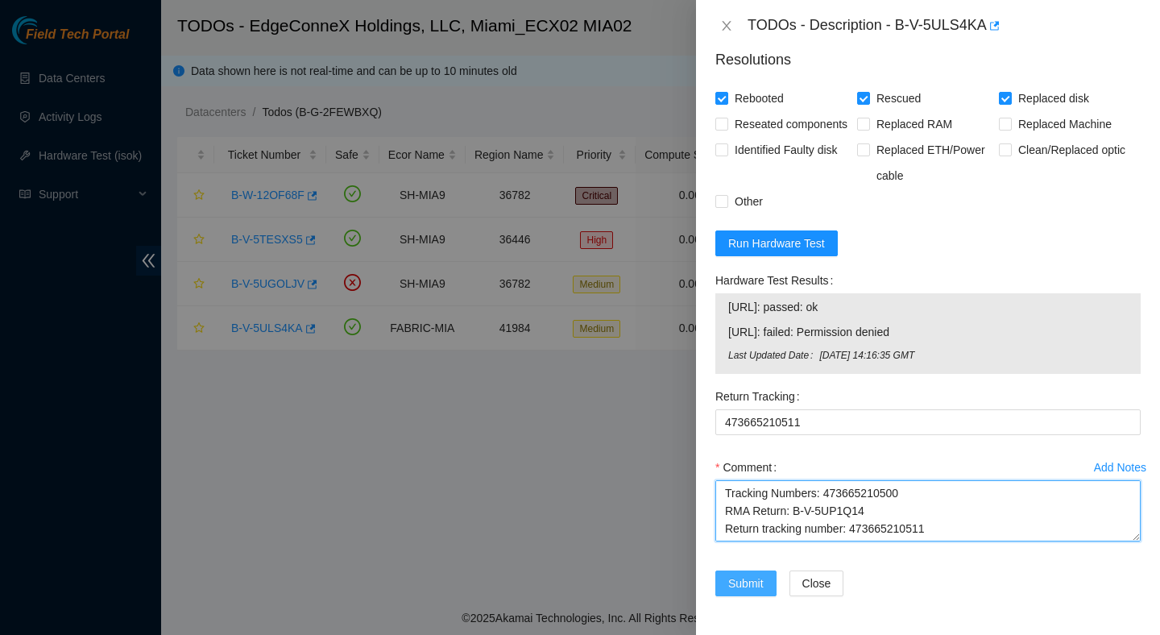
type textarea "Verified ticket is safe to work on : Yes NOCC Authorized: Yes Located server co…"
click at [738, 580] on span "Submit" at bounding box center [745, 583] width 35 height 18
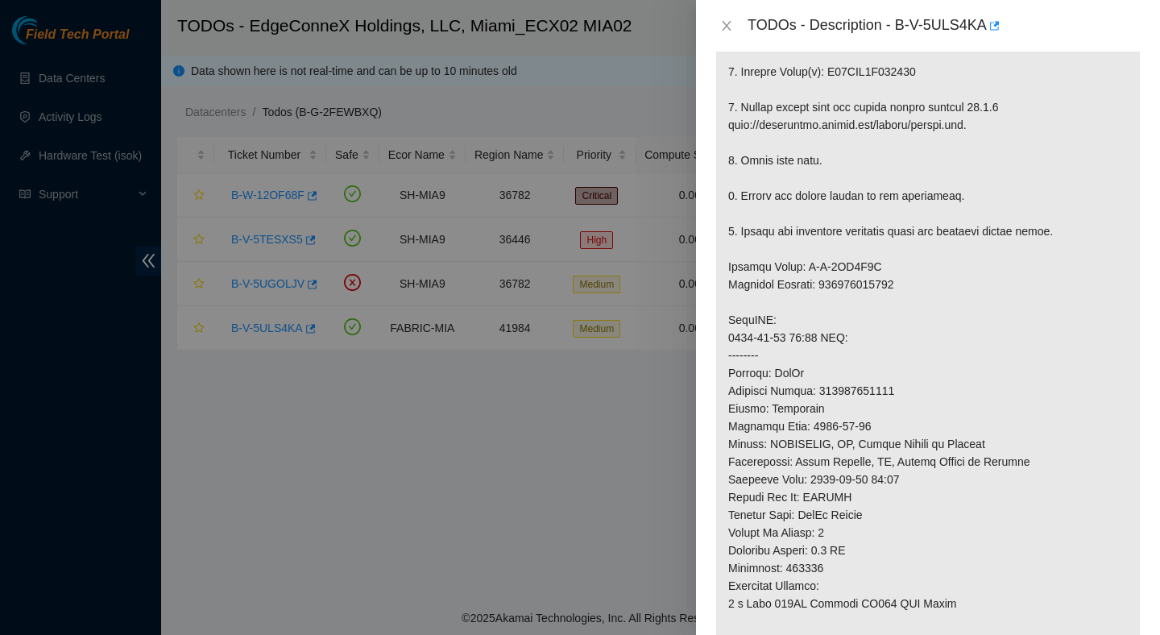
scroll to position [0, 0]
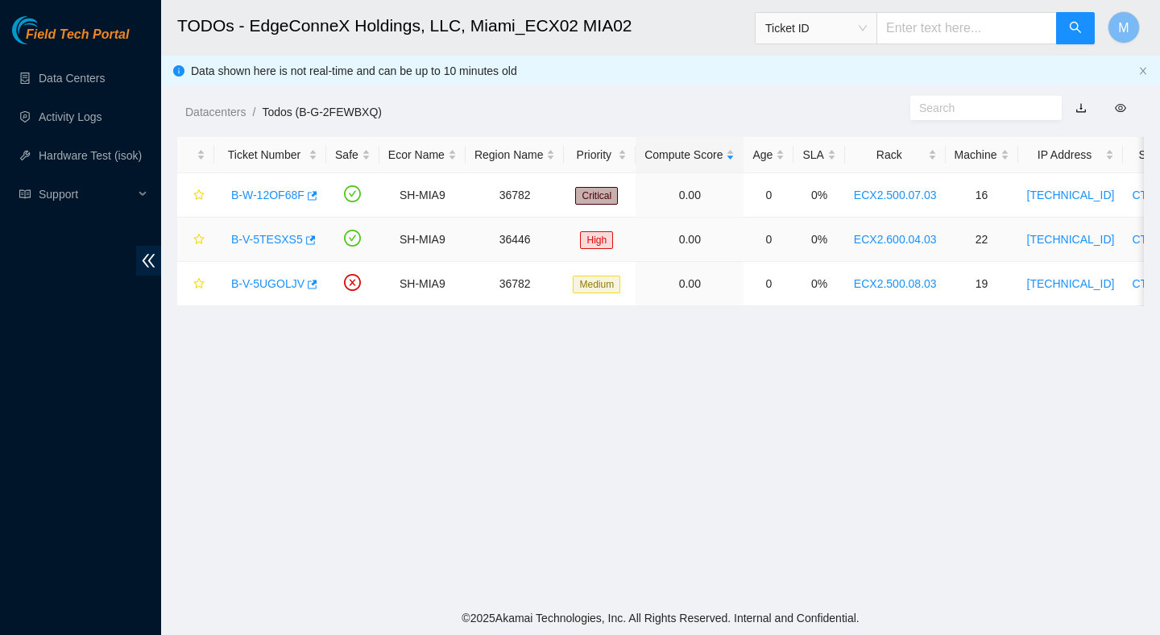
click at [278, 241] on link "B-V-5TESXS5" at bounding box center [267, 239] width 72 height 13
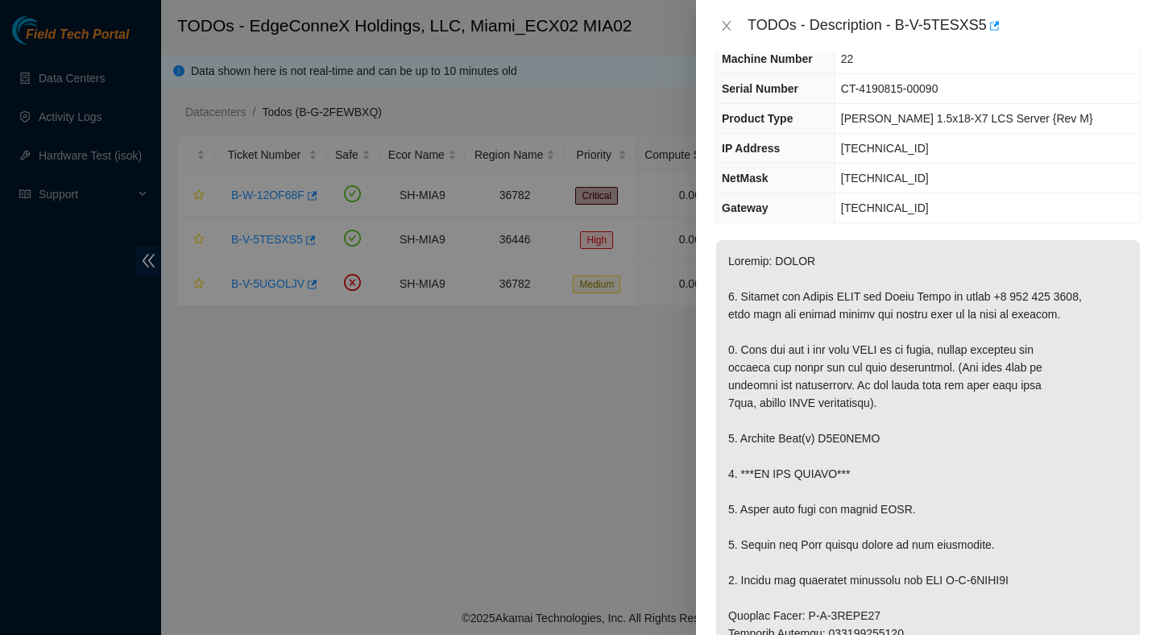
scroll to position [81, 0]
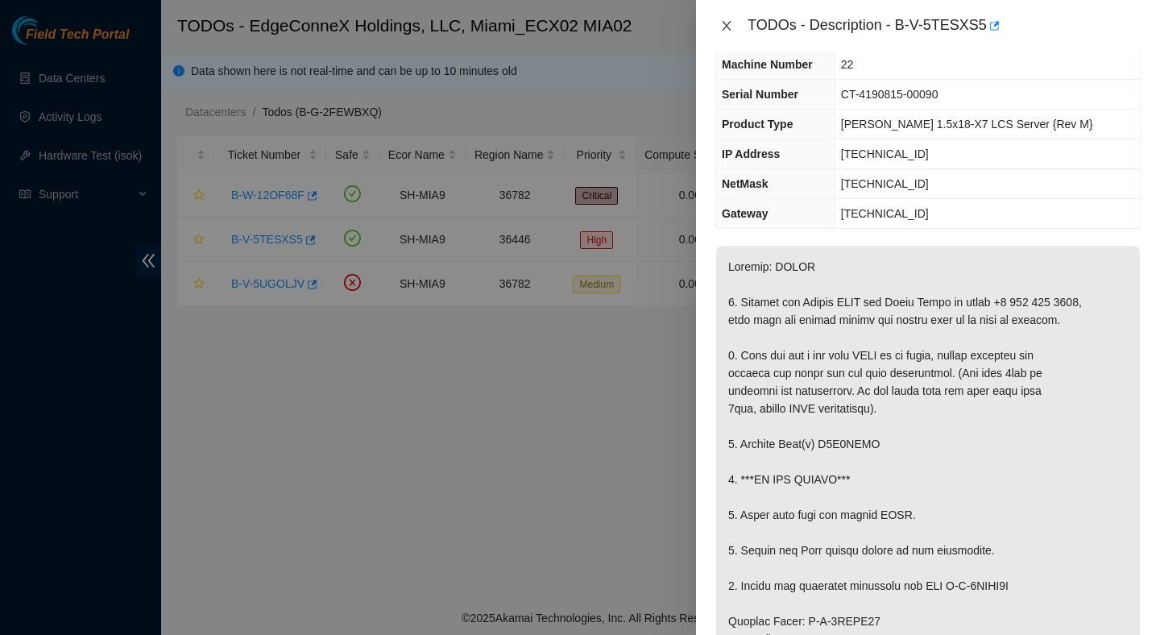
click at [735, 25] on button "Close" at bounding box center [726, 26] width 23 height 15
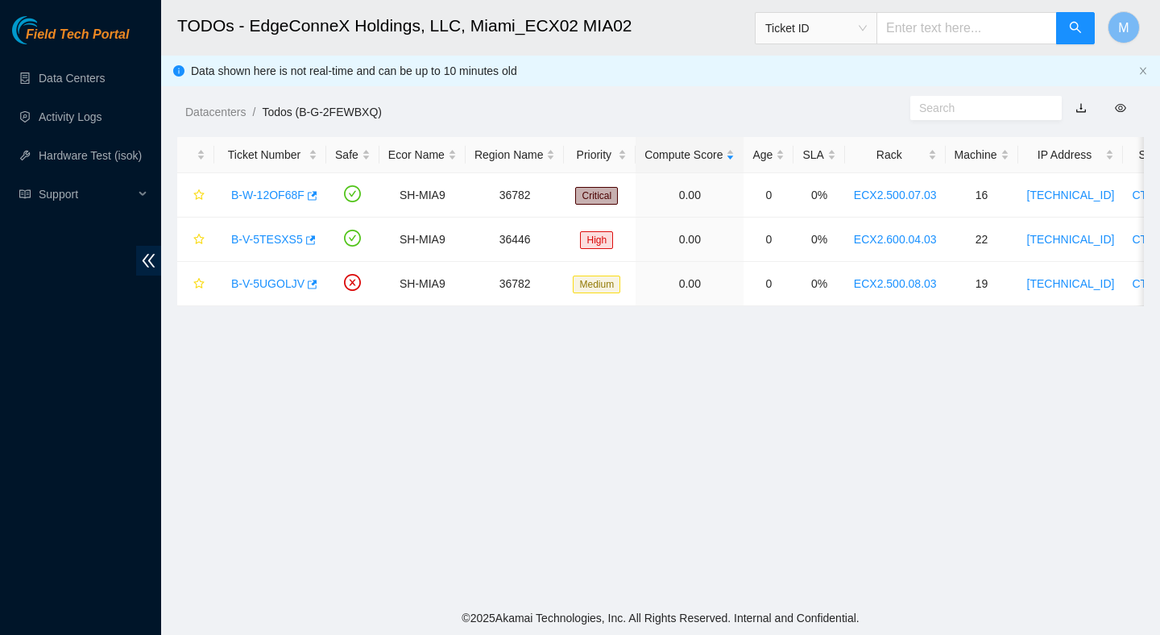
scroll to position [117, 0]
click at [273, 277] on link "B-V-5UGOLJV" at bounding box center [267, 283] width 73 height 13
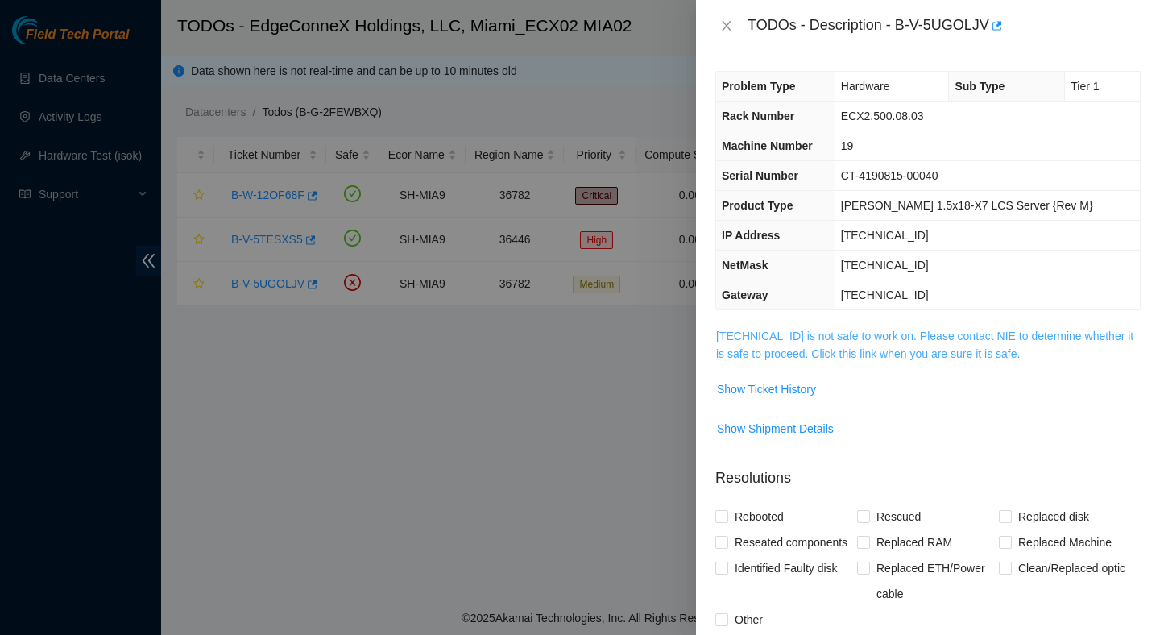
click at [849, 347] on link "[TECHNICAL_ID] is not safe to work on. Please contact NIE to determine whether …" at bounding box center [924, 344] width 417 height 31
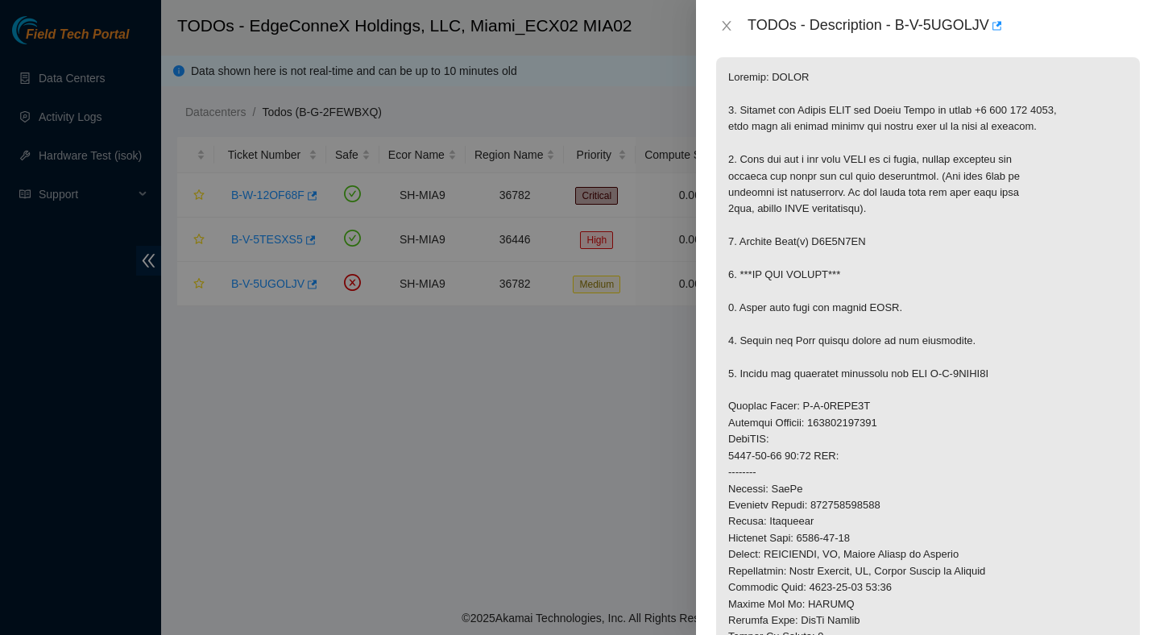
scroll to position [273, 0]
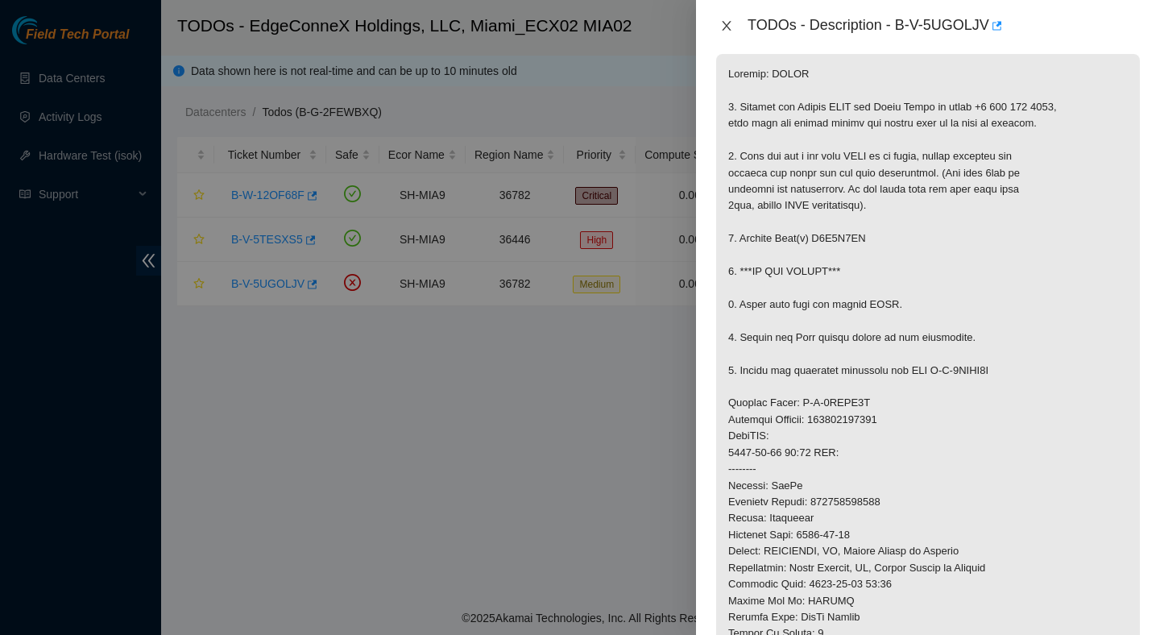
click at [724, 25] on icon "close" at bounding box center [726, 25] width 13 height 13
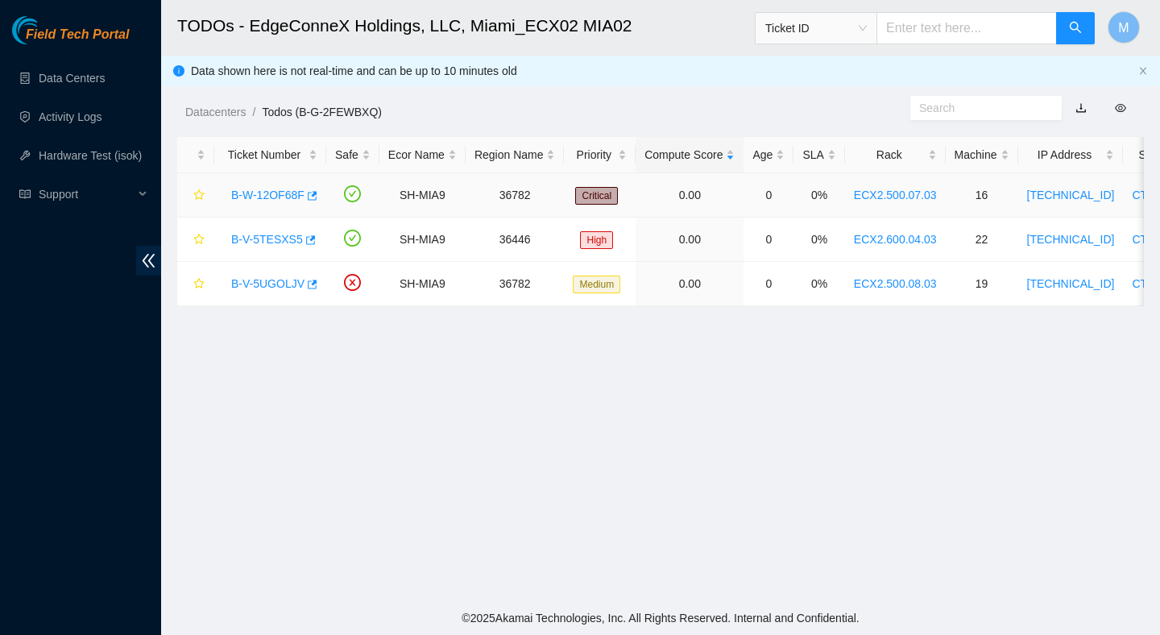
scroll to position [317, 0]
click at [268, 243] on link "B-V-5TESXS5" at bounding box center [267, 239] width 72 height 13
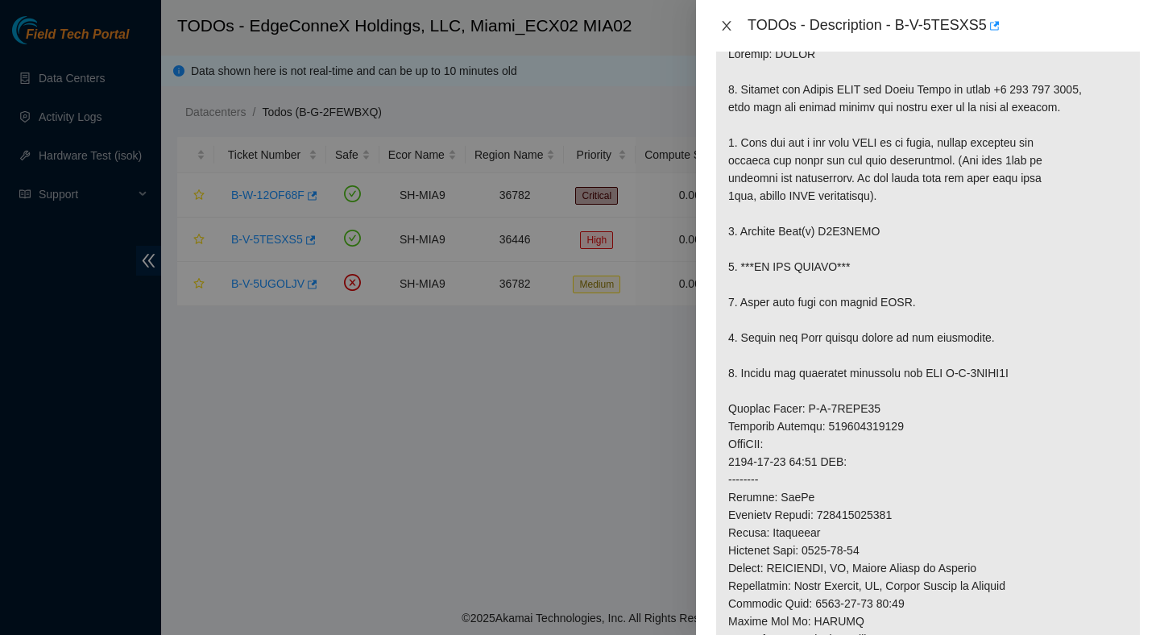
click at [730, 32] on button "Close" at bounding box center [726, 26] width 23 height 15
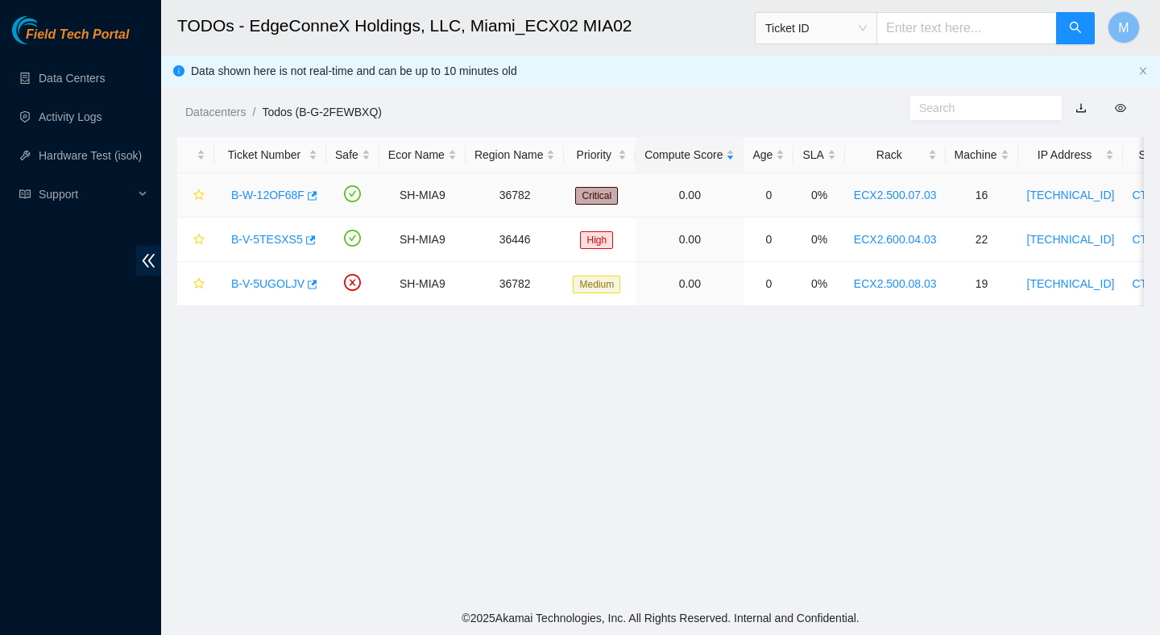
click at [280, 191] on link "B-W-12OF68F" at bounding box center [267, 194] width 73 height 13
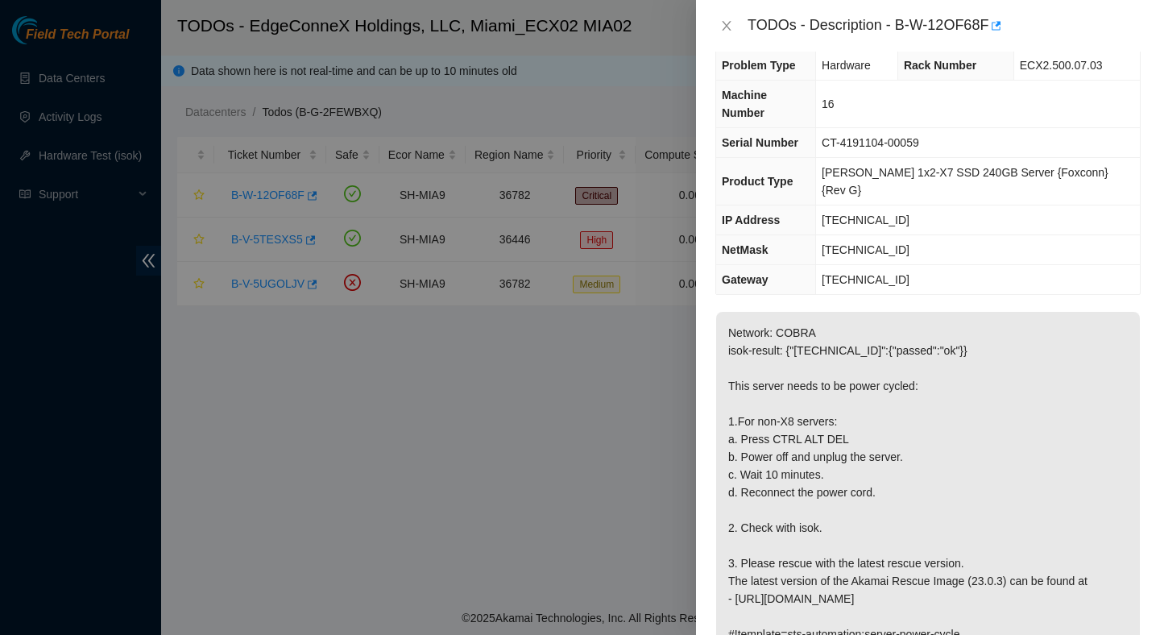
scroll to position [0, 0]
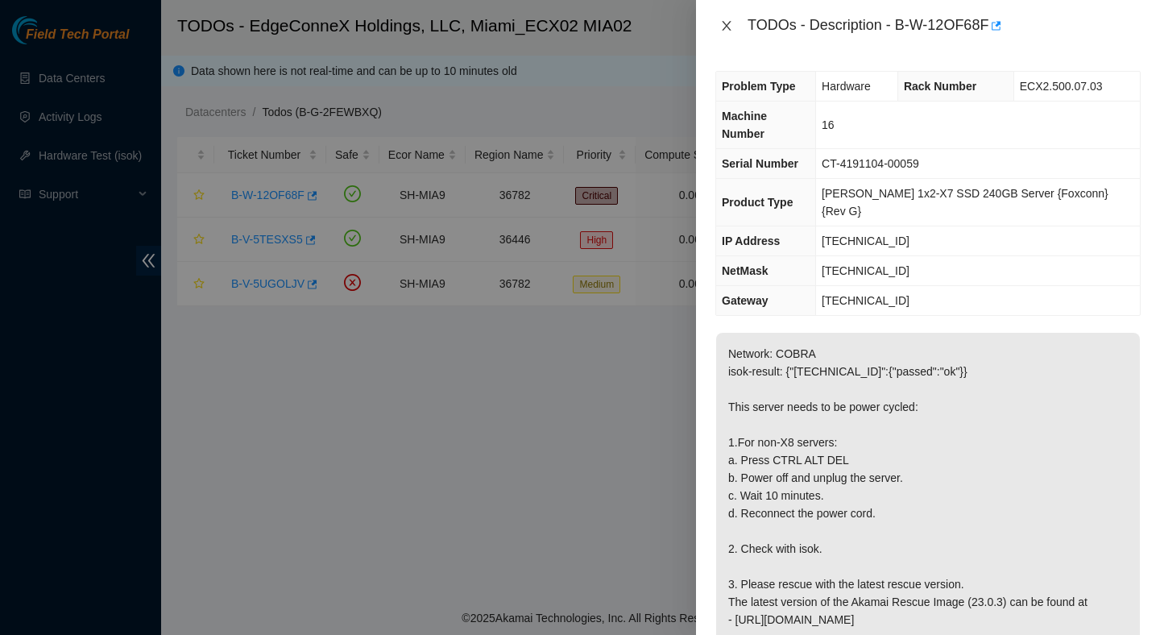
click at [720, 21] on icon "close" at bounding box center [726, 25] width 13 height 13
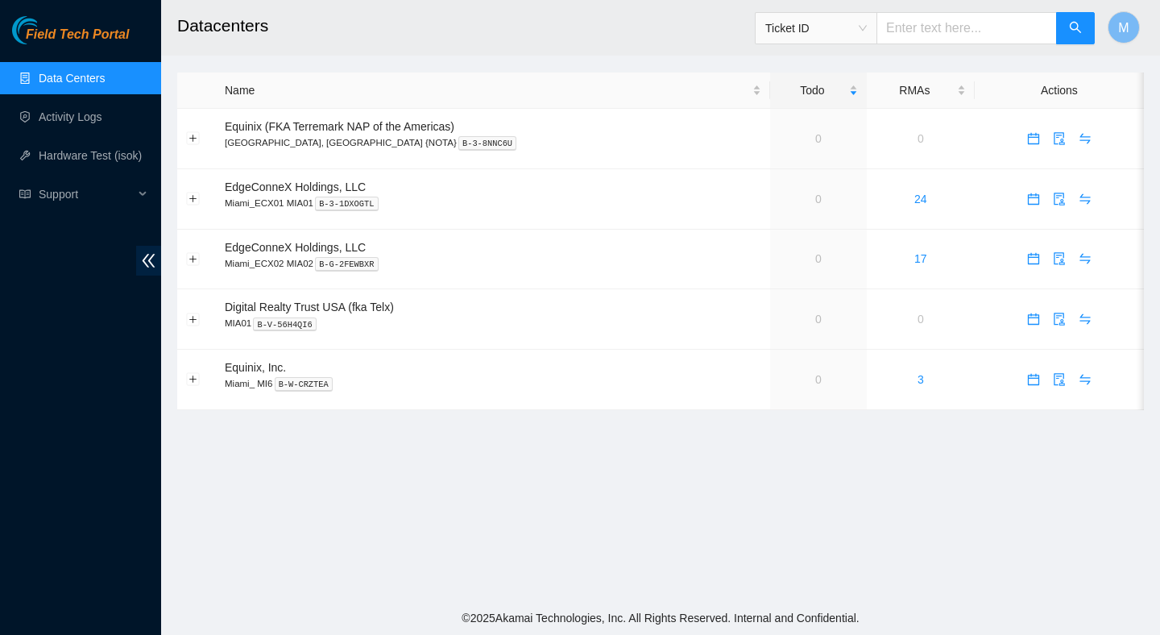
click at [555, 439] on main "Datacenters Ticket ID M Name Todo RMAs Actions Equinix (FKA Terremark NAP of th…" at bounding box center [660, 300] width 999 height 601
